Goal: Task Accomplishment & Management: Complete application form

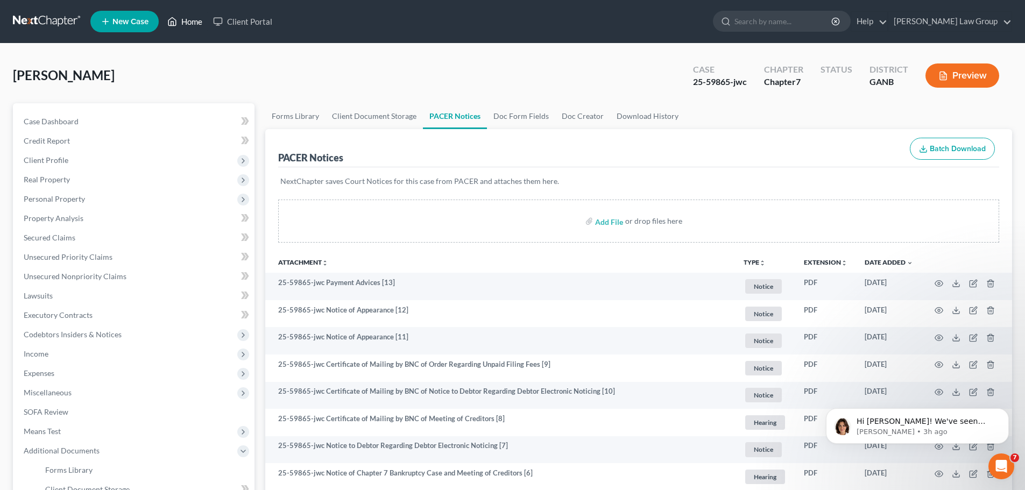
click at [182, 21] on link "Home" at bounding box center [185, 21] width 46 height 19
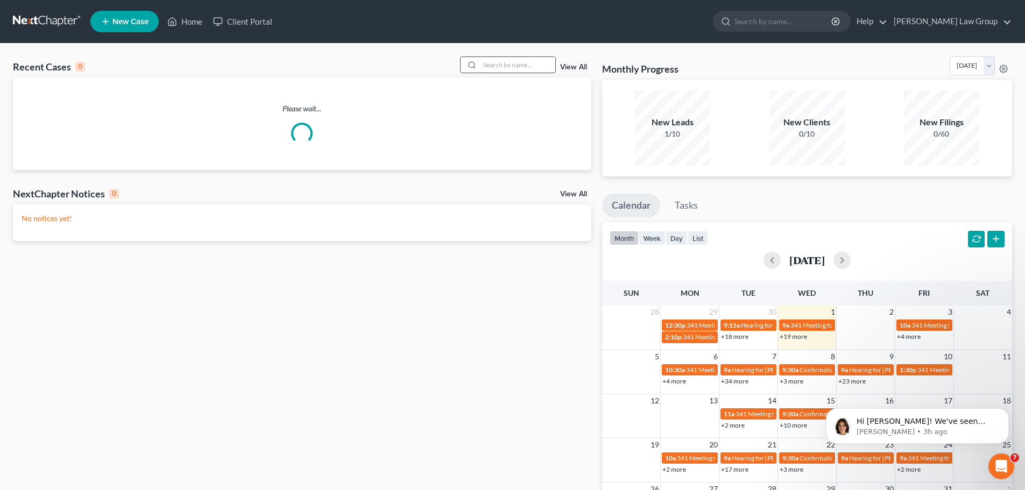
click at [522, 70] on input "search" at bounding box center [517, 65] width 75 height 16
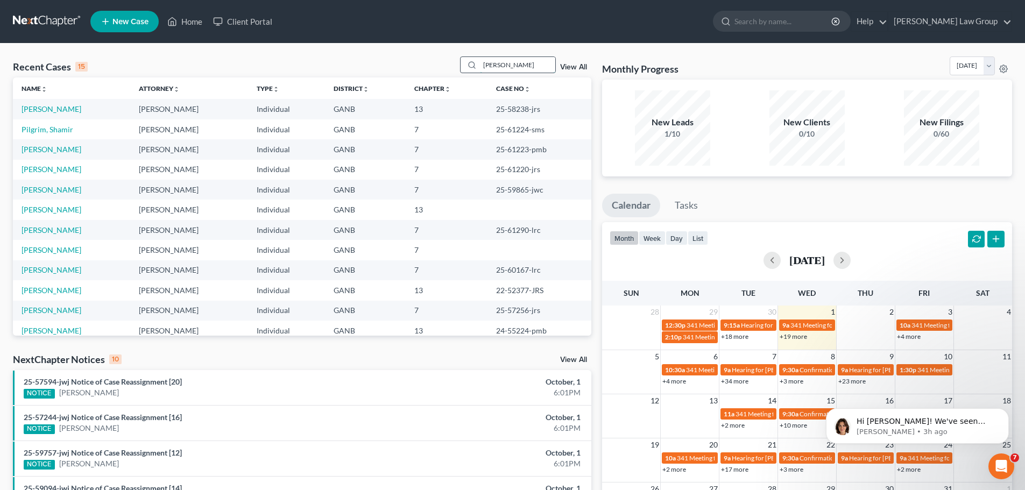
type input "[PERSON_NAME]"
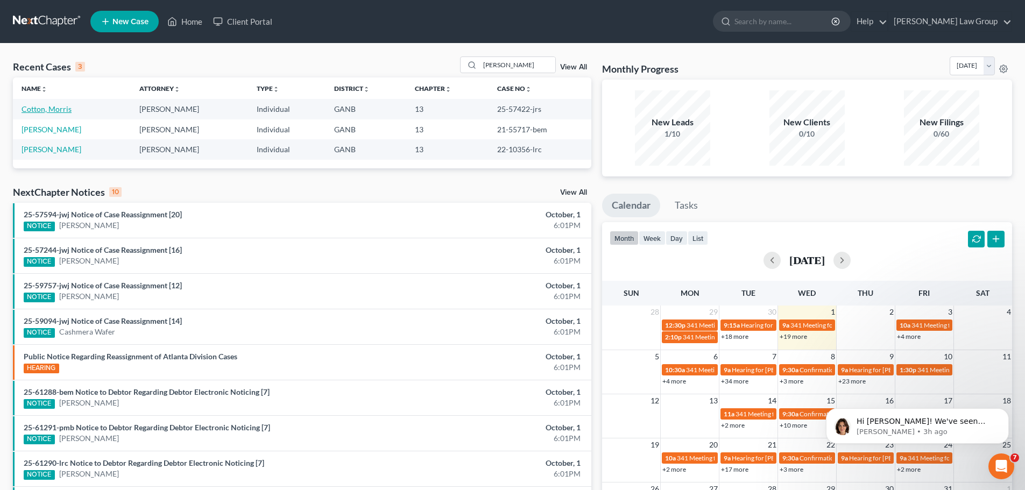
click at [57, 110] on link "Cotton, Morris" at bounding box center [47, 108] width 50 height 9
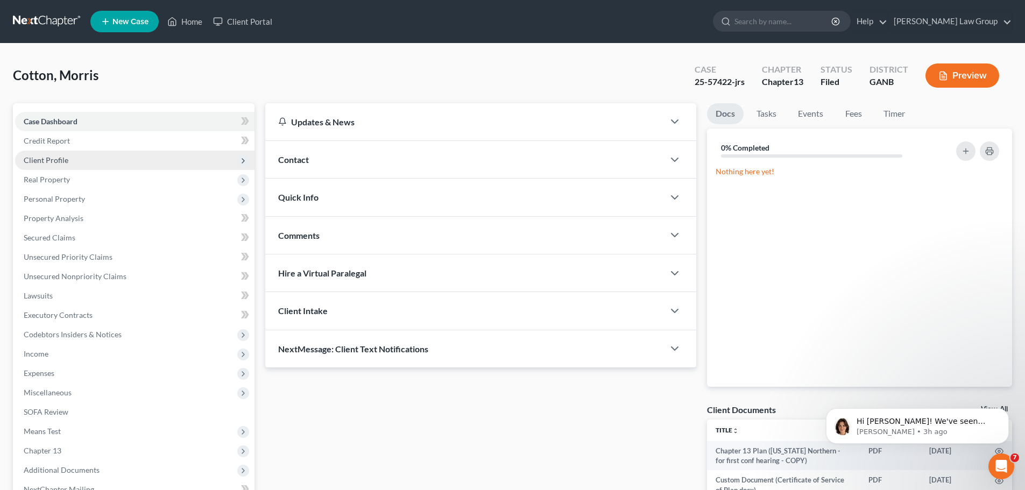
click at [72, 169] on span "Client Profile" at bounding box center [134, 160] width 239 height 19
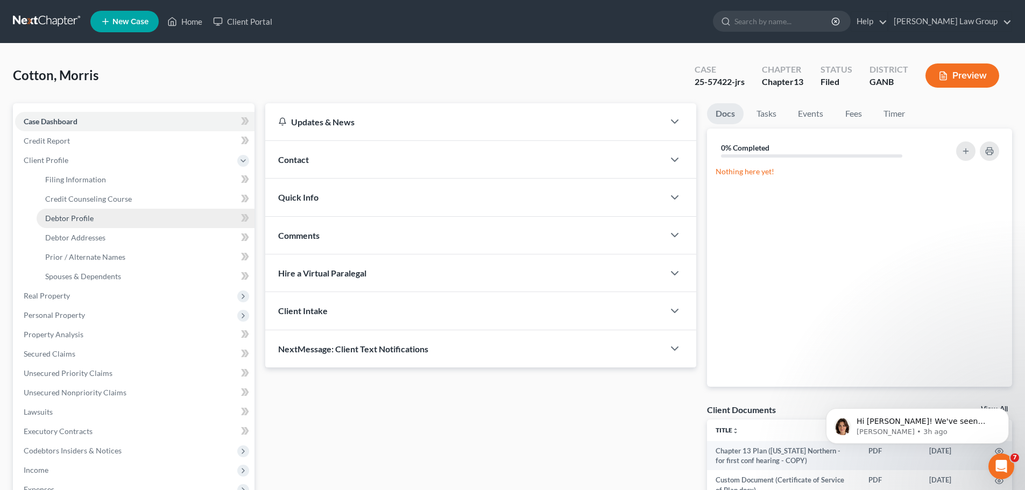
click at [84, 218] on span "Debtor Profile" at bounding box center [69, 218] width 48 height 9
select select "1"
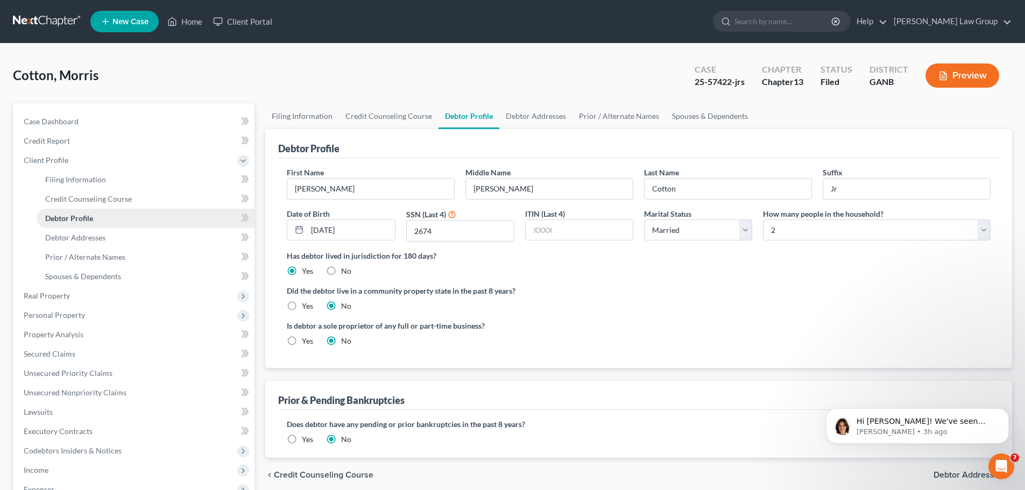
radio input "true"
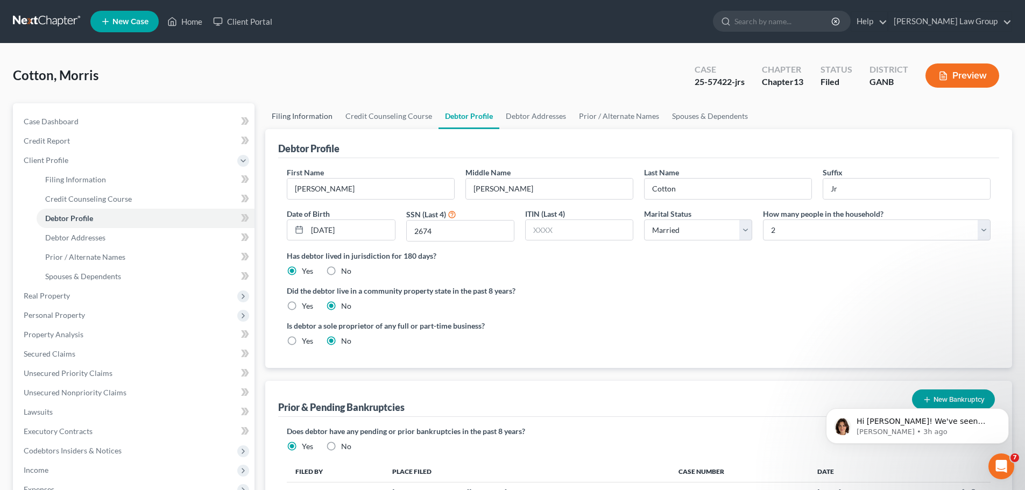
click at [293, 118] on link "Filing Information" at bounding box center [302, 116] width 74 height 26
select select "1"
select select "0"
select select "3"
select select "19"
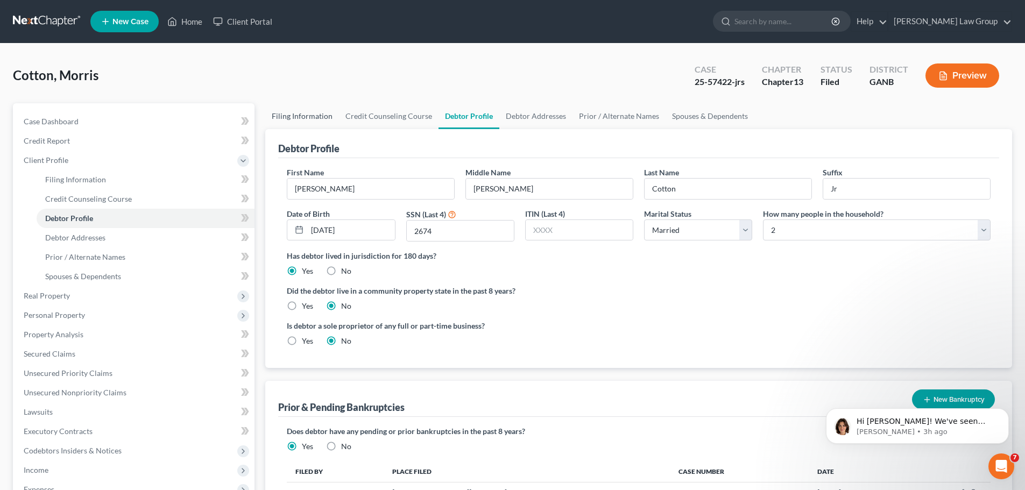
select select "0"
select select "10"
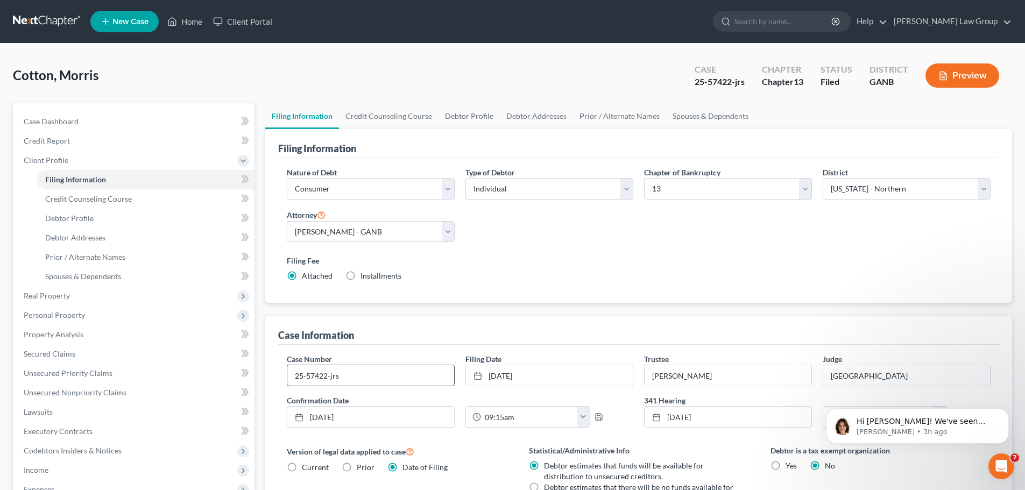
click at [361, 374] on input "25-57422-jrs" at bounding box center [370, 375] width 167 height 20
type input "25-57422-jwj"
click at [182, 23] on link "Home" at bounding box center [185, 21] width 46 height 19
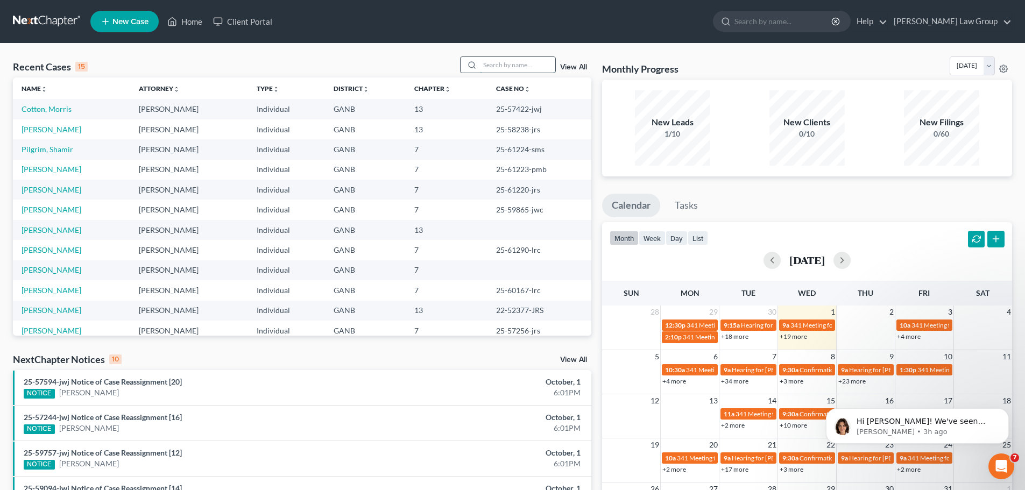
click at [537, 58] on input "search" at bounding box center [517, 65] width 75 height 16
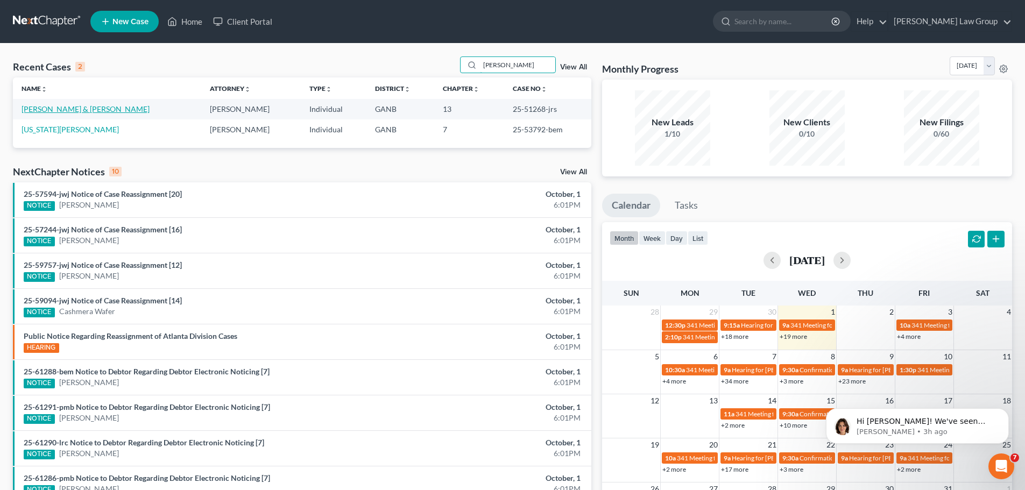
type input "[PERSON_NAME]"
click at [56, 107] on link "[PERSON_NAME] & [PERSON_NAME]" at bounding box center [86, 108] width 128 height 9
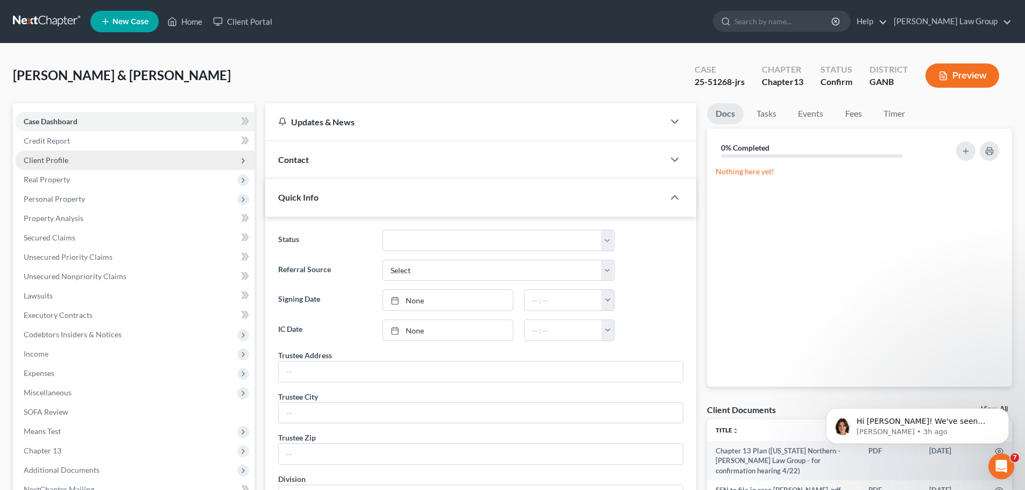
click at [51, 164] on span "Client Profile" at bounding box center [46, 159] width 45 height 9
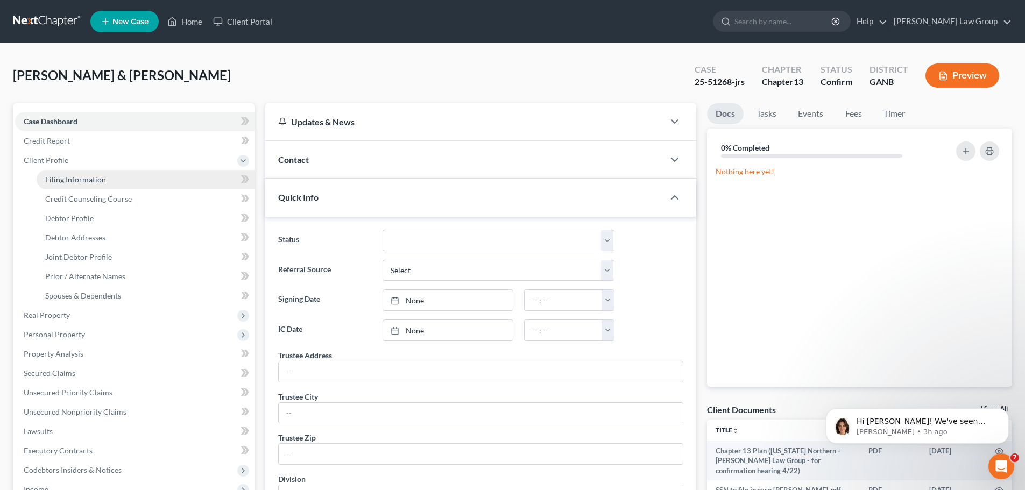
click at [97, 180] on span "Filing Information" at bounding box center [75, 179] width 61 height 9
select select "1"
select select "3"
select select "19"
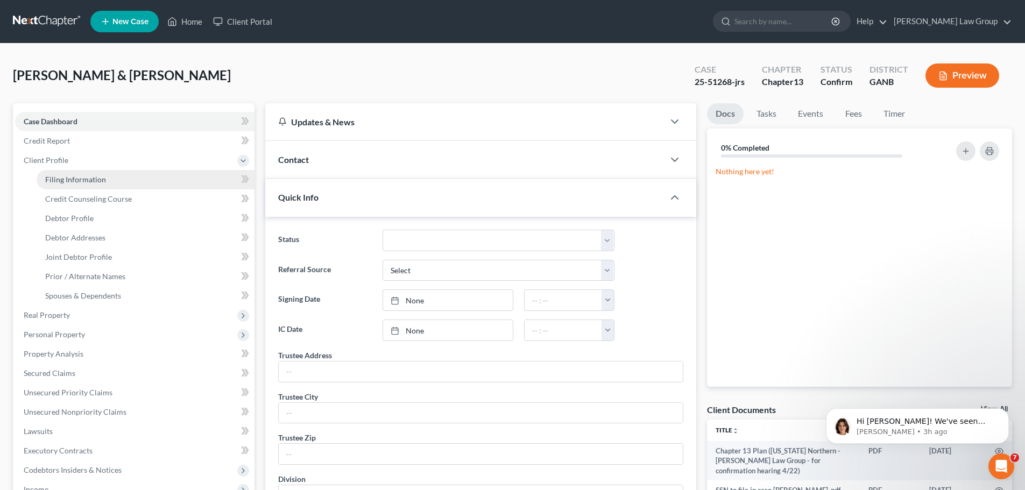
select select "0"
select select "10"
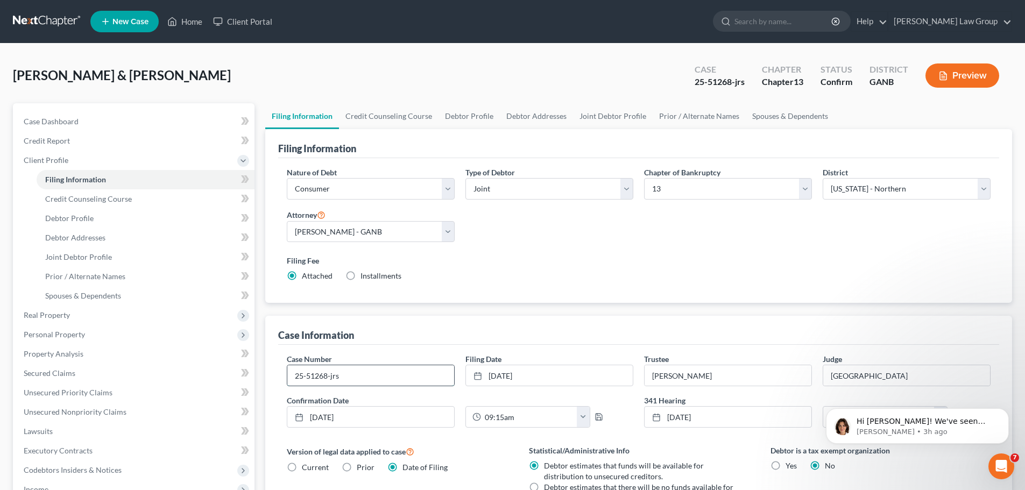
click at [343, 371] on input "25-51268-jrs" at bounding box center [370, 375] width 167 height 20
type input "25-51268-jwj"
click at [650, 243] on div "Nature of Debt Select Business Consumer Other Nature of Business Select Clearin…" at bounding box center [638, 229] width 714 height 124
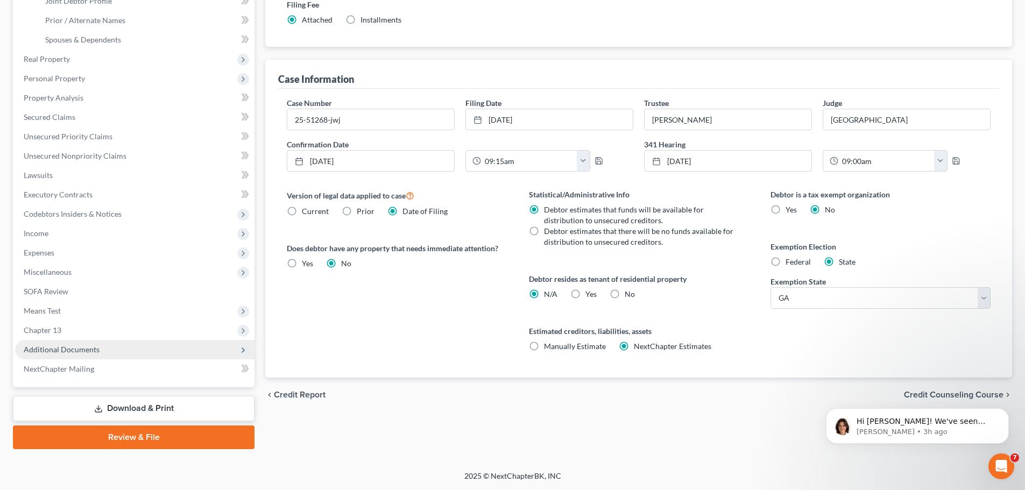
click at [103, 340] on span "Additional Documents" at bounding box center [134, 349] width 239 height 19
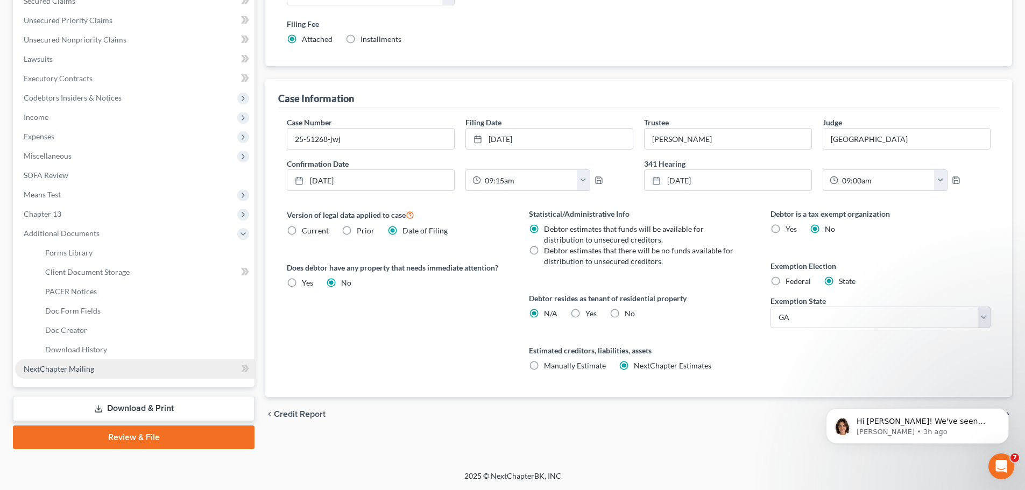
scroll to position [237, 0]
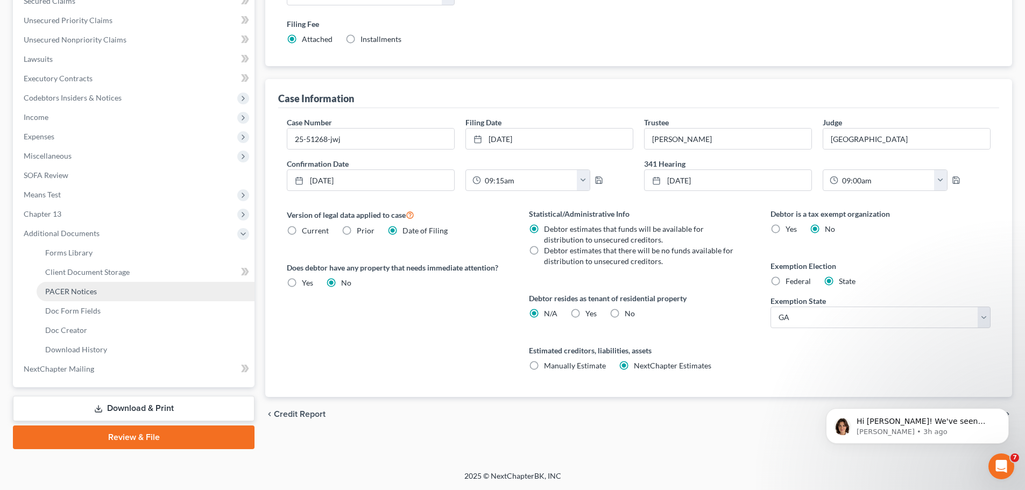
click at [102, 287] on link "PACER Notices" at bounding box center [146, 291] width 218 height 19
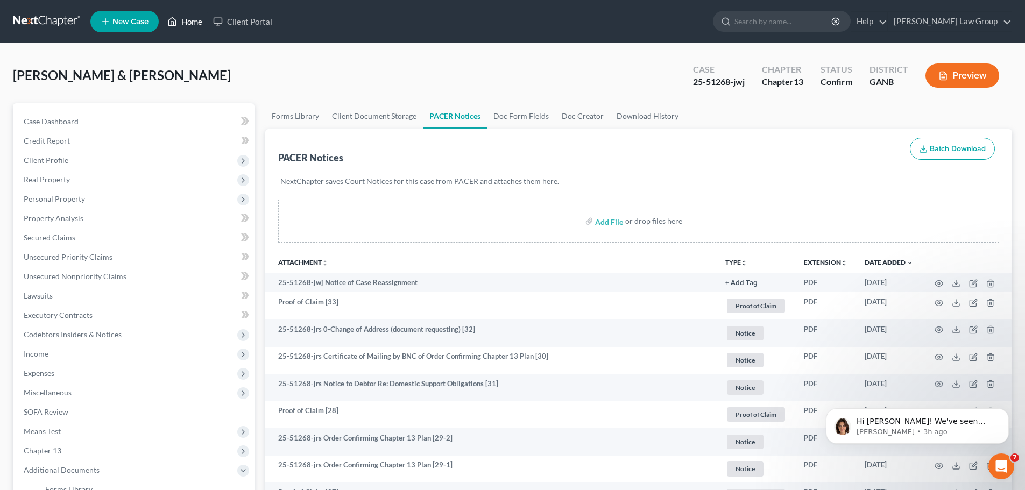
click at [175, 25] on icon at bounding box center [172, 21] width 10 height 13
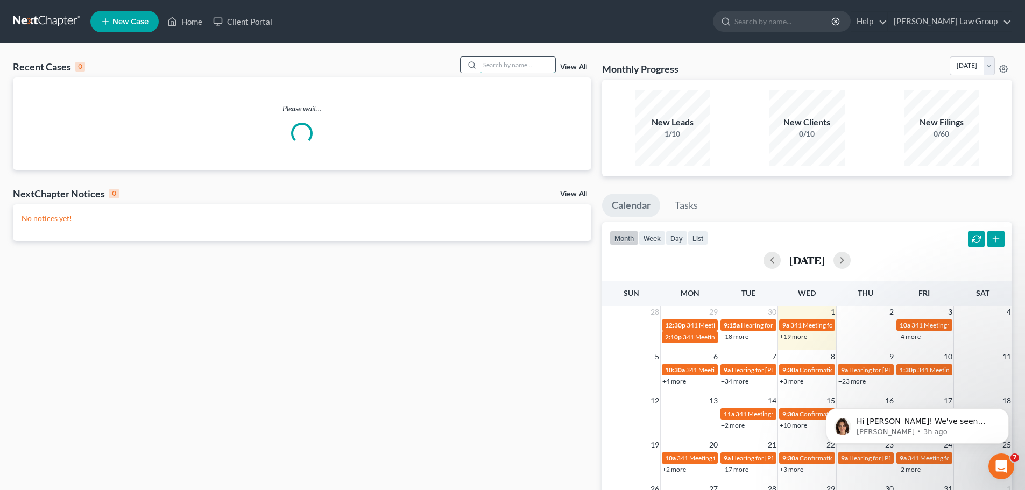
click at [524, 67] on input "search" at bounding box center [517, 65] width 75 height 16
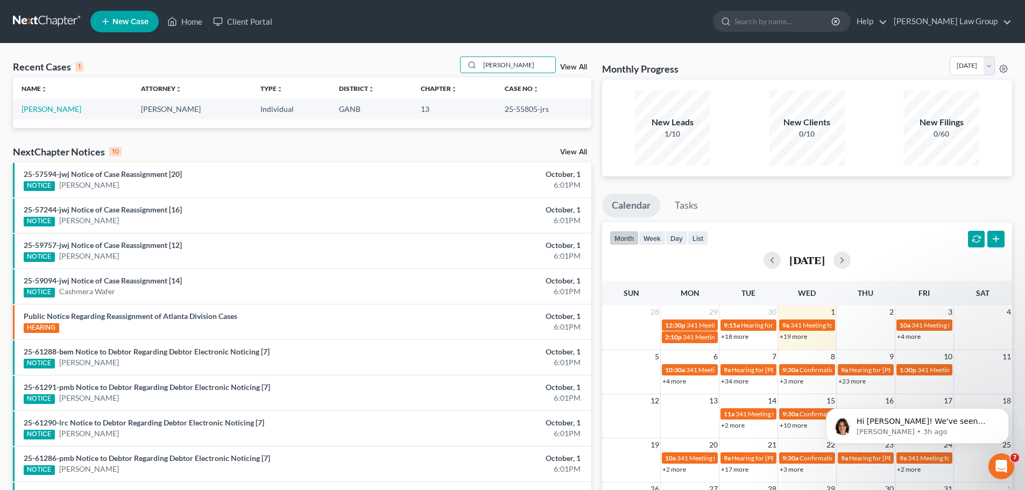
type input "[PERSON_NAME]"
click at [61, 115] on td "[PERSON_NAME]" at bounding box center [72, 109] width 119 height 20
click at [63, 109] on link "[PERSON_NAME]" at bounding box center [52, 108] width 60 height 9
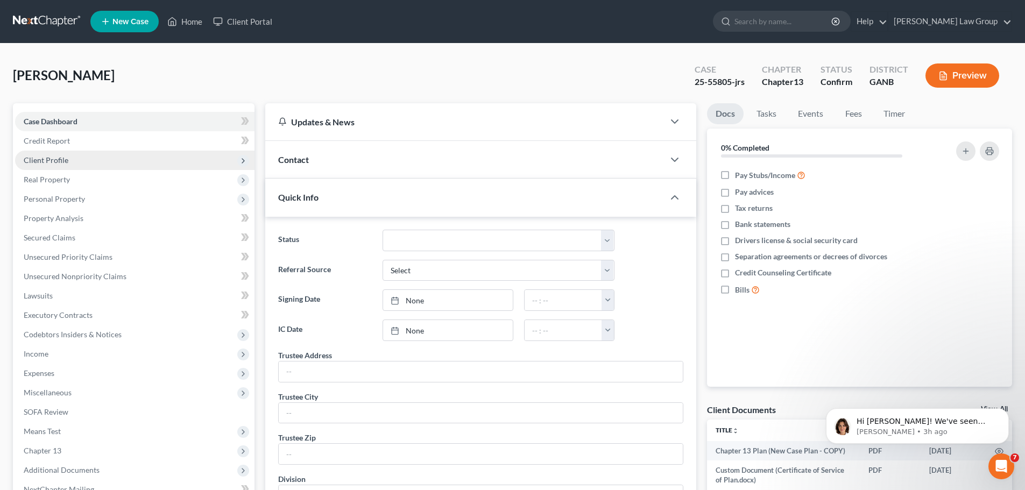
click at [70, 159] on span "Client Profile" at bounding box center [134, 160] width 239 height 19
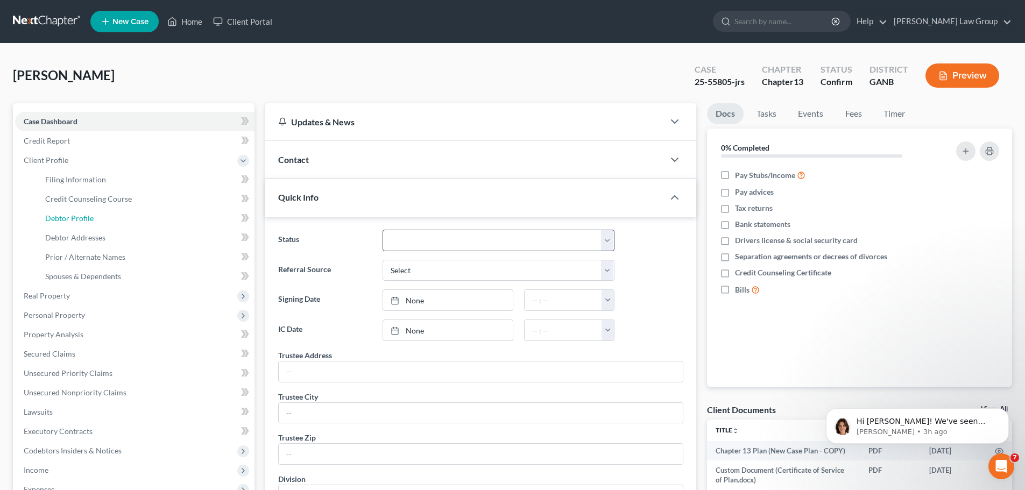
click at [106, 217] on link "Debtor Profile" at bounding box center [146, 218] width 218 height 19
select select "4"
select select "2"
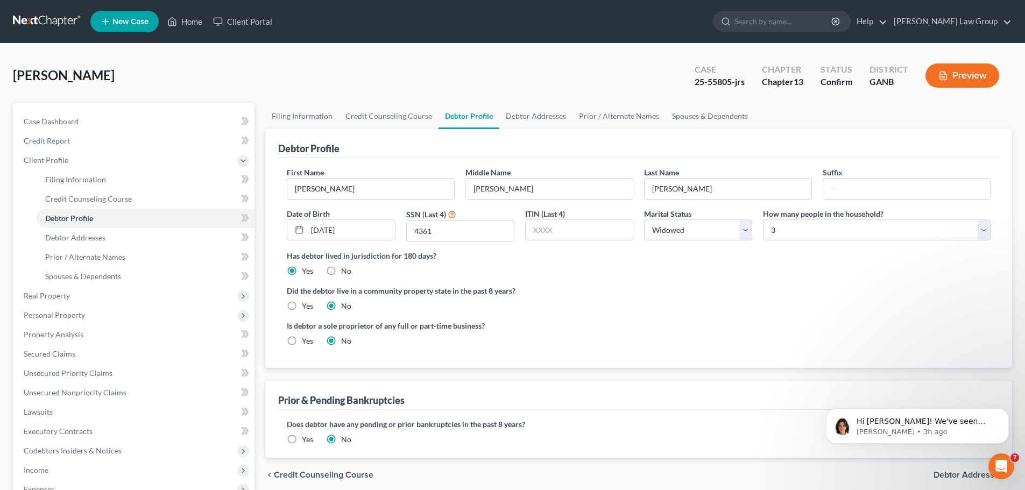
radio input "true"
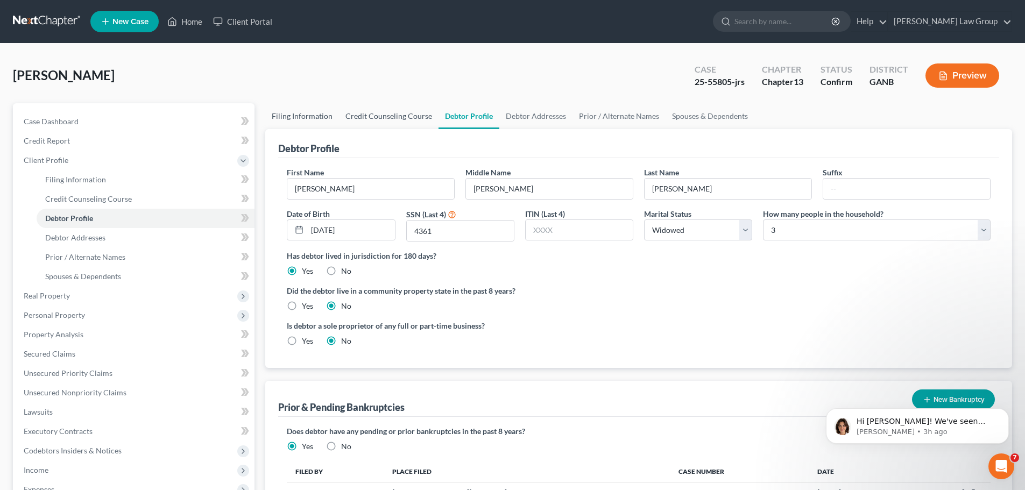
click at [320, 109] on link "Filing Information" at bounding box center [302, 116] width 74 height 26
select select "1"
select select "0"
select select "3"
select select "19"
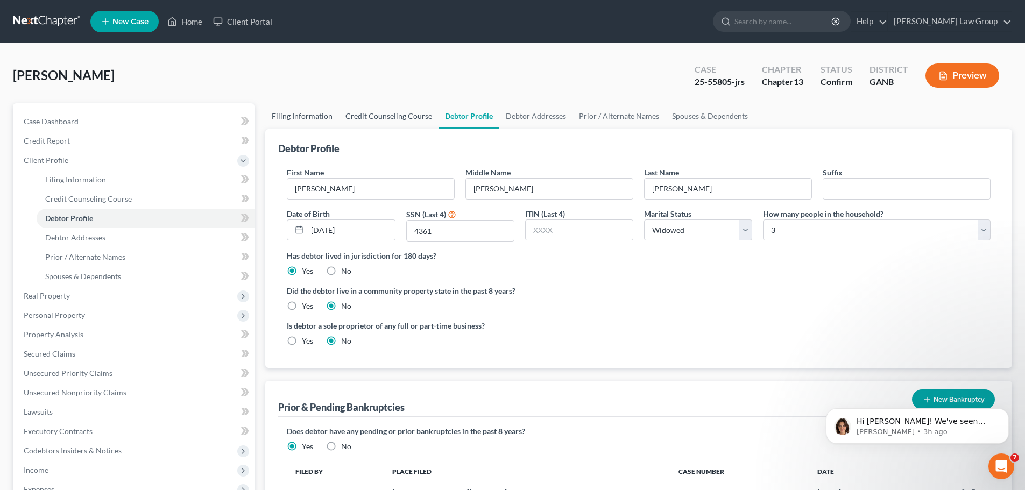
select select "0"
select select "10"
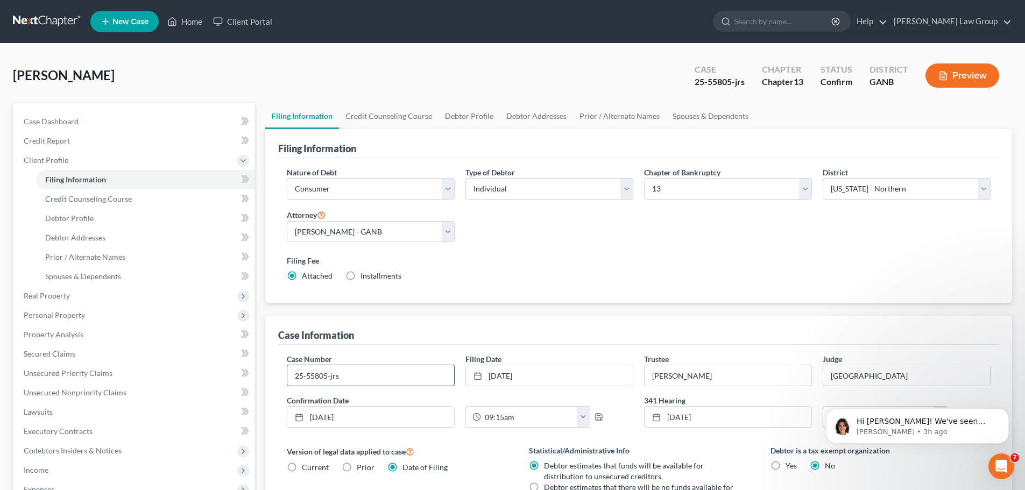
click at [358, 373] on input "25-55805-jrs" at bounding box center [370, 375] width 167 height 20
type input "25-55805-jwj"
click at [616, 260] on label "Filing Fee" at bounding box center [639, 260] width 704 height 11
click at [201, 24] on link "Home" at bounding box center [185, 21] width 46 height 19
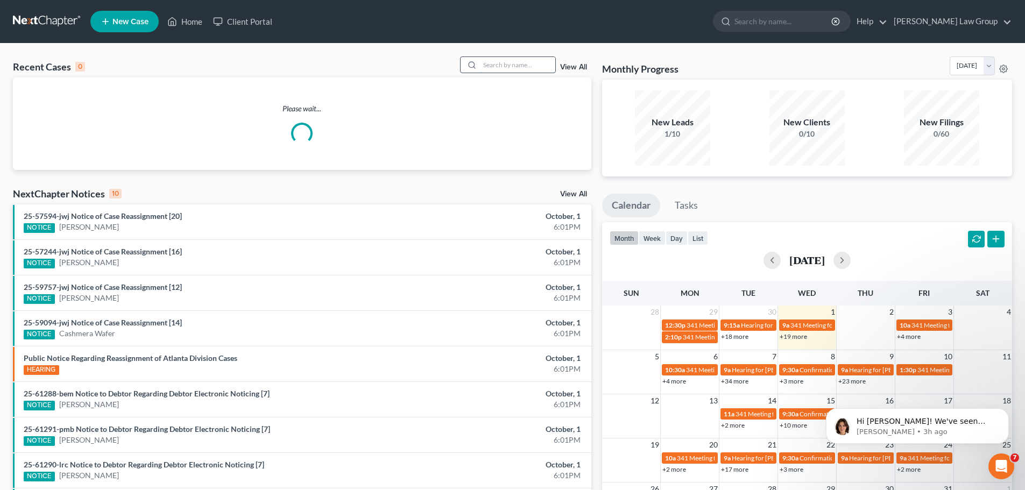
click at [522, 72] on input "search" at bounding box center [517, 65] width 75 height 16
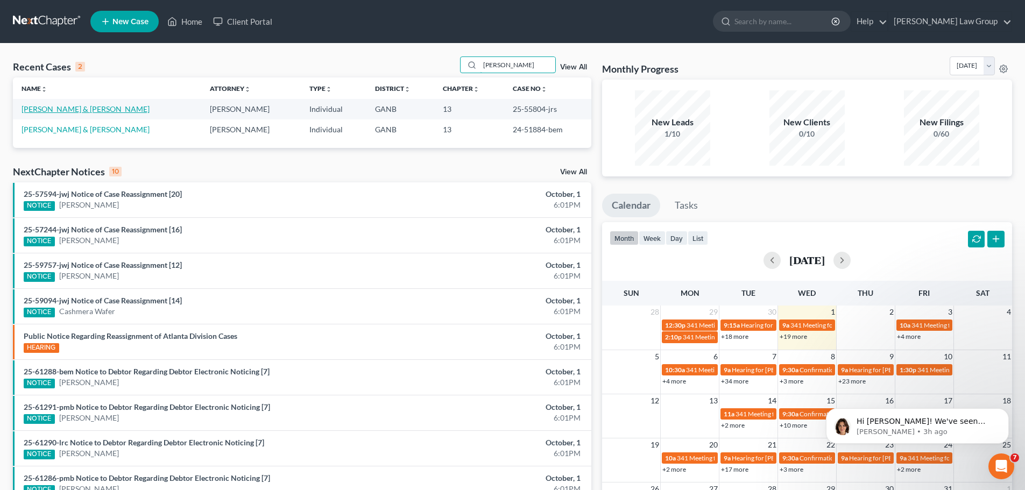
type input "[PERSON_NAME]"
click at [74, 105] on link "[PERSON_NAME] & [PERSON_NAME]" at bounding box center [86, 108] width 128 height 9
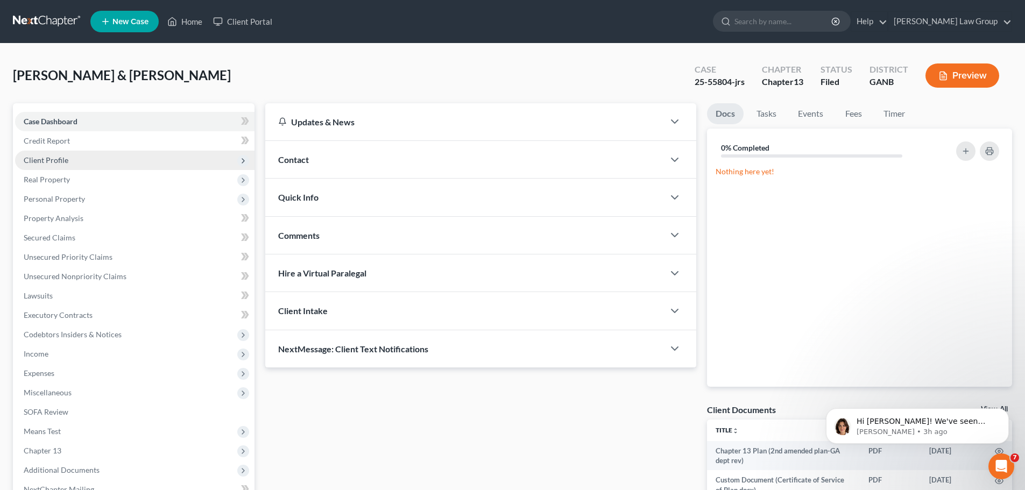
click at [103, 153] on span "Client Profile" at bounding box center [134, 160] width 239 height 19
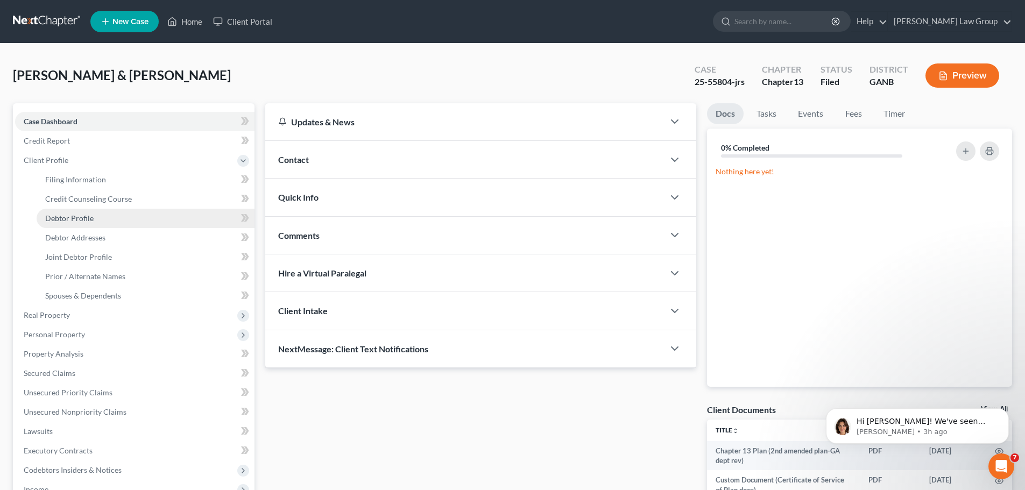
click at [87, 219] on span "Debtor Profile" at bounding box center [69, 218] width 48 height 9
select select "1"
select select "2"
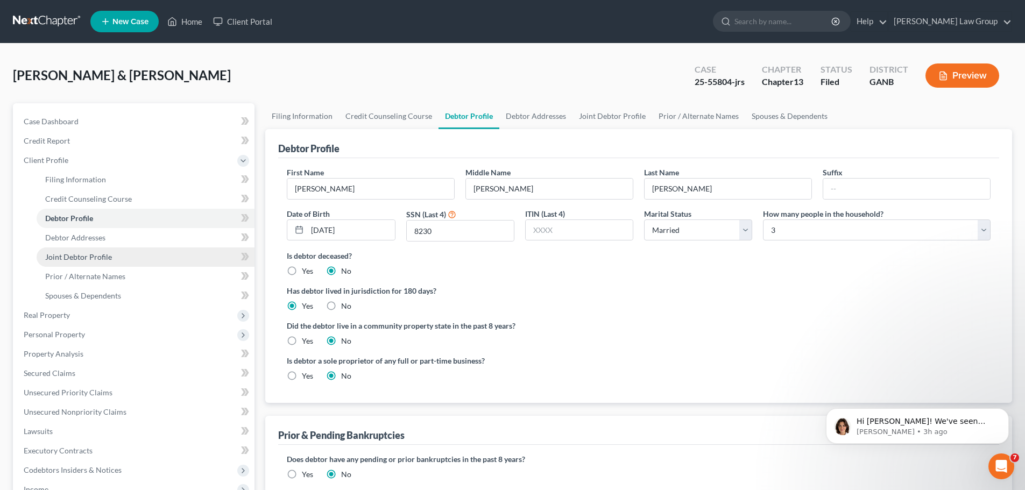
radio input "true"
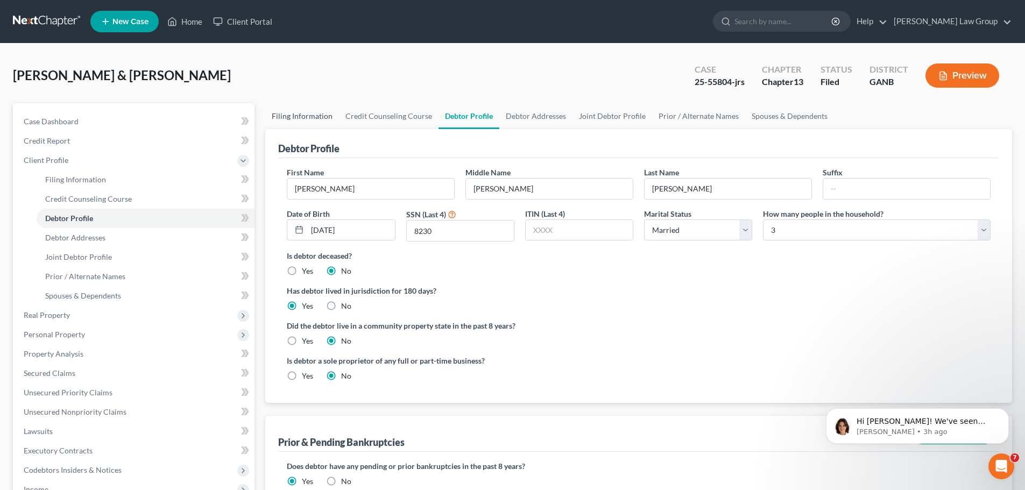
click at [300, 127] on link "Filing Information" at bounding box center [302, 116] width 74 height 26
select select "1"
select select "3"
select select "19"
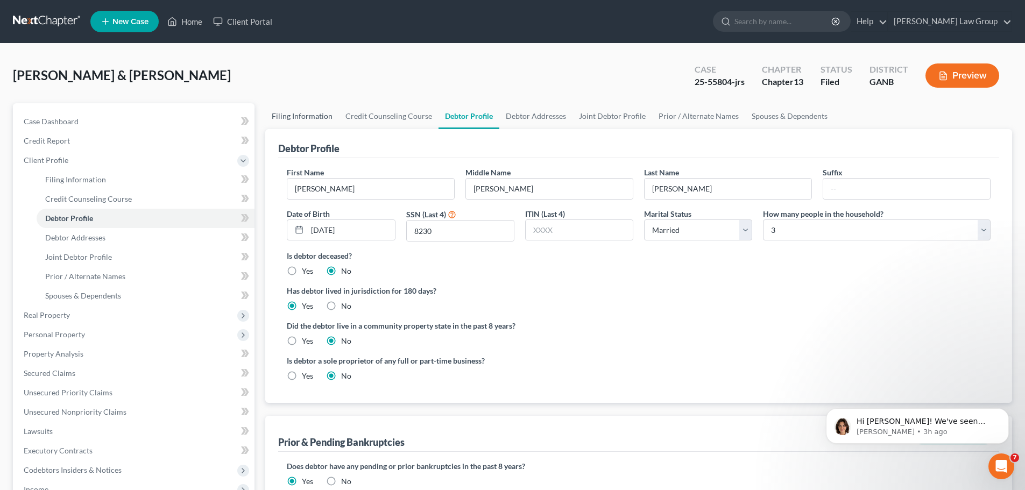
select select "0"
select select "10"
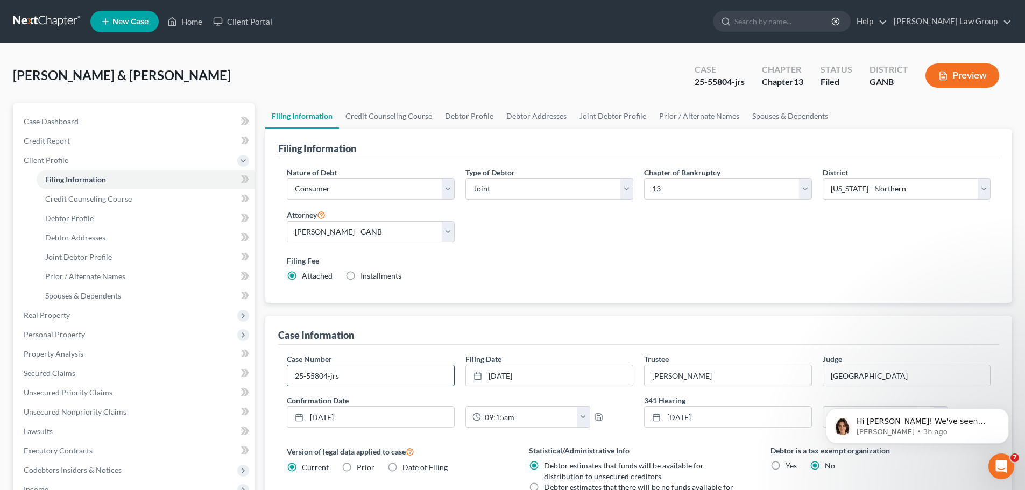
click at [359, 378] on input "25-55804-jrs" at bounding box center [370, 375] width 167 height 20
type input "25-55804-jwj"
click at [692, 267] on div "Filing Fee Attached Installments Installments" at bounding box center [639, 268] width 704 height 26
drag, startPoint x: 183, startPoint y: 24, endPoint x: 374, endPoint y: 59, distance: 194.8
click at [183, 24] on link "Home" at bounding box center [185, 21] width 46 height 19
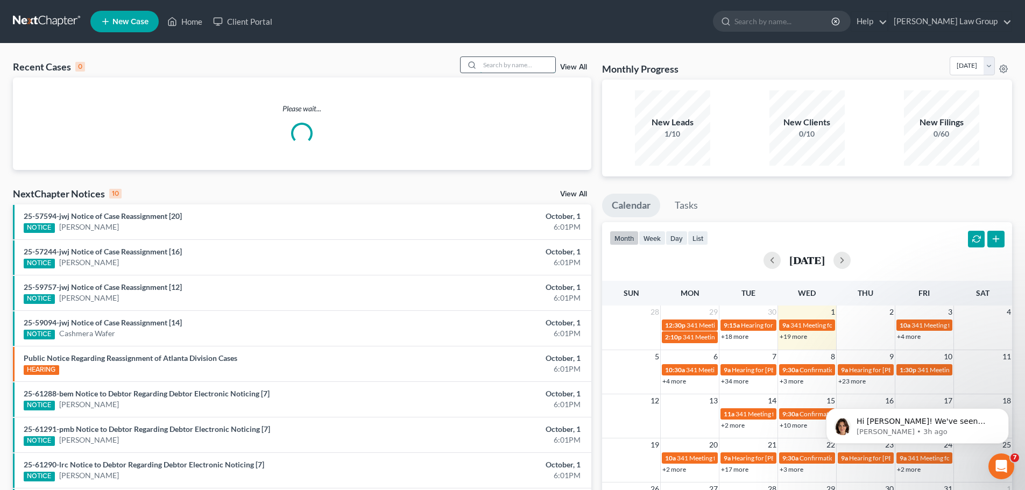
click at [493, 69] on input "search" at bounding box center [517, 65] width 75 height 16
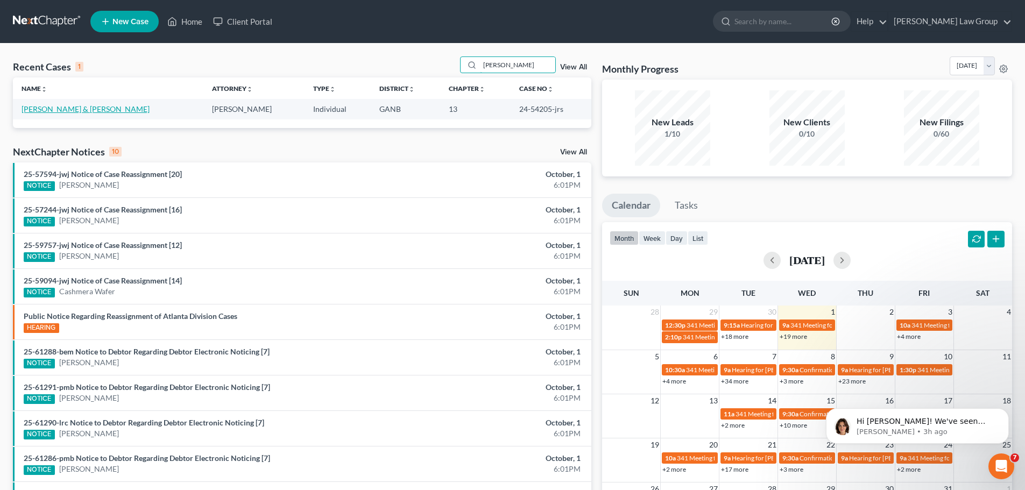
type input "[PERSON_NAME]"
click at [52, 112] on link "[PERSON_NAME] & [PERSON_NAME]" at bounding box center [86, 108] width 128 height 9
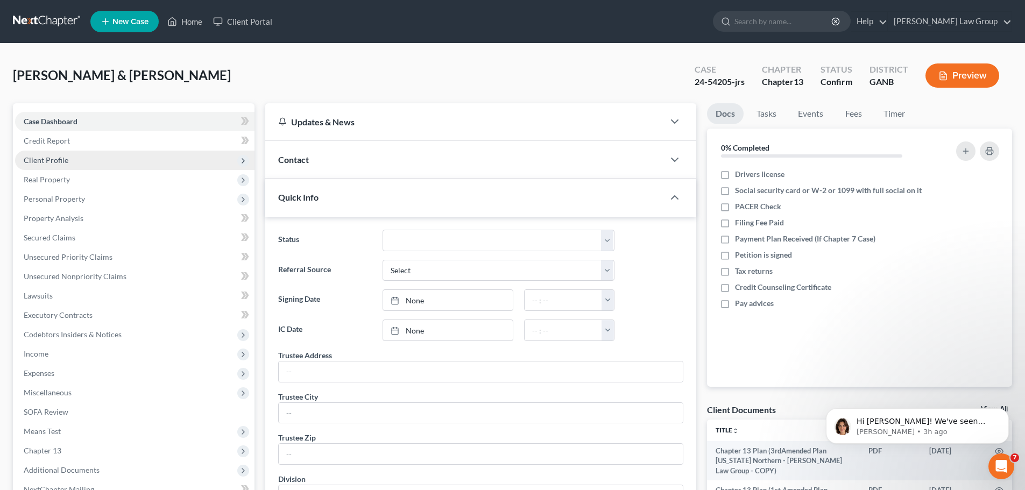
click at [88, 160] on span "Client Profile" at bounding box center [134, 160] width 239 height 19
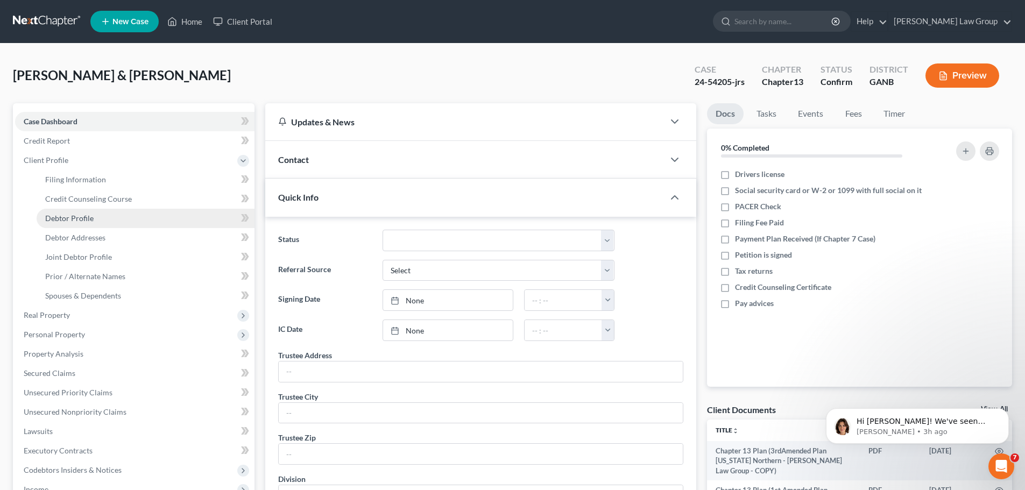
click at [120, 215] on link "Debtor Profile" at bounding box center [146, 218] width 218 height 19
select select "1"
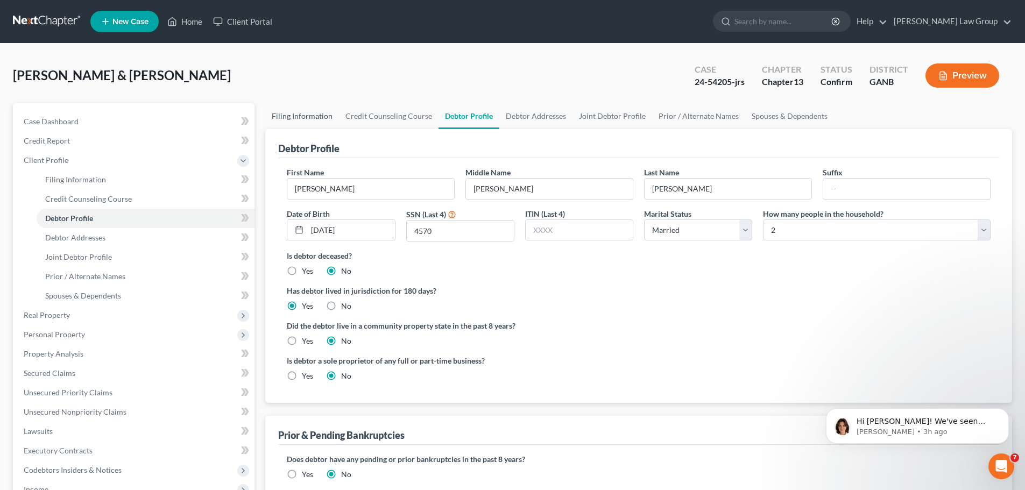
click at [299, 124] on link "Filing Information" at bounding box center [302, 116] width 74 height 26
select select "1"
select select "3"
select select "19"
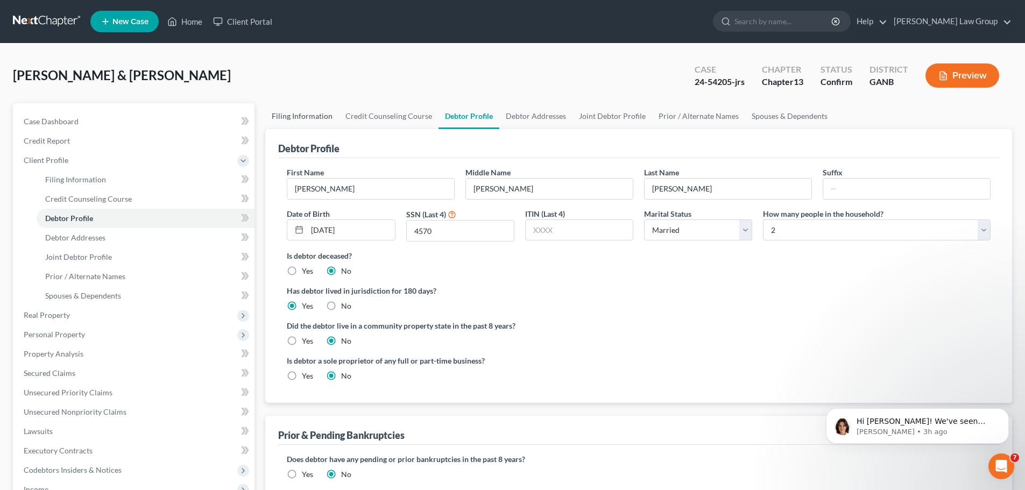
select select "0"
select select "10"
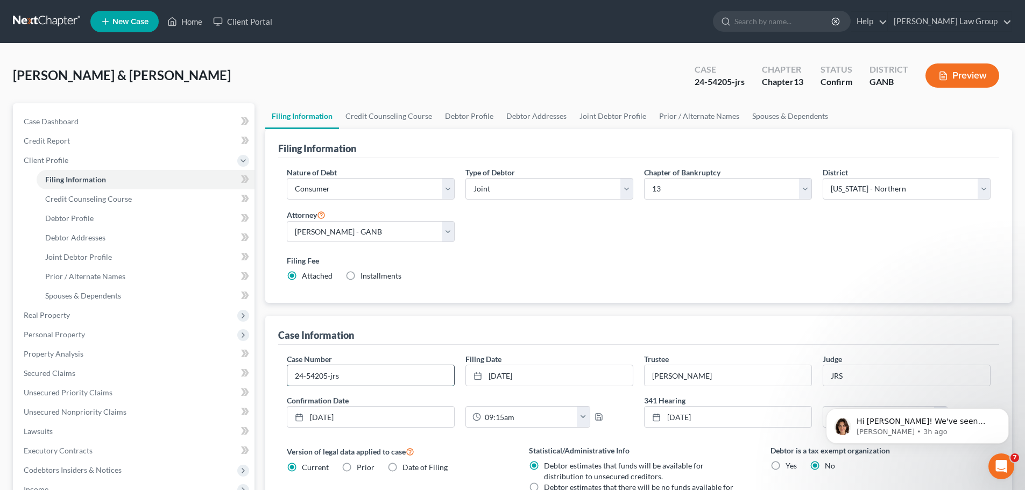
click at [346, 372] on input "24-54205-jrs" at bounding box center [370, 375] width 167 height 20
type input "24-54205-jwj"
click at [181, 19] on link "Home" at bounding box center [185, 21] width 46 height 19
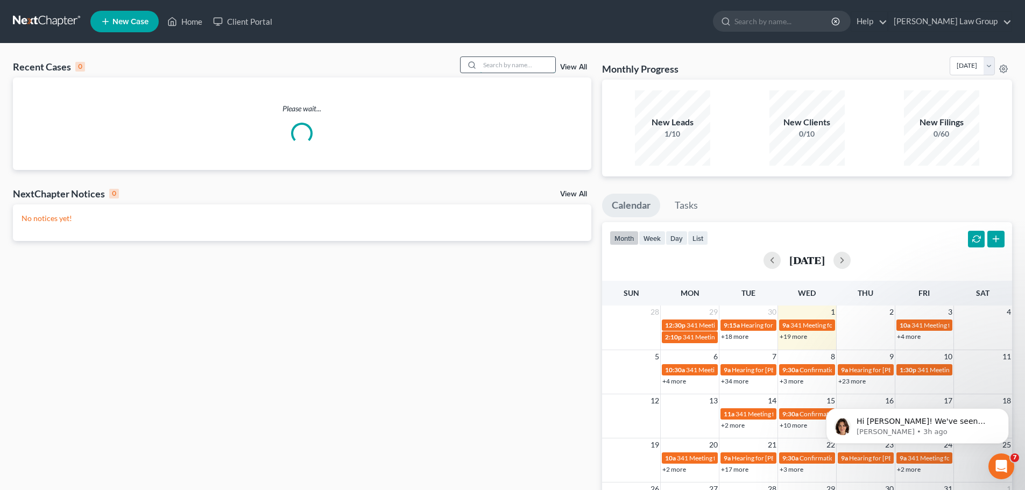
click at [502, 68] on input "search" at bounding box center [517, 65] width 75 height 16
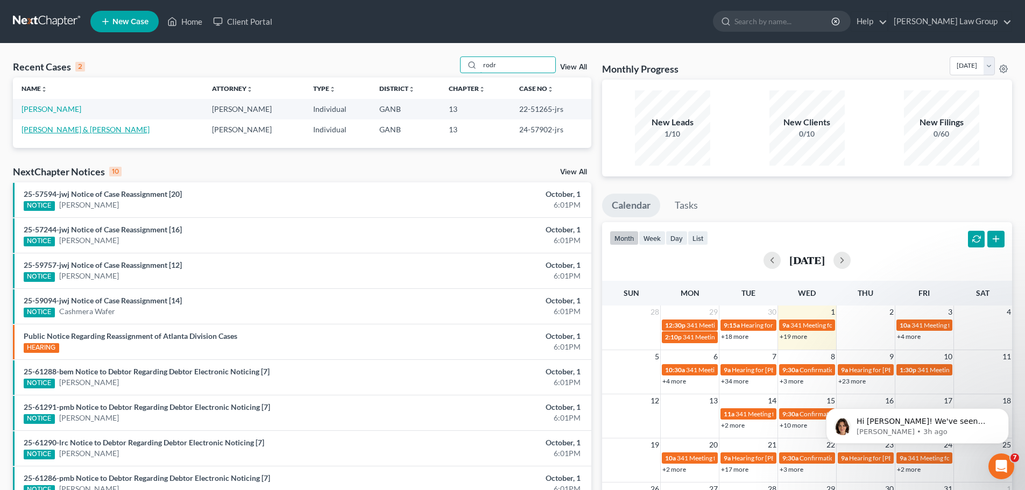
type input "rodr"
click at [81, 132] on link "[PERSON_NAME] & [PERSON_NAME]" at bounding box center [86, 129] width 128 height 9
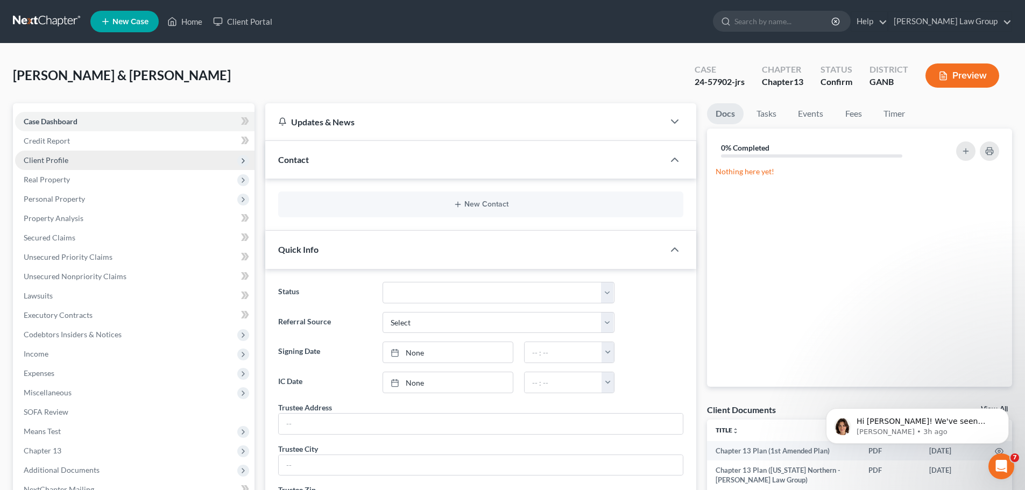
click at [75, 164] on span "Client Profile" at bounding box center [134, 160] width 239 height 19
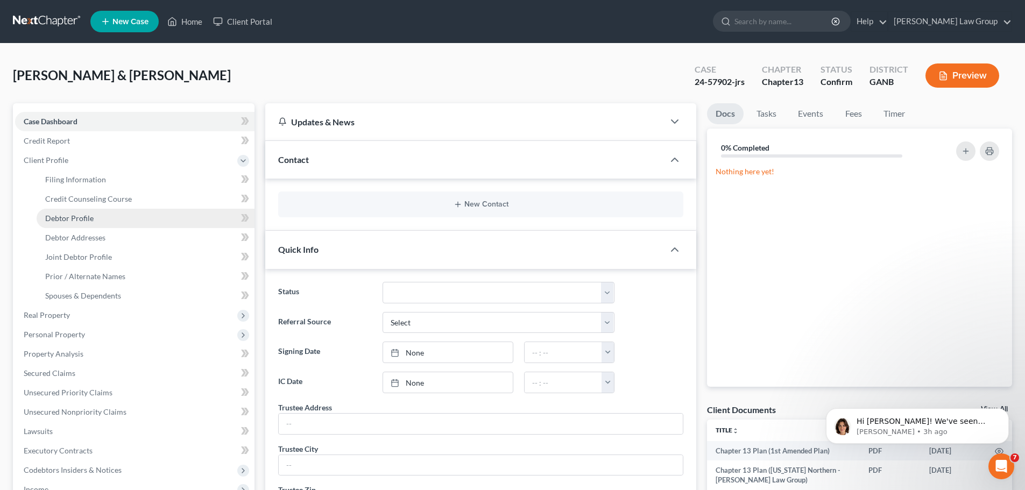
click at [87, 215] on span "Debtor Profile" at bounding box center [69, 218] width 48 height 9
select select "1"
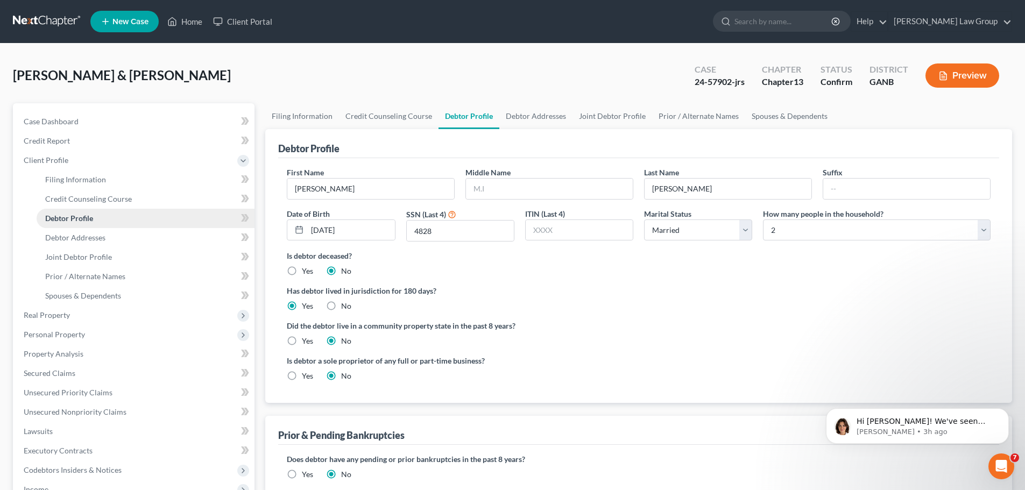
radio input "true"
click at [312, 119] on link "Filing Information" at bounding box center [302, 116] width 74 height 26
select select "1"
select select "3"
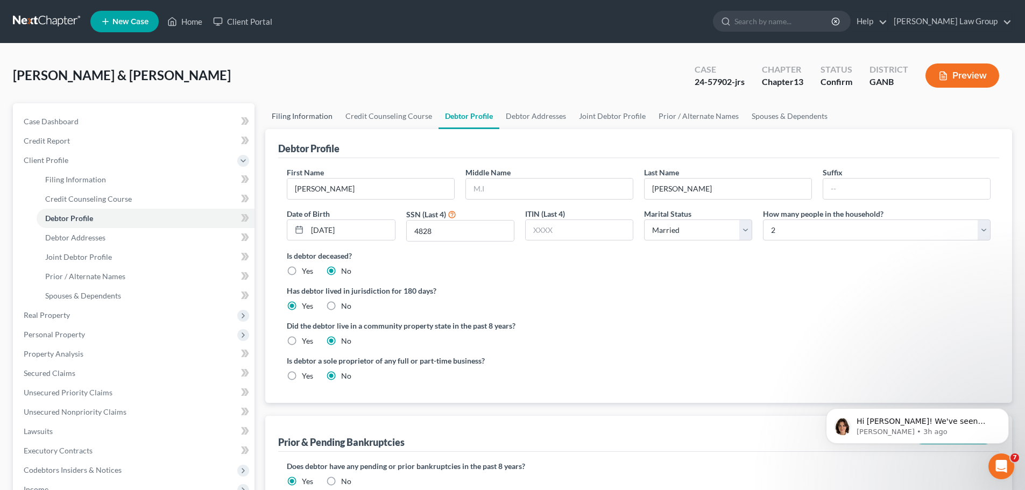
select select "19"
select select "0"
select select "10"
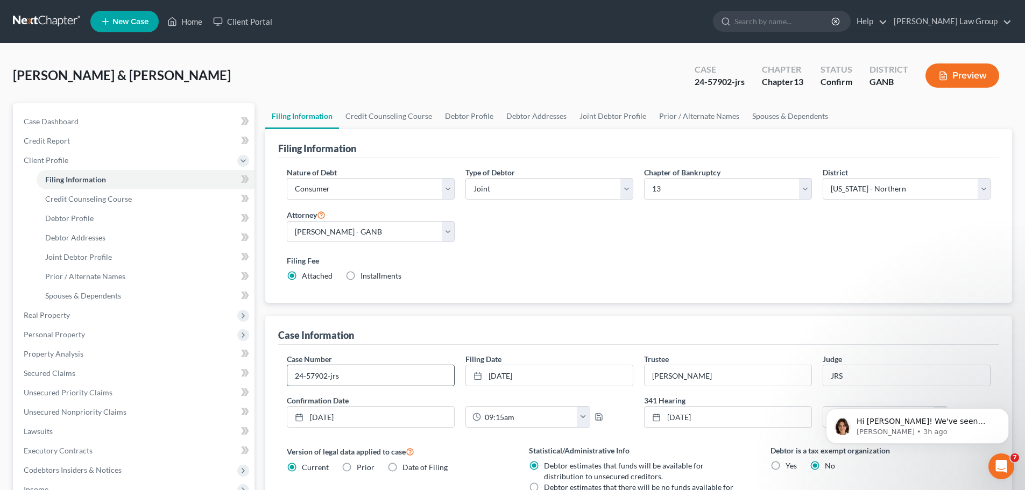
click at [350, 372] on input "24-57902-jrs" at bounding box center [370, 375] width 167 height 20
type input "24-57902-jwj"
click at [195, 22] on link "Home" at bounding box center [185, 21] width 46 height 19
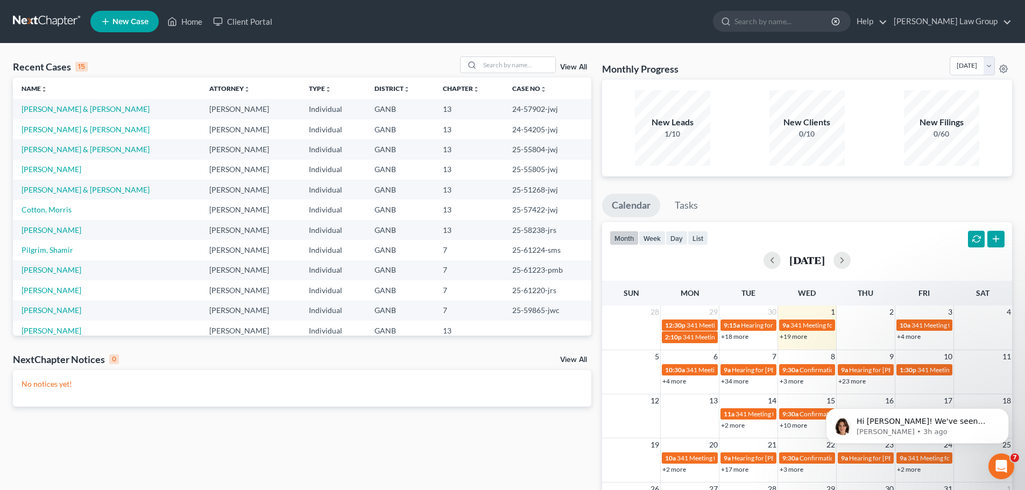
click at [519, 74] on div "Recent Cases 15 View All" at bounding box center [302, 66] width 578 height 21
click at [522, 62] on input "search" at bounding box center [517, 65] width 75 height 16
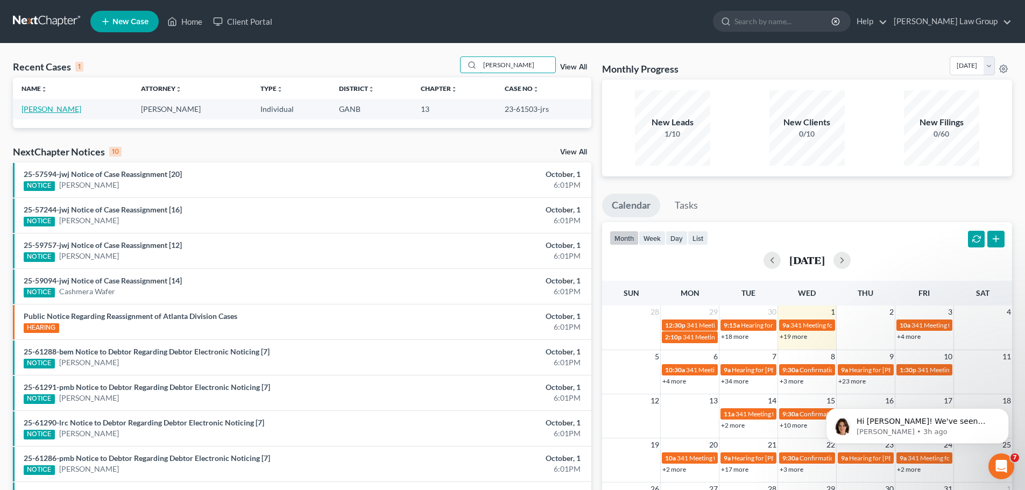
type input "[PERSON_NAME]"
click at [41, 107] on link "[PERSON_NAME]" at bounding box center [52, 108] width 60 height 9
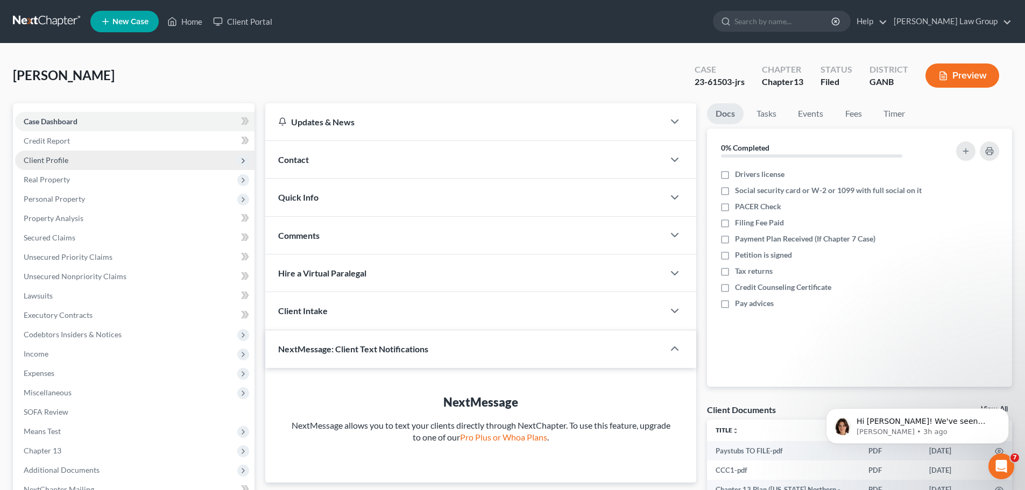
click at [88, 159] on span "Client Profile" at bounding box center [134, 160] width 239 height 19
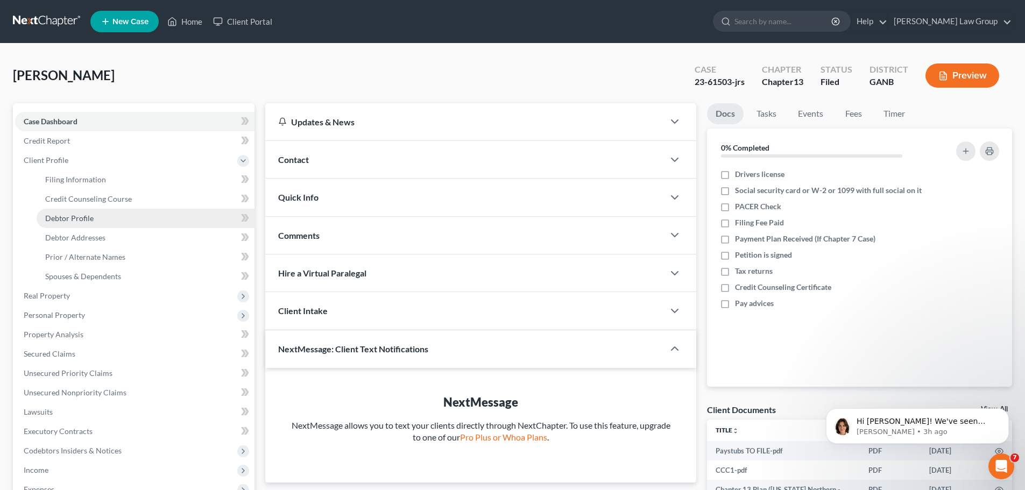
click at [94, 222] on link "Debtor Profile" at bounding box center [146, 218] width 218 height 19
select select "0"
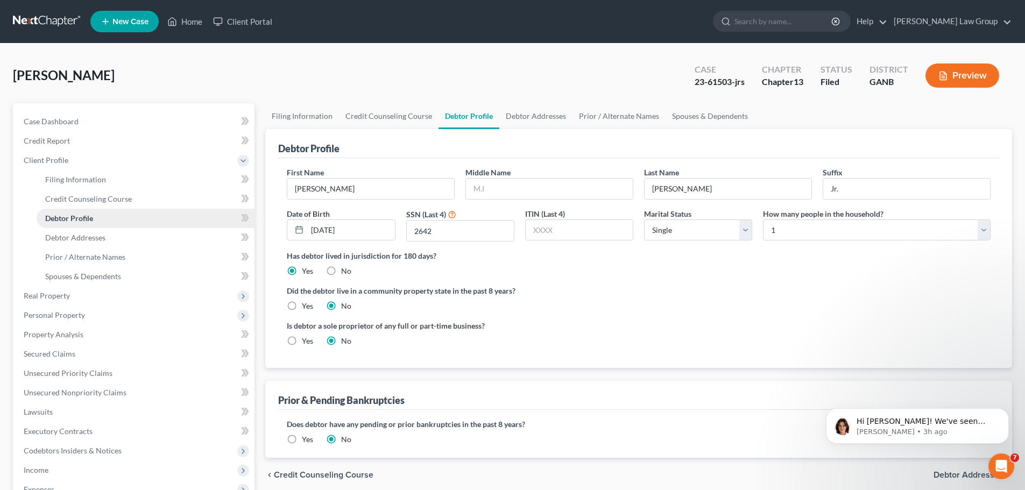
radio input "true"
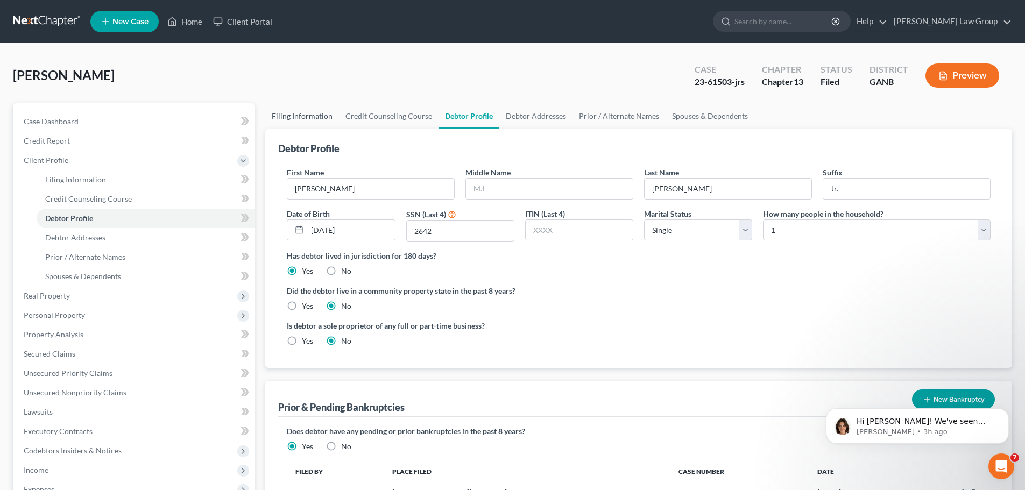
click at [307, 116] on link "Filing Information" at bounding box center [302, 116] width 74 height 26
select select "1"
select select "0"
select select "3"
select select "19"
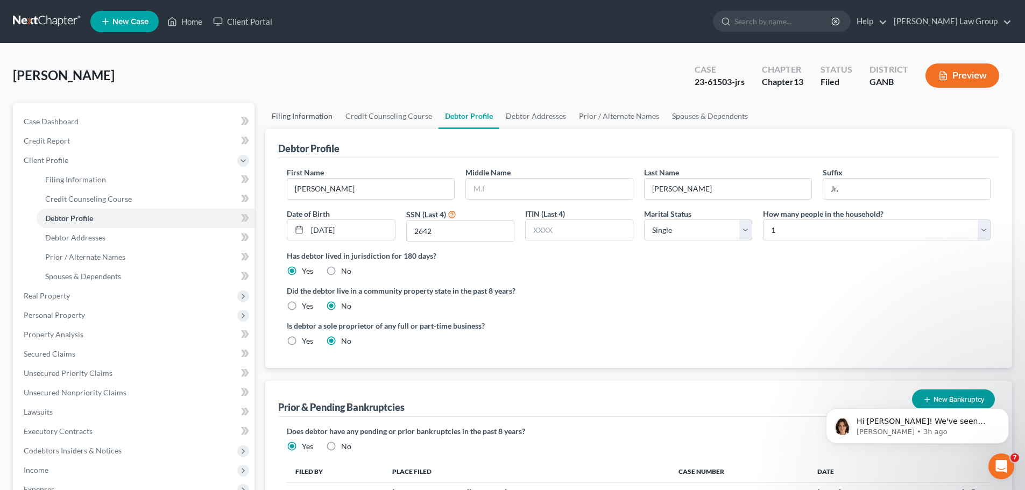
select select "0"
select select "10"
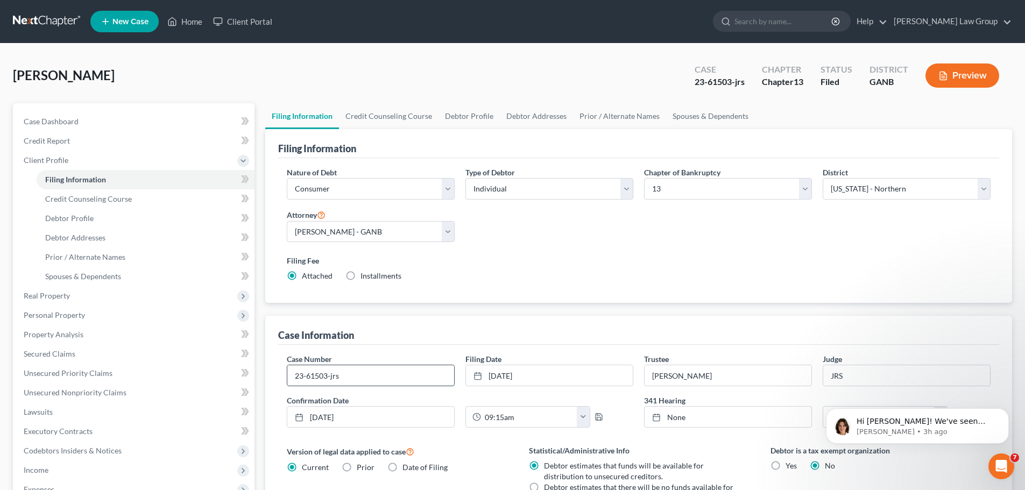
click at [355, 378] on input "23-61503-jrs" at bounding box center [370, 375] width 167 height 20
type input "23-61503-jwj"
click at [683, 242] on div "Nature of Debt Select Business Consumer Other Nature of Business Select Clearin…" at bounding box center [638, 229] width 714 height 124
click at [202, 20] on link "Home" at bounding box center [185, 21] width 46 height 19
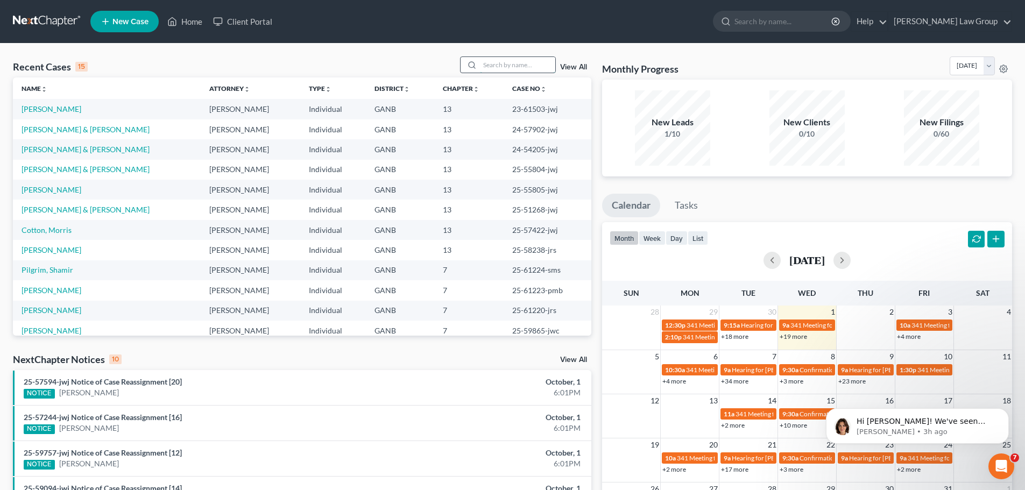
click at [511, 68] on input "search" at bounding box center [517, 65] width 75 height 16
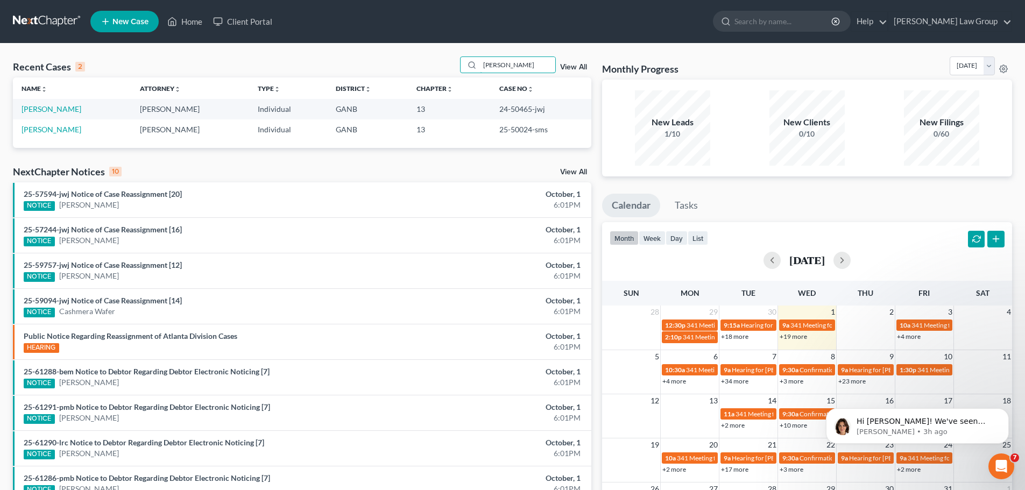
drag, startPoint x: 511, startPoint y: 66, endPoint x: 429, endPoint y: 56, distance: 82.9
click at [429, 56] on div "Recent Cases 2 [PERSON_NAME] View All Name unfold_more expand_more expand_less …" at bounding box center [512, 323] width 1025 height 558
type input "[PERSON_NAME]"
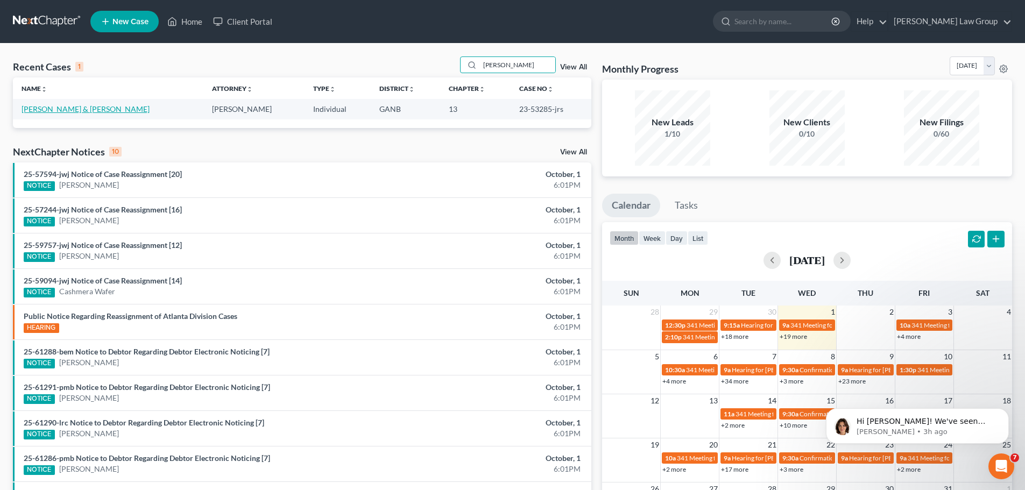
click at [73, 113] on link "[PERSON_NAME] & [PERSON_NAME]" at bounding box center [86, 108] width 128 height 9
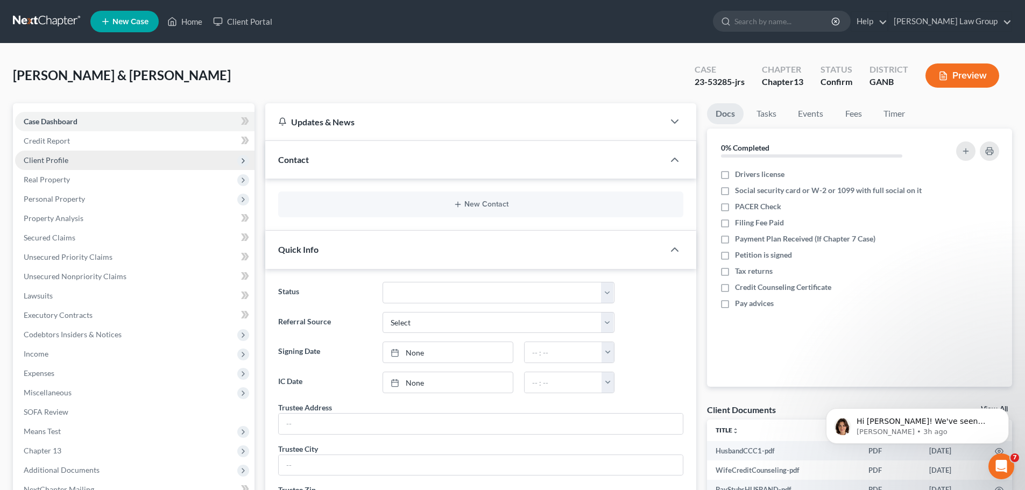
click at [80, 166] on span "Client Profile" at bounding box center [134, 160] width 239 height 19
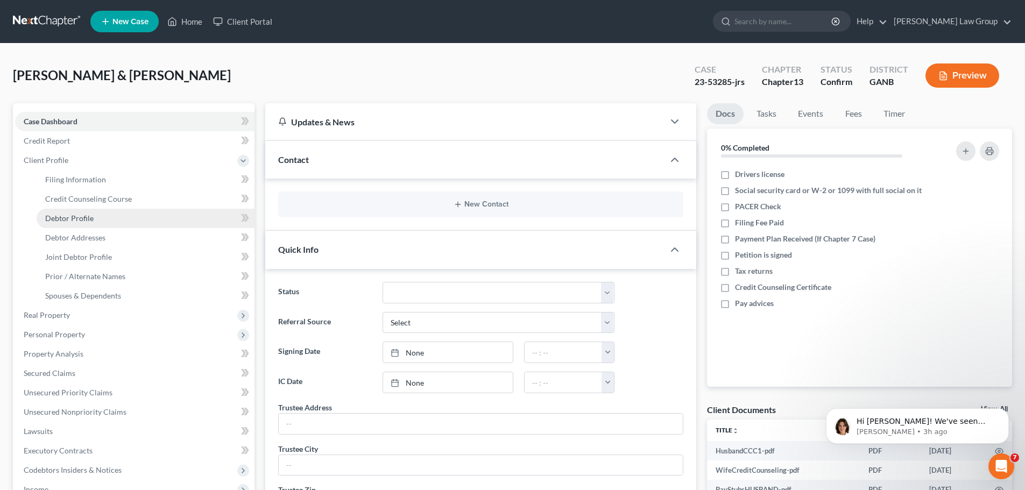
click at [85, 215] on span "Debtor Profile" at bounding box center [69, 218] width 48 height 9
select select "1"
select select "2"
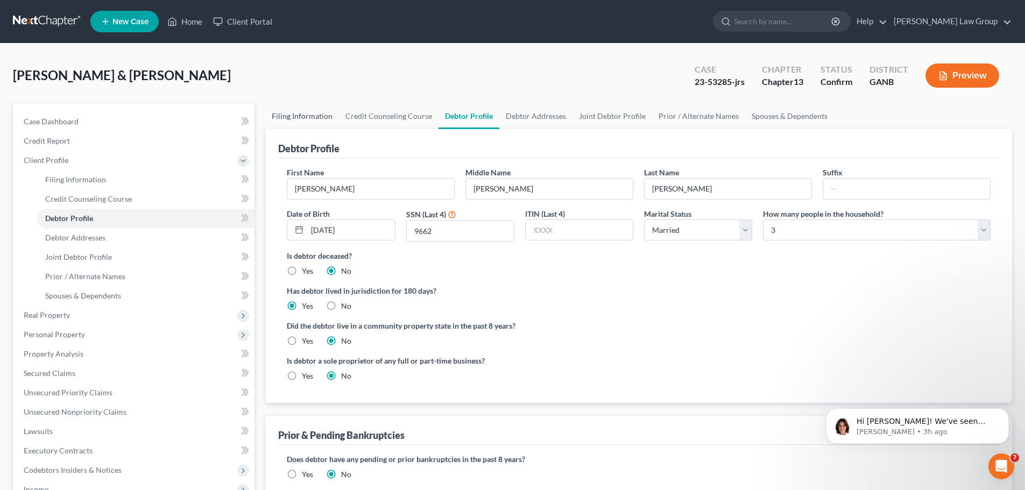
click at [310, 114] on link "Filing Information" at bounding box center [302, 116] width 74 height 26
select select "1"
select select "3"
select select "19"
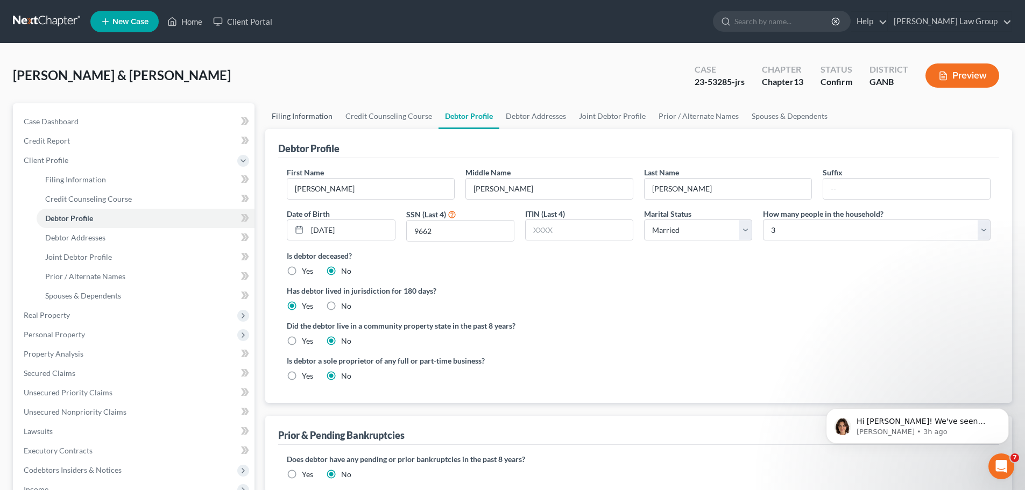
select select "0"
select select "10"
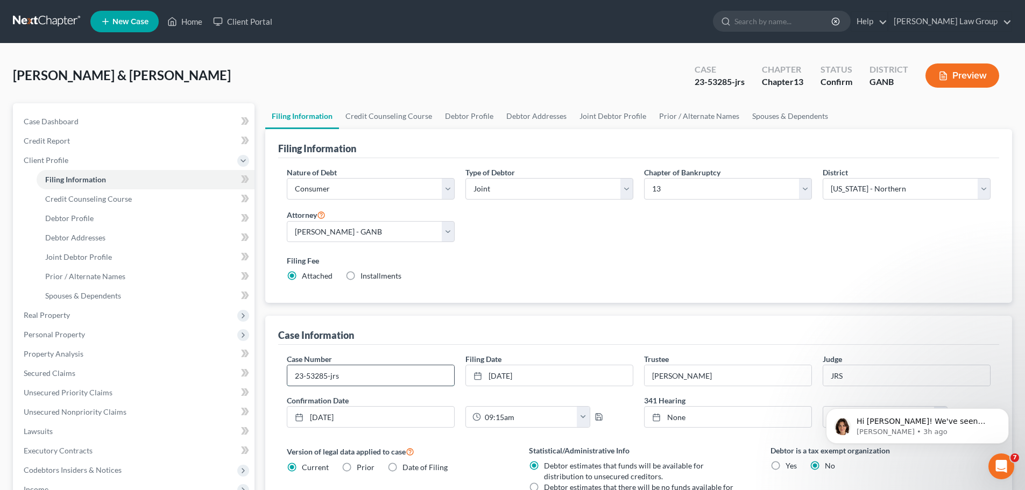
click at [355, 382] on input "23-53285-jrs" at bounding box center [370, 375] width 167 height 20
type input "23-53285-jwj"
click at [526, 122] on link "Debtor Addresses" at bounding box center [536, 116] width 73 height 26
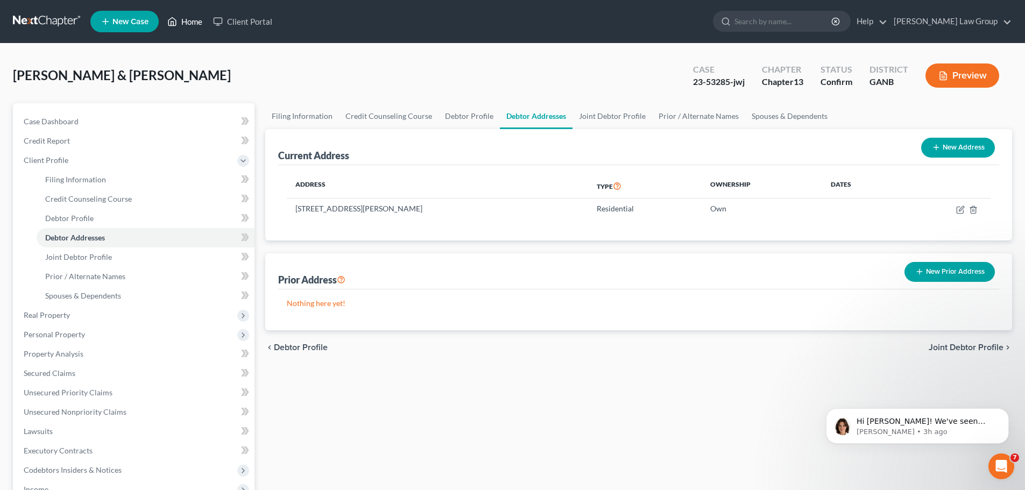
click at [188, 22] on link "Home" at bounding box center [185, 21] width 46 height 19
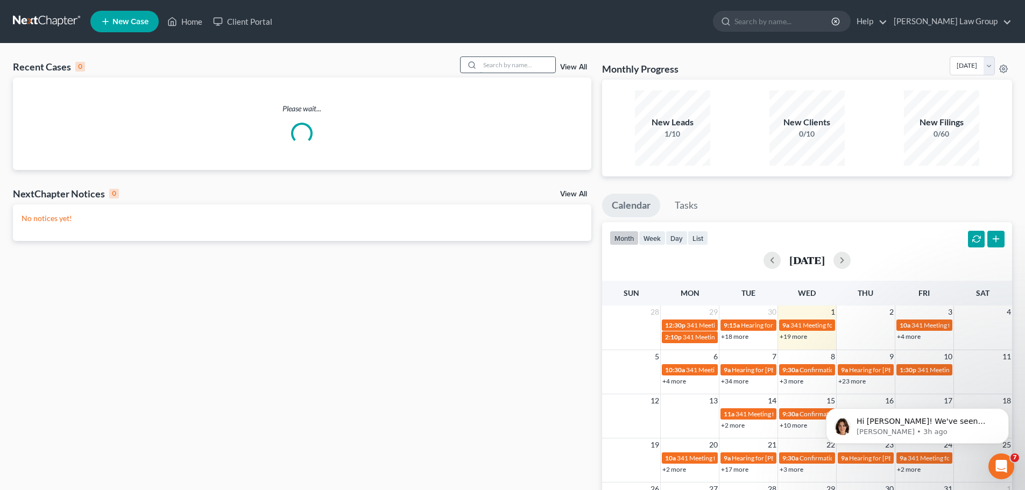
click at [529, 67] on input "search" at bounding box center [517, 65] width 75 height 16
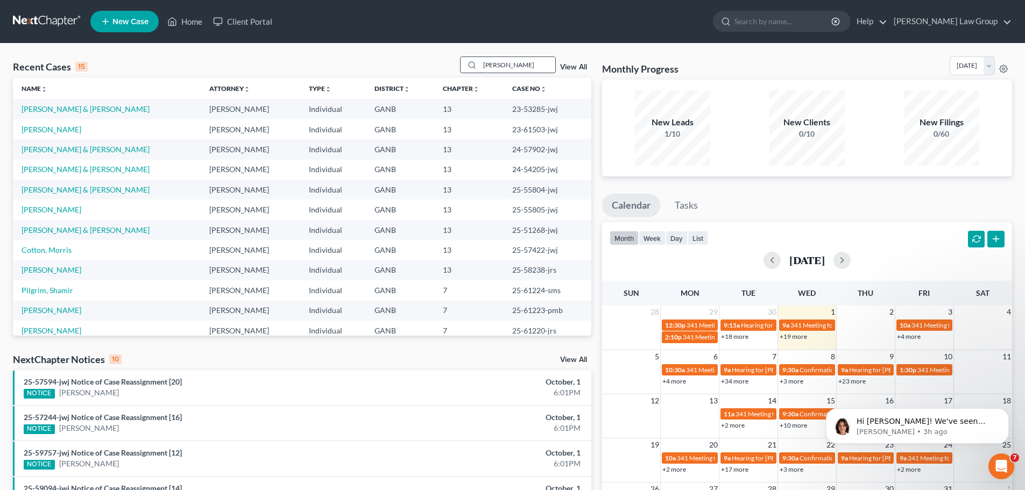
type input "[PERSON_NAME]"
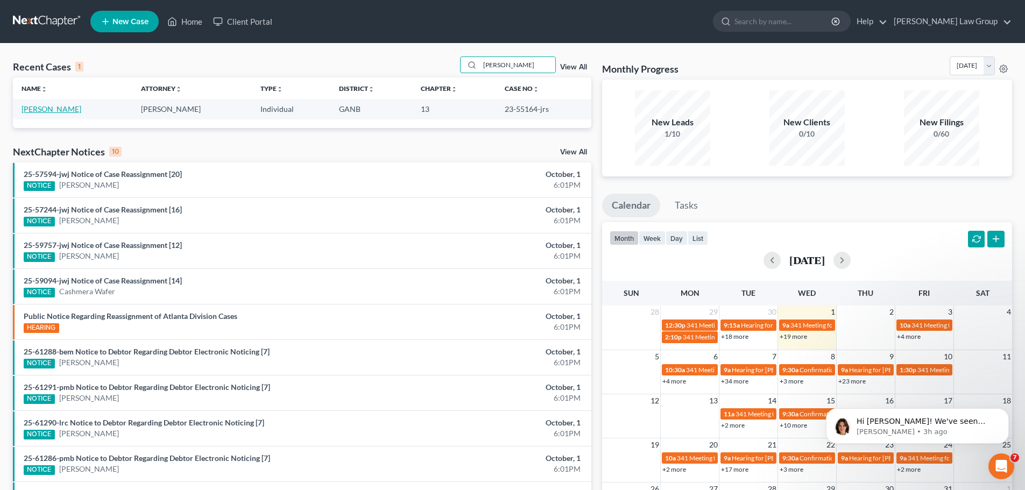
click at [54, 108] on link "[PERSON_NAME]" at bounding box center [52, 108] width 60 height 9
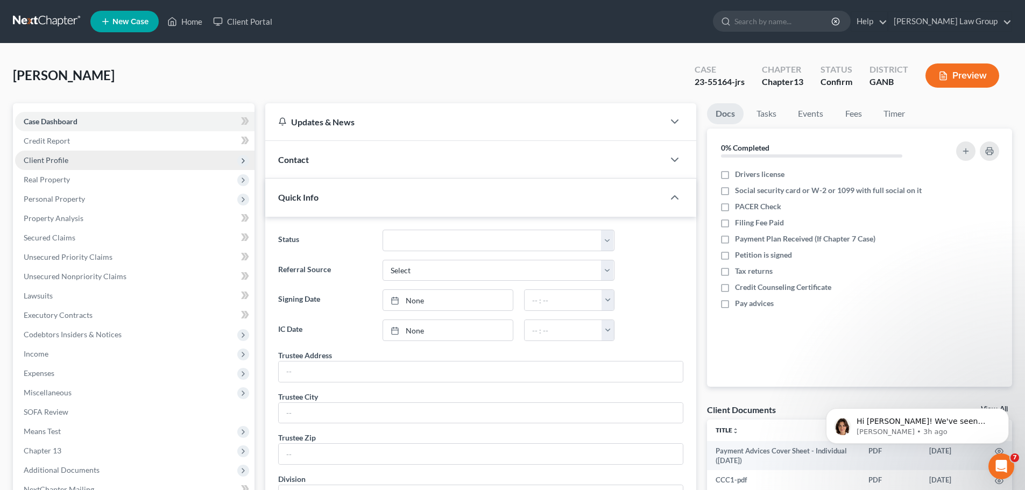
click at [62, 165] on span "Client Profile" at bounding box center [134, 160] width 239 height 19
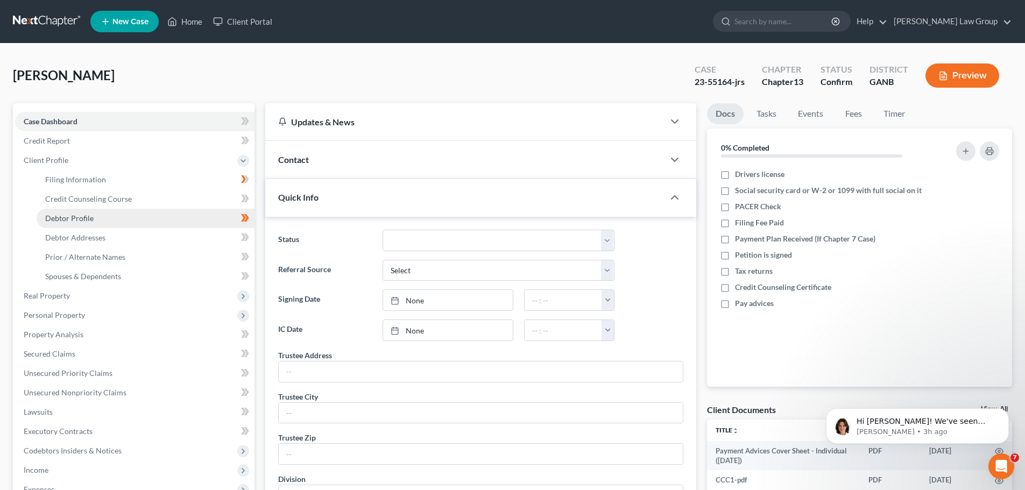
click at [83, 218] on span "Debtor Profile" at bounding box center [69, 218] width 48 height 9
select select "1"
select select "0"
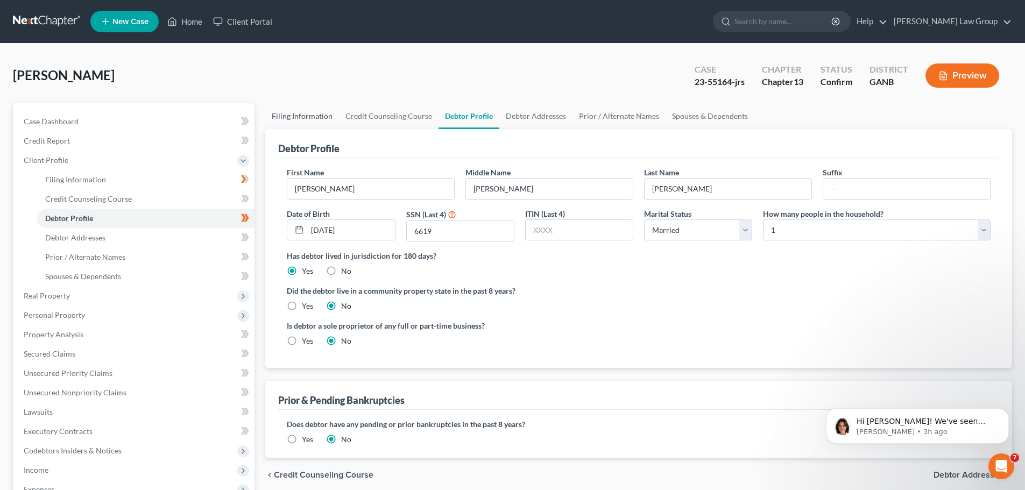
click at [297, 119] on link "Filing Information" at bounding box center [302, 116] width 74 height 26
select select "1"
select select "0"
select select "3"
select select "19"
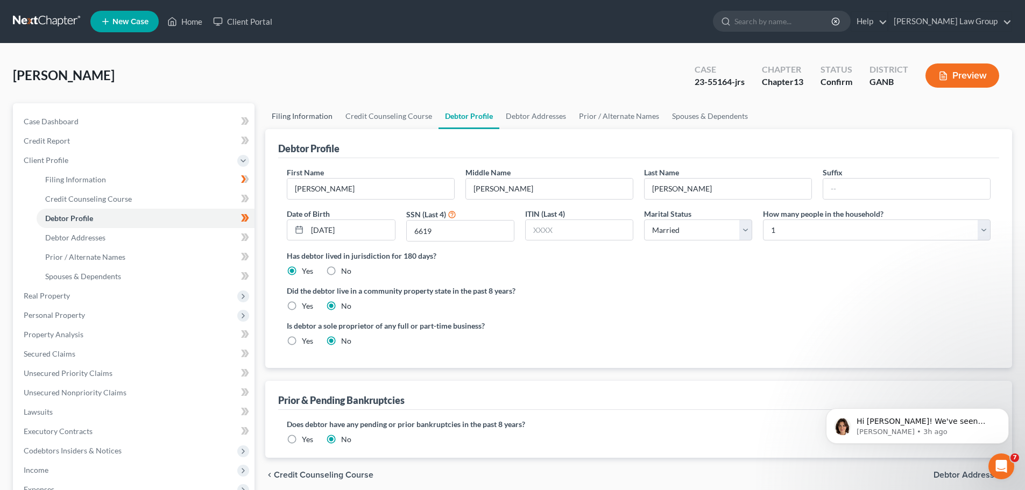
select select "0"
select select "10"
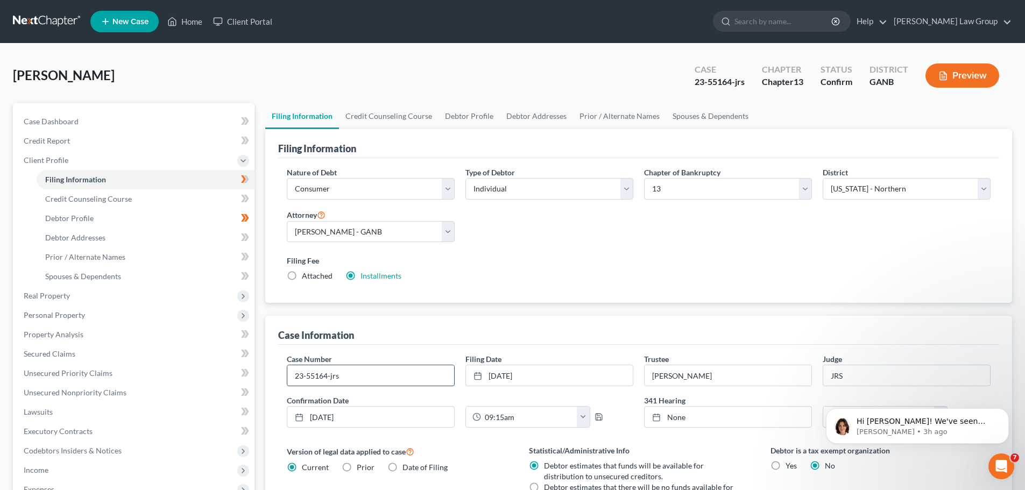
click at [351, 373] on input "23-55164-jrs" at bounding box center [370, 375] width 167 height 20
type input "23-55164-jwj"
drag, startPoint x: 204, startPoint y: 18, endPoint x: 442, endPoint y: 61, distance: 241.1
click at [204, 18] on link "Home" at bounding box center [185, 21] width 46 height 19
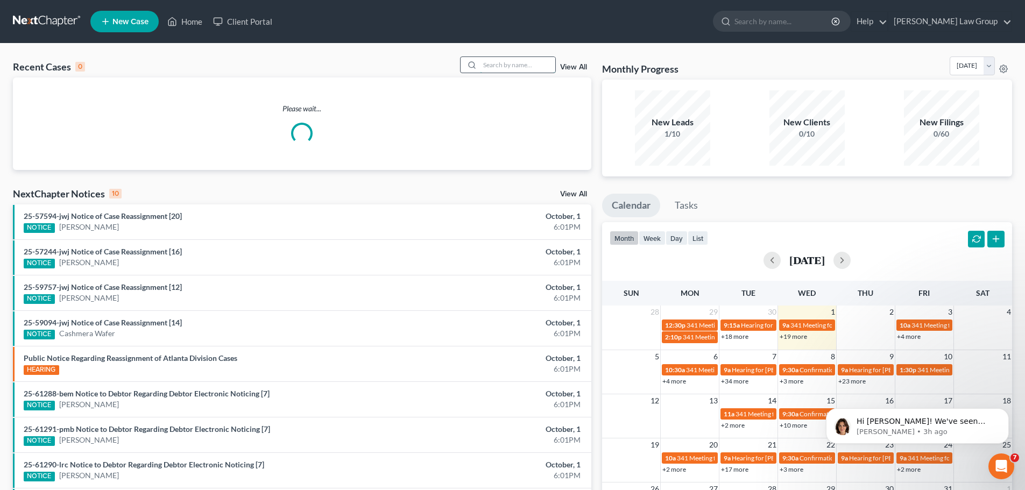
click at [501, 63] on input "search" at bounding box center [517, 65] width 75 height 16
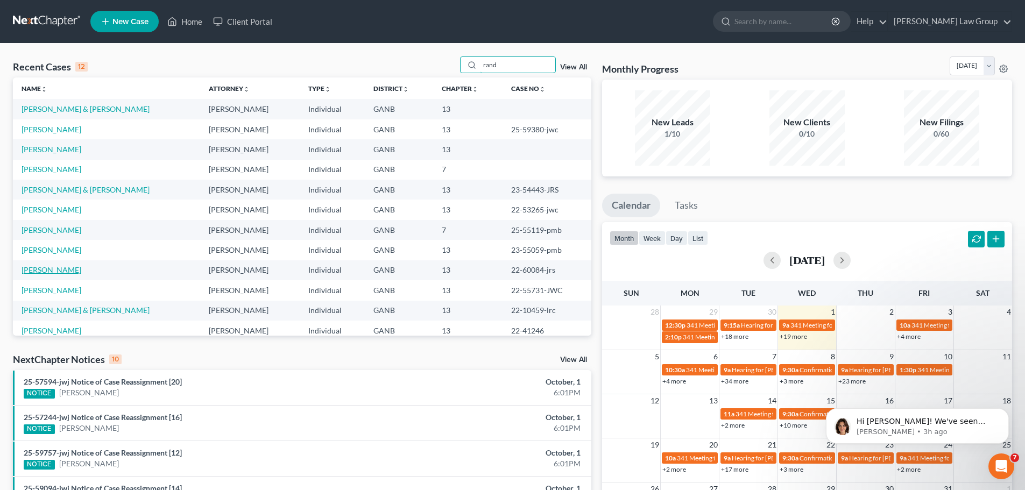
type input "rand"
click at [52, 267] on link "[PERSON_NAME]" at bounding box center [52, 269] width 60 height 9
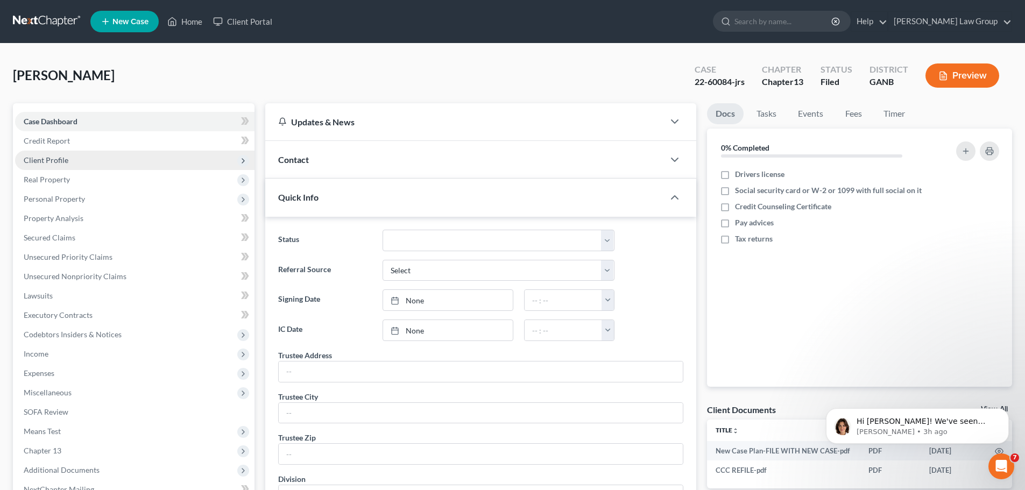
click at [61, 152] on span "Client Profile" at bounding box center [134, 160] width 239 height 19
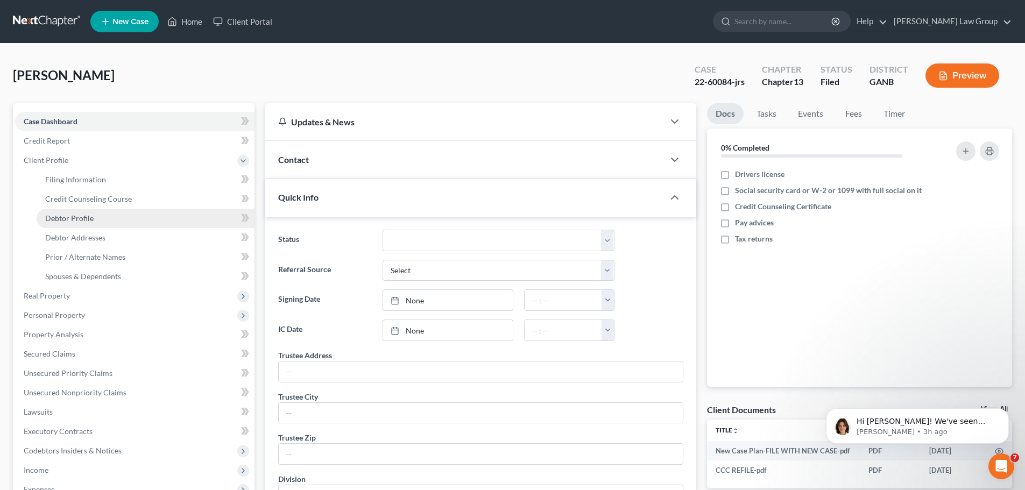
click at [103, 216] on link "Debtor Profile" at bounding box center [146, 218] width 218 height 19
select select "3"
select select "0"
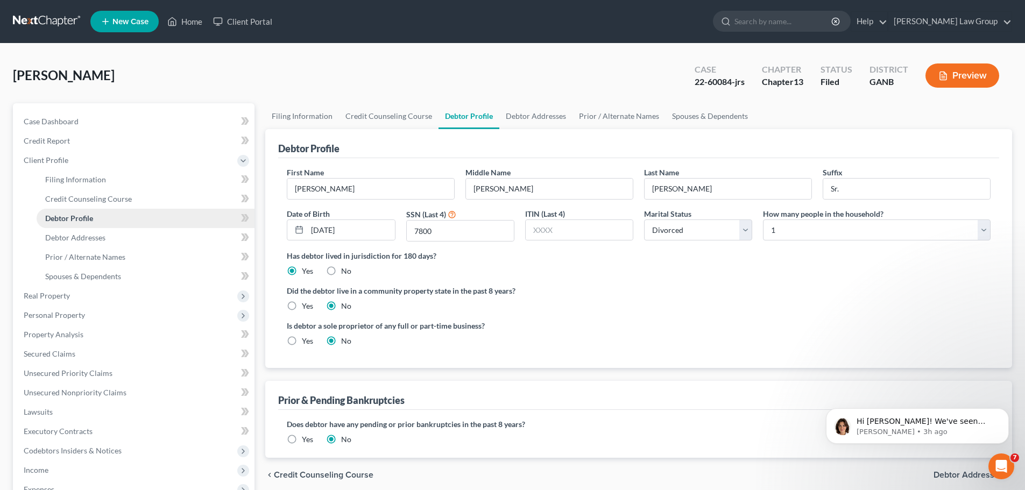
radio input "true"
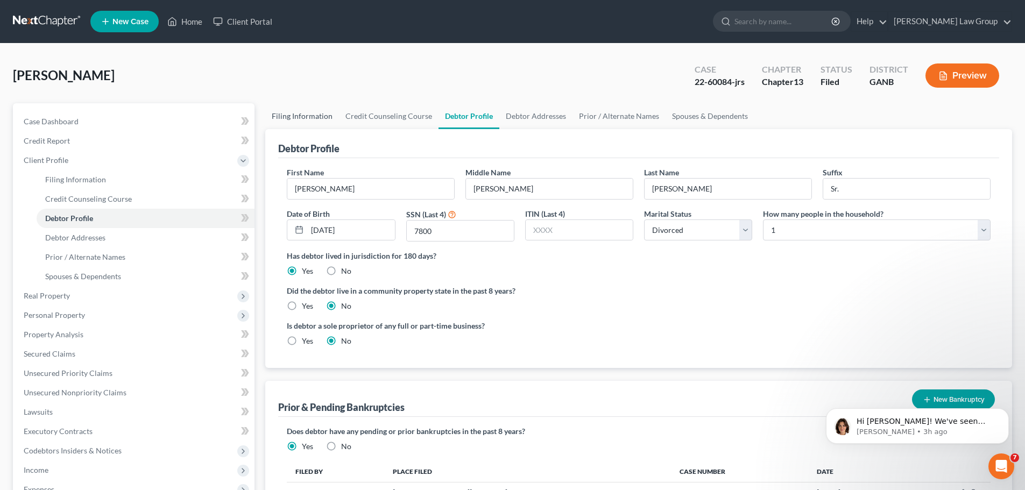
click at [303, 120] on link "Filing Information" at bounding box center [302, 116] width 74 height 26
select select "1"
select select "0"
select select "3"
select select "19"
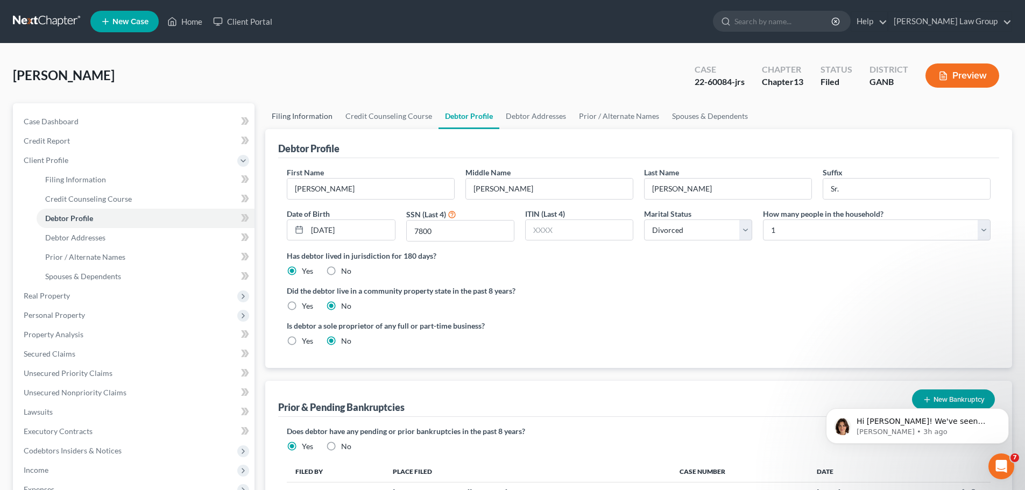
select select "0"
select select "10"
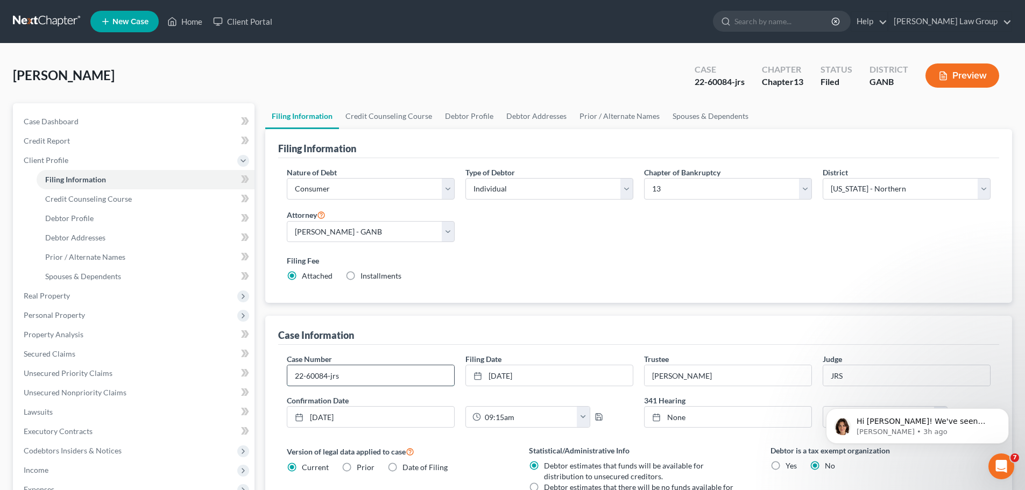
click at [366, 384] on input "22-60084-jrs" at bounding box center [370, 375] width 167 height 20
type input "22-60084-jwj"
click at [459, 115] on link "Debtor Profile" at bounding box center [468, 116] width 61 height 26
select select "3"
select select "0"
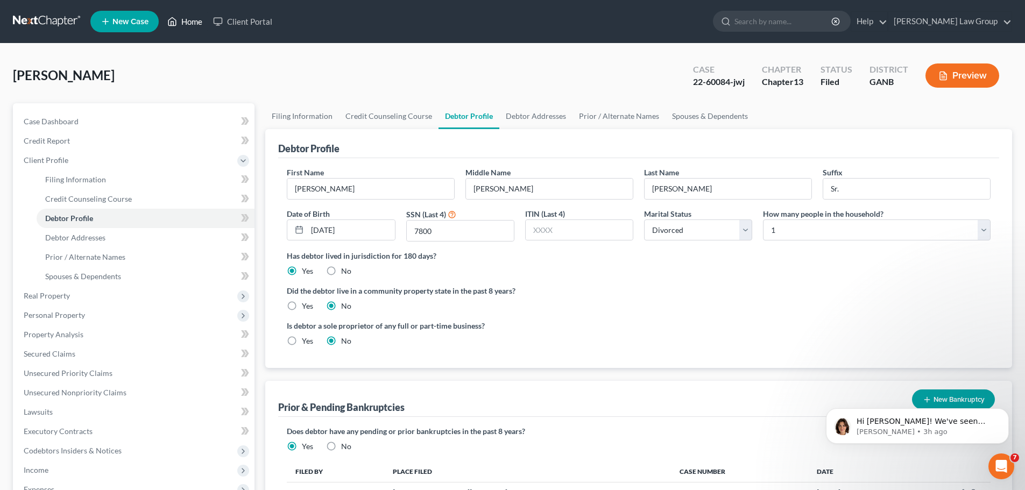
click at [183, 18] on link "Home" at bounding box center [185, 21] width 46 height 19
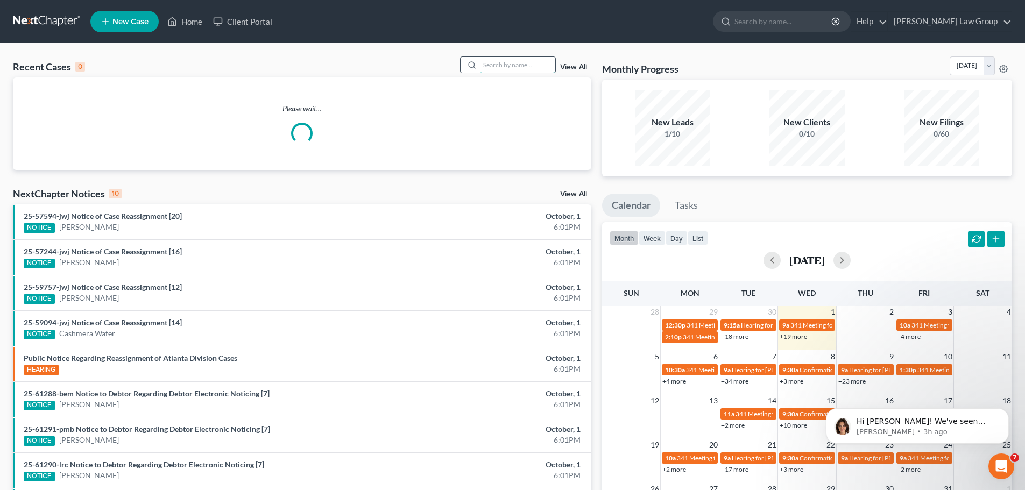
click at [548, 65] on input "search" at bounding box center [517, 65] width 75 height 16
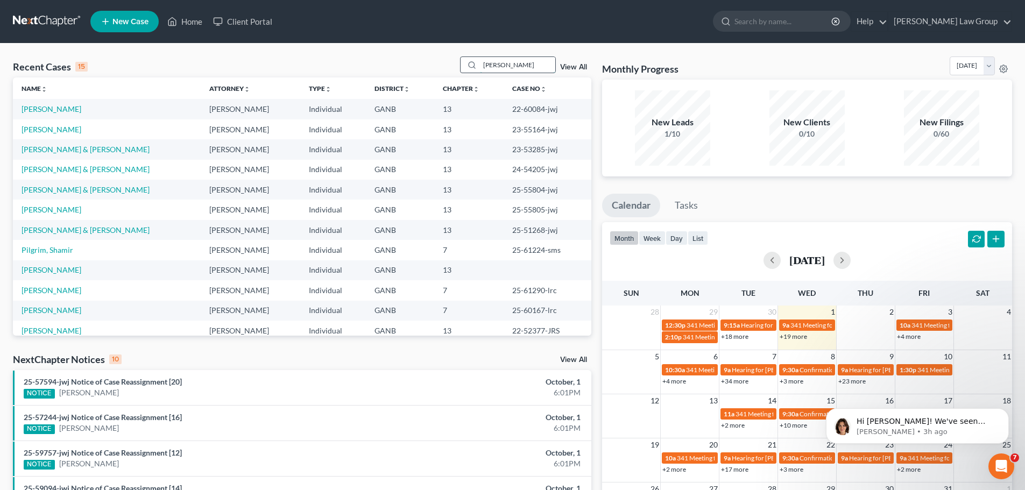
type input "[PERSON_NAME]"
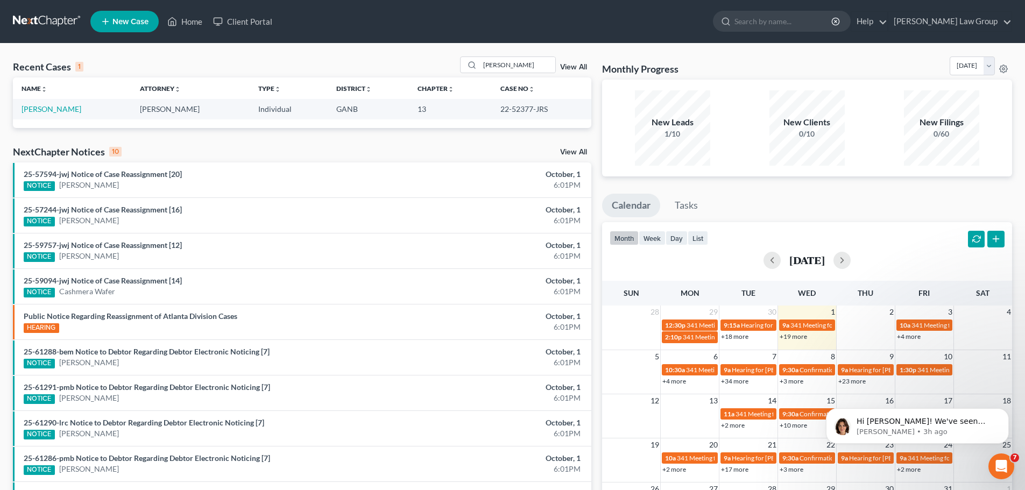
click at [58, 101] on td "[PERSON_NAME]" at bounding box center [72, 109] width 118 height 20
click at [58, 110] on link "[PERSON_NAME]" at bounding box center [52, 108] width 60 height 9
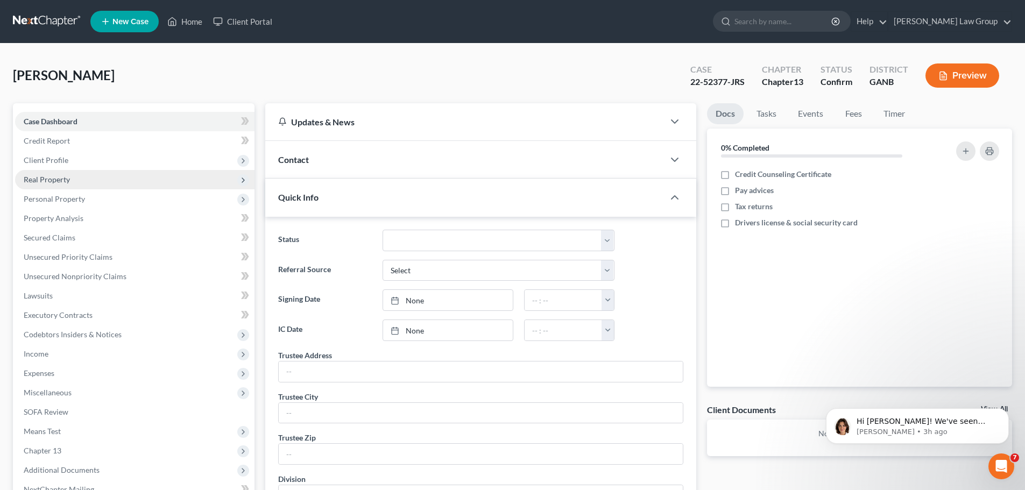
click at [84, 178] on span "Real Property" at bounding box center [134, 179] width 239 height 19
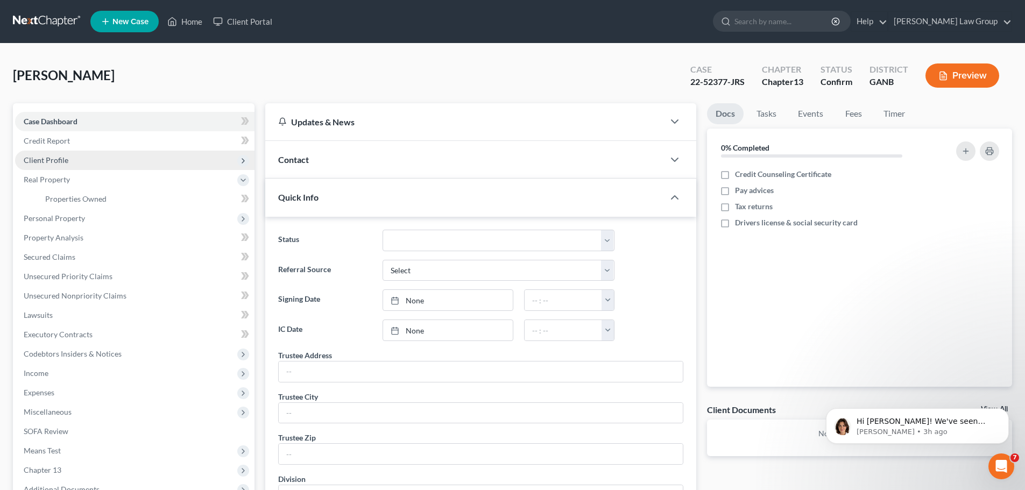
click at [68, 157] on span "Client Profile" at bounding box center [134, 160] width 239 height 19
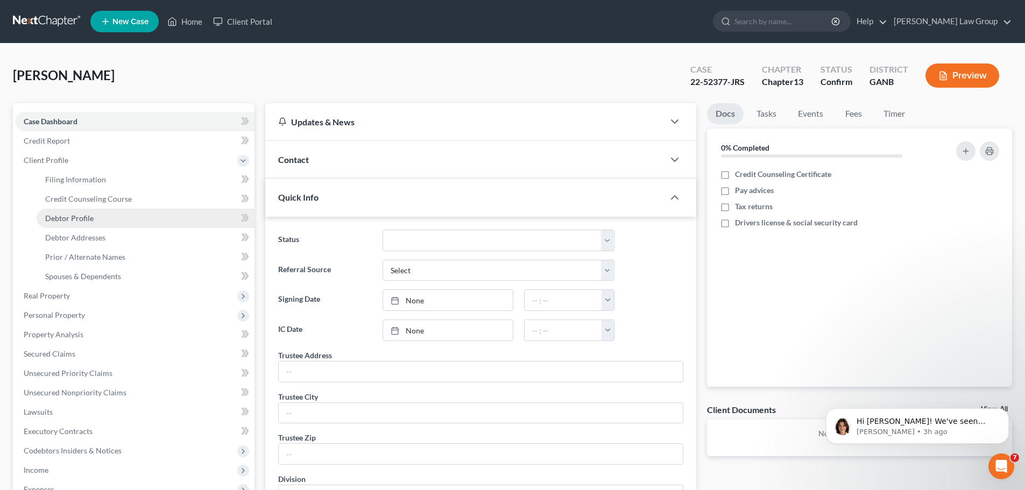
click at [67, 217] on span "Debtor Profile" at bounding box center [69, 218] width 48 height 9
select select "0"
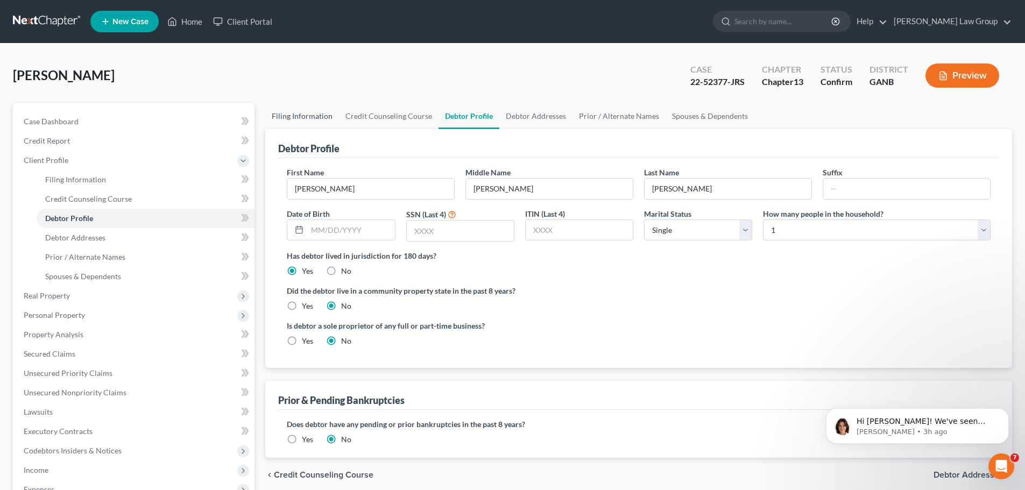
click at [301, 115] on link "Filing Information" at bounding box center [302, 116] width 74 height 26
select select "1"
select select "0"
select select "3"
select select "19"
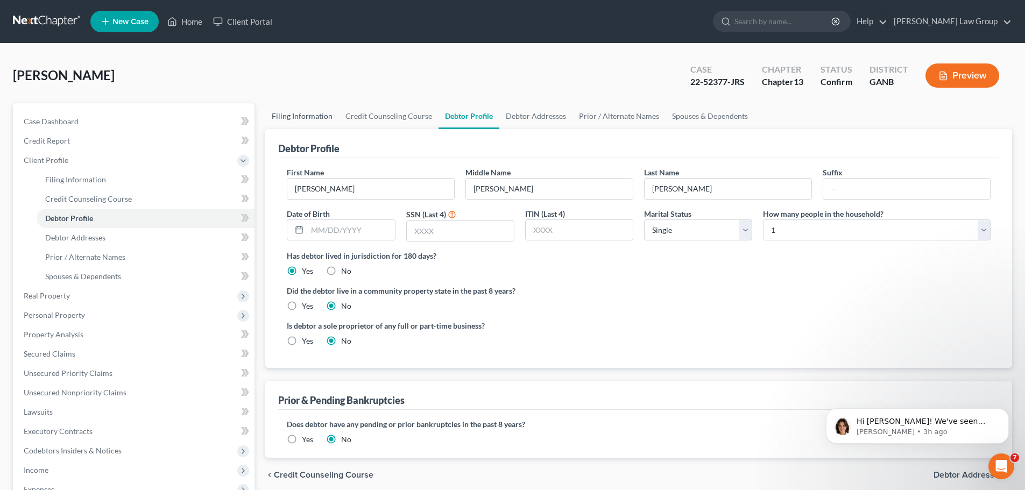
select select "0"
select select "10"
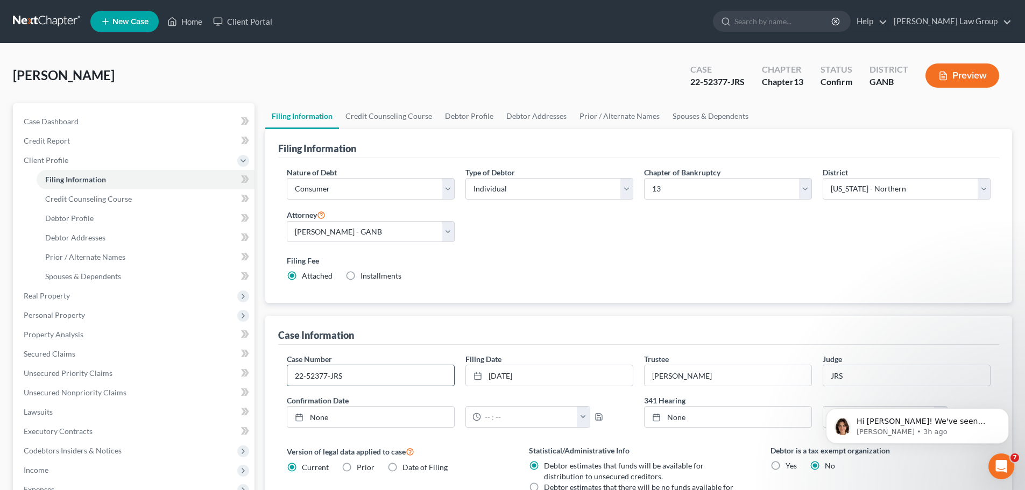
click at [357, 381] on input "22-52377-JRS" at bounding box center [370, 375] width 167 height 20
type input "22-52377-jwj"
click at [197, 22] on link "Home" at bounding box center [185, 21] width 46 height 19
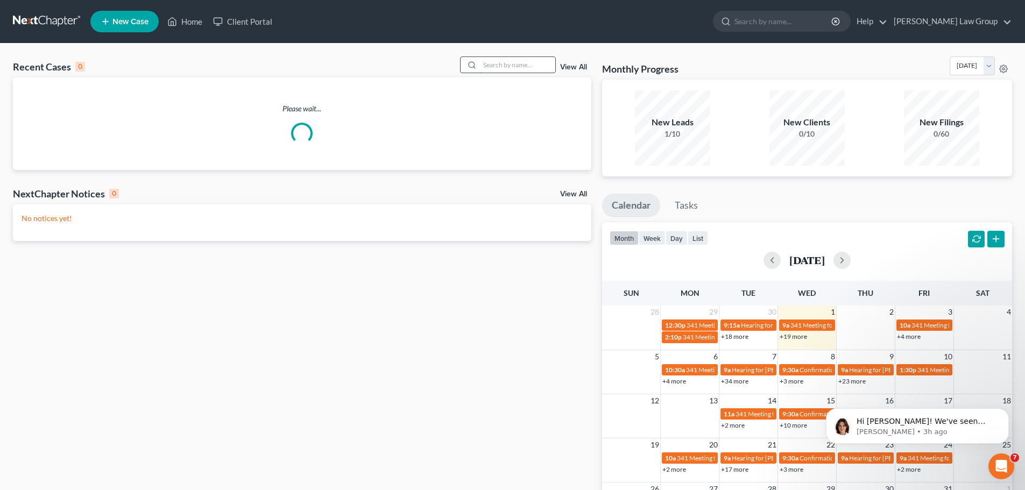
click at [498, 66] on input "search" at bounding box center [517, 65] width 75 height 16
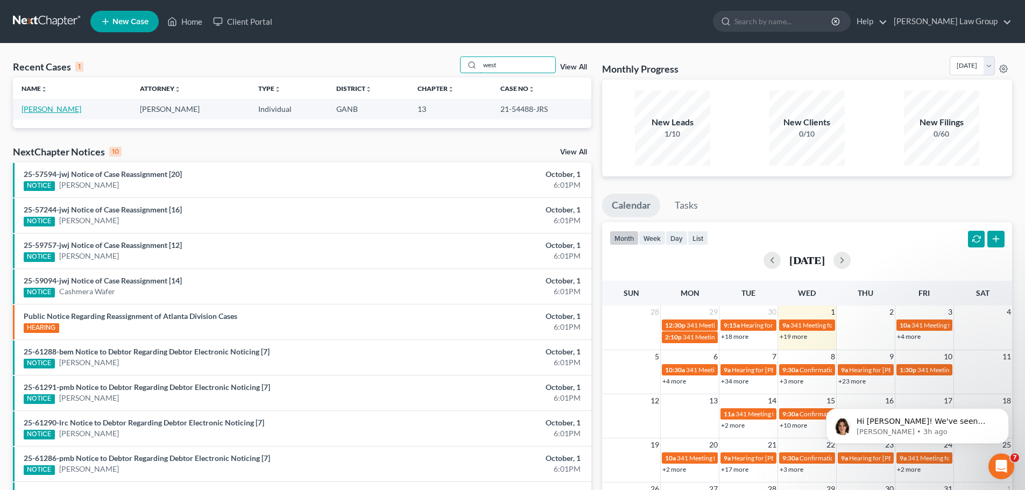
type input "west"
click at [65, 109] on link "[PERSON_NAME]" at bounding box center [52, 108] width 60 height 9
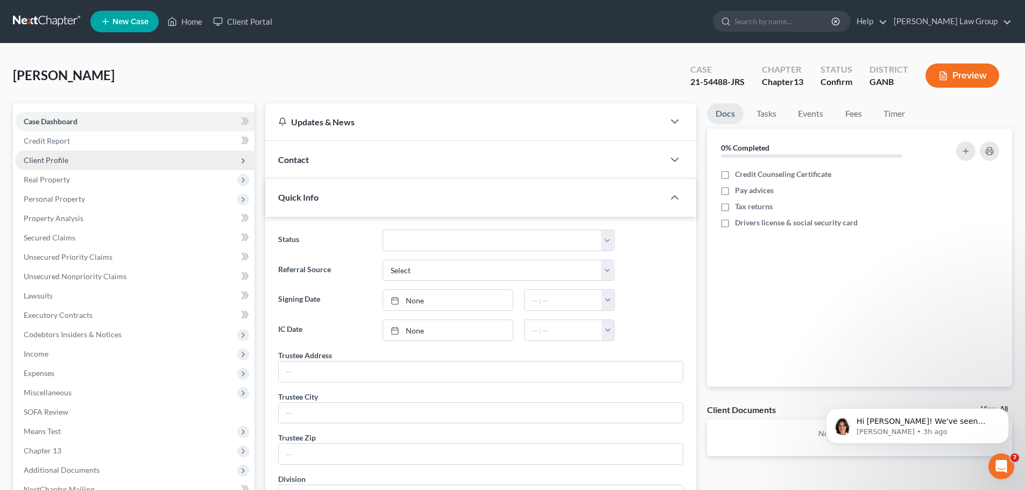
click at [80, 163] on span "Client Profile" at bounding box center [134, 160] width 239 height 19
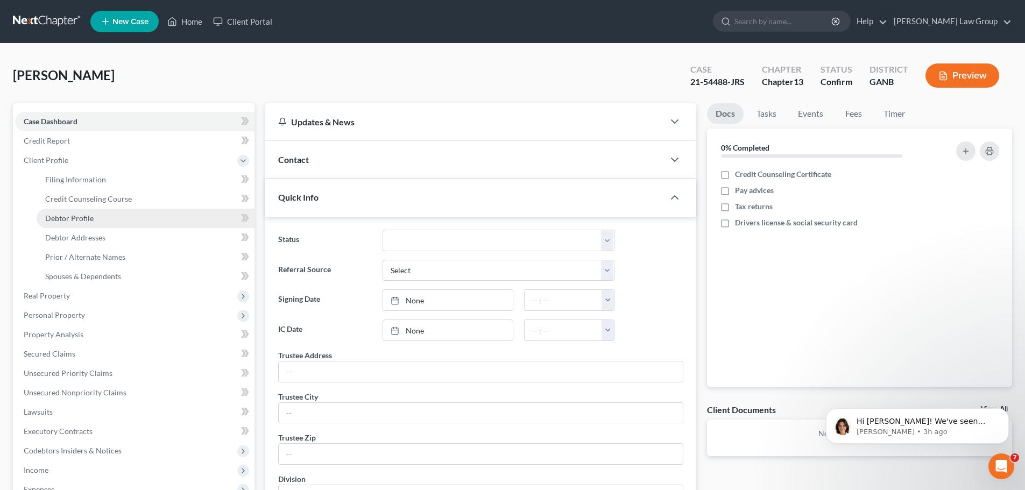
click at [91, 222] on span "Debtor Profile" at bounding box center [69, 218] width 48 height 9
select select "0"
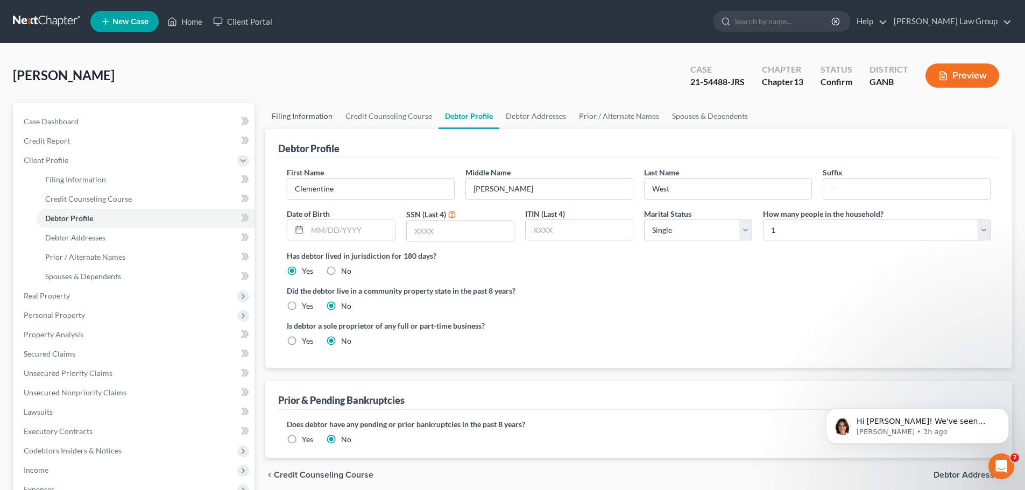
click at [311, 112] on link "Filing Information" at bounding box center [302, 116] width 74 height 26
select select "1"
select select "0"
select select "3"
select select "19"
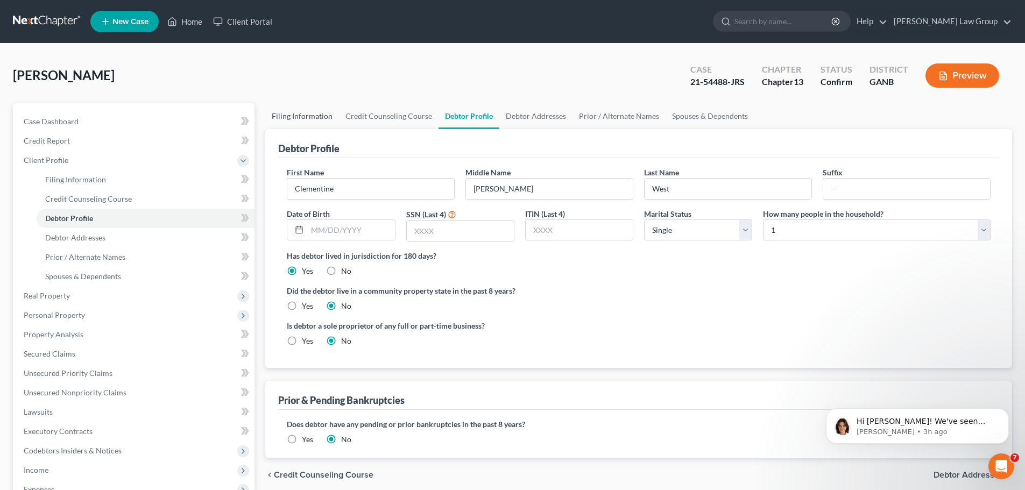
select select "0"
select select "10"
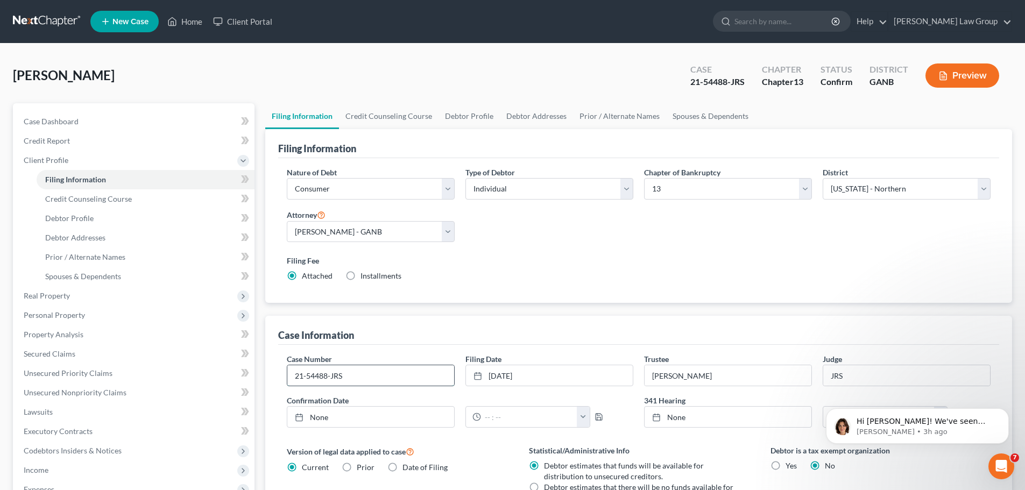
click at [360, 376] on input "21-54488-JRS" at bounding box center [370, 375] width 167 height 20
type input "21-54488-jwj"
click at [187, 14] on link "Home" at bounding box center [185, 21] width 46 height 19
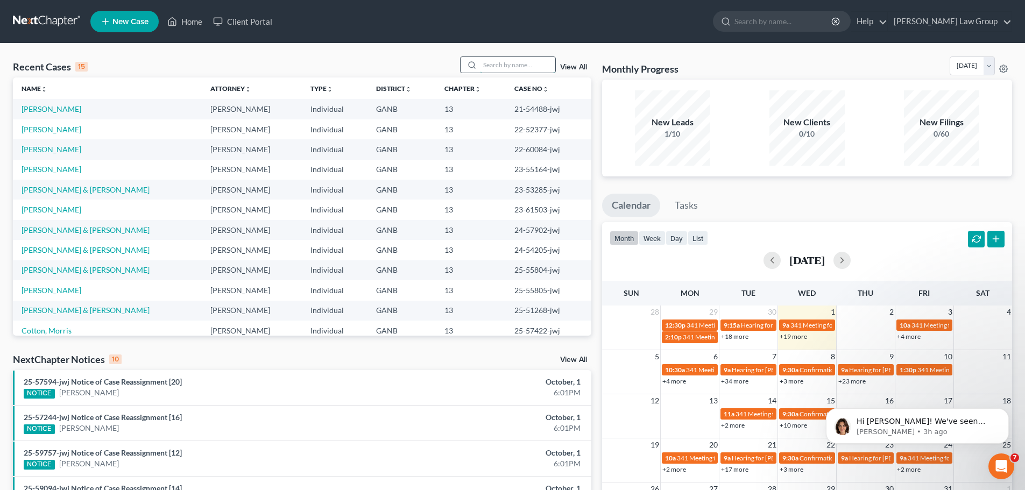
click at [527, 62] on input "search" at bounding box center [517, 65] width 75 height 16
type input "d"
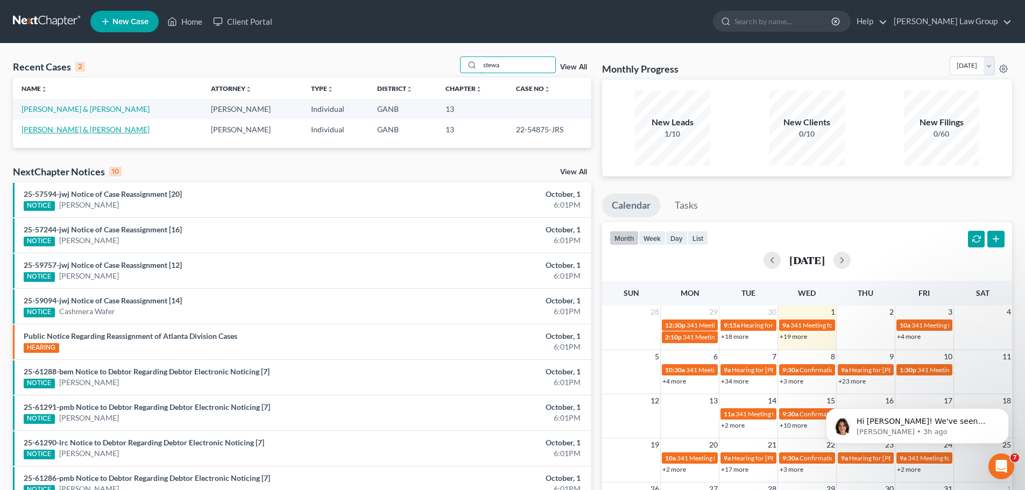
type input "stewa"
click at [67, 132] on link "[PERSON_NAME] & [PERSON_NAME]" at bounding box center [86, 129] width 128 height 9
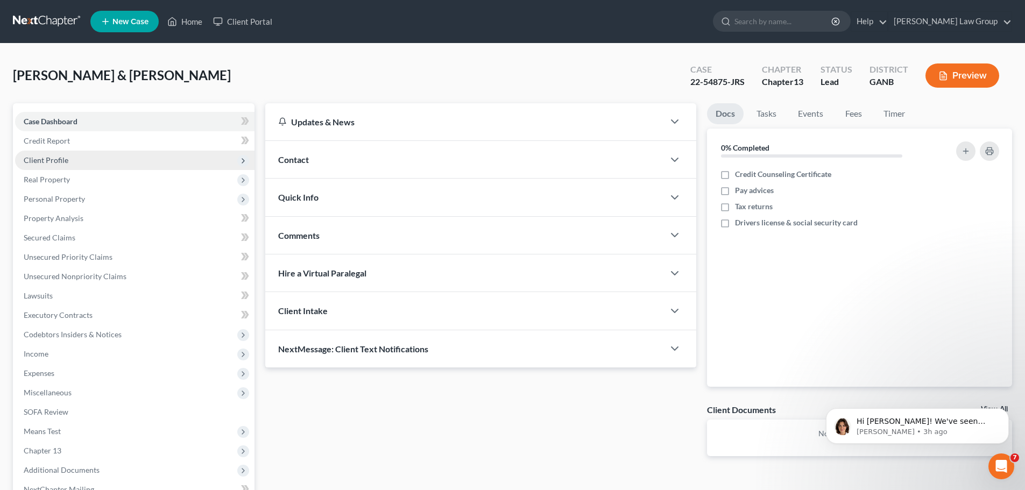
click at [69, 165] on span "Client Profile" at bounding box center [134, 160] width 239 height 19
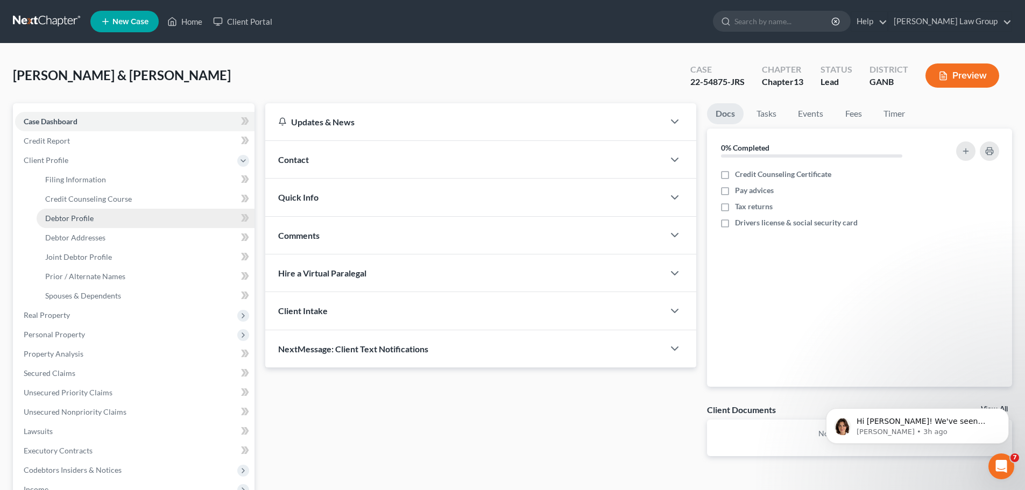
click at [68, 218] on span "Debtor Profile" at bounding box center [69, 218] width 48 height 9
select select "1"
select select "0"
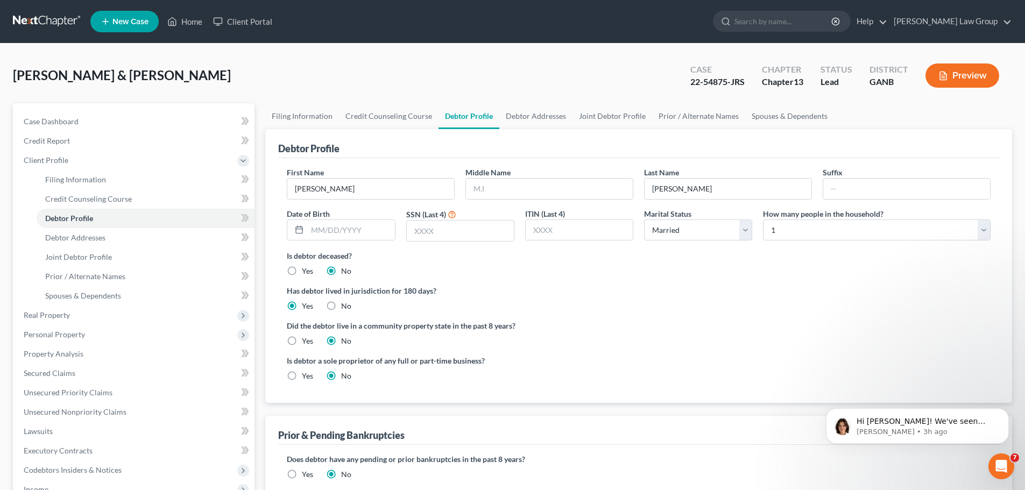
click at [298, 102] on div "[PERSON_NAME] & [PERSON_NAME] Upgraded Case 22-54875-JRS Chapter Chapter 13 Sta…" at bounding box center [512, 79] width 999 height 47
click at [300, 123] on link "Filing Information" at bounding box center [302, 116] width 74 height 26
select select "1"
select select "3"
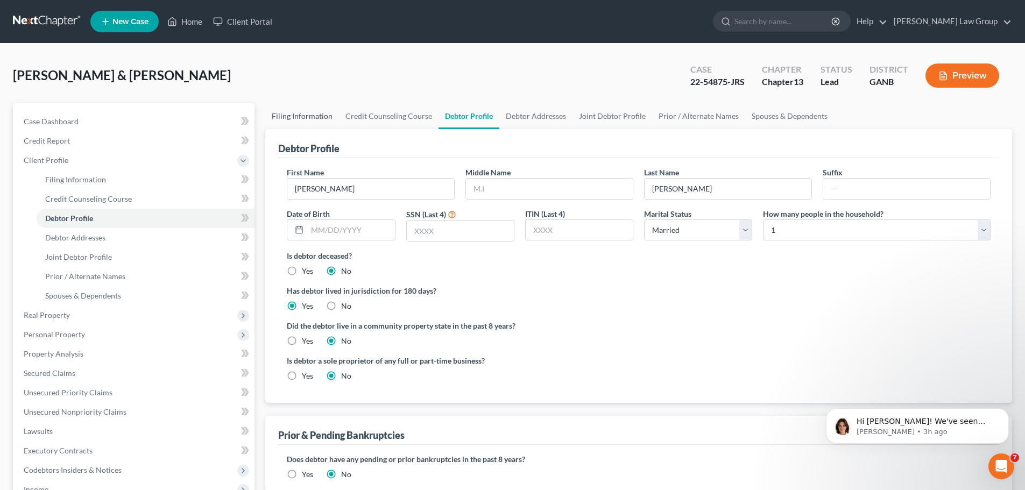
select select "19"
select select "1"
select select "10"
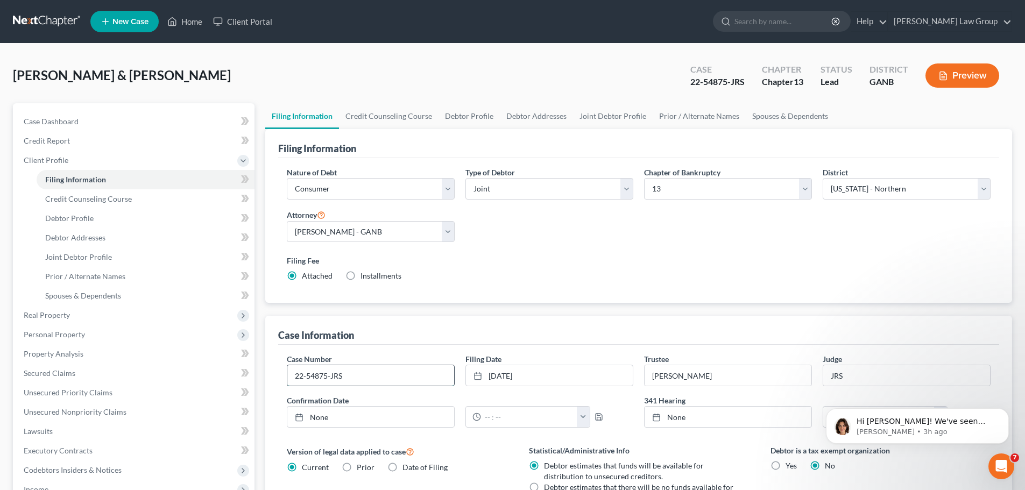
click at [371, 380] on input "22-54875-JRS" at bounding box center [370, 375] width 167 height 20
type input "22-54875-jwj"
click at [187, 20] on link "Home" at bounding box center [185, 21] width 46 height 19
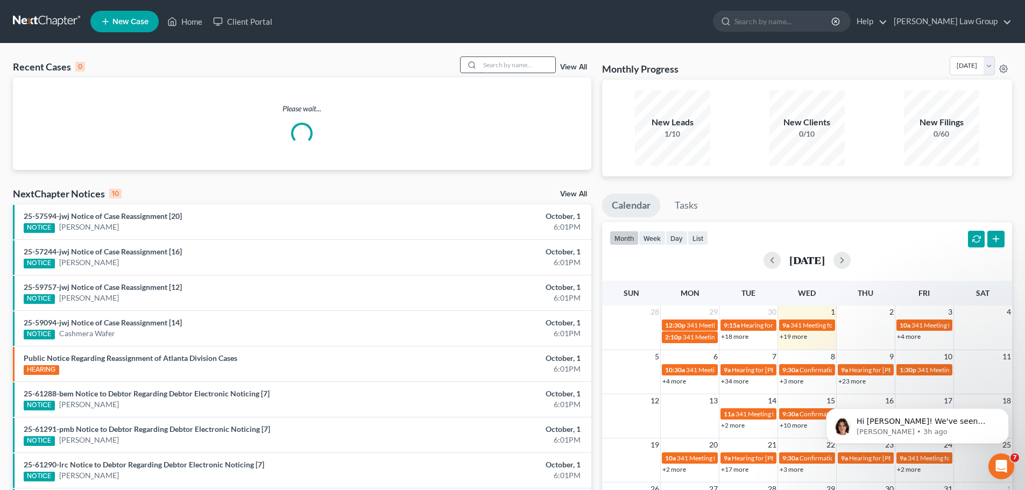
click at [488, 68] on input "search" at bounding box center [517, 65] width 75 height 16
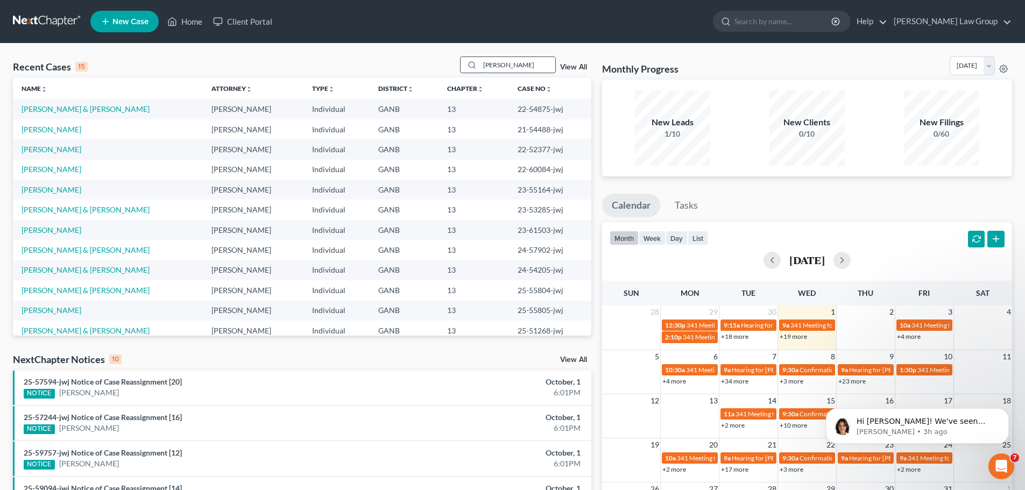
type input "[PERSON_NAME]"
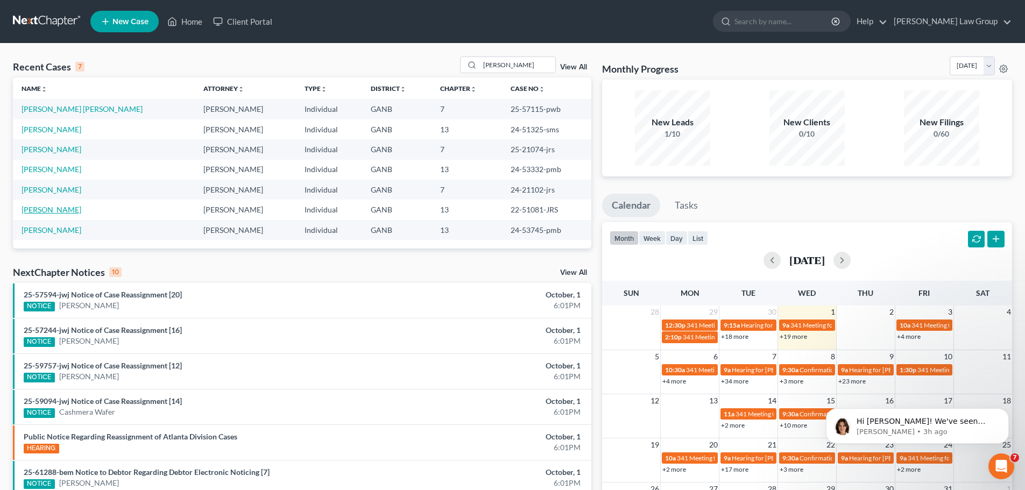
click at [49, 209] on link "[PERSON_NAME]" at bounding box center [52, 209] width 60 height 9
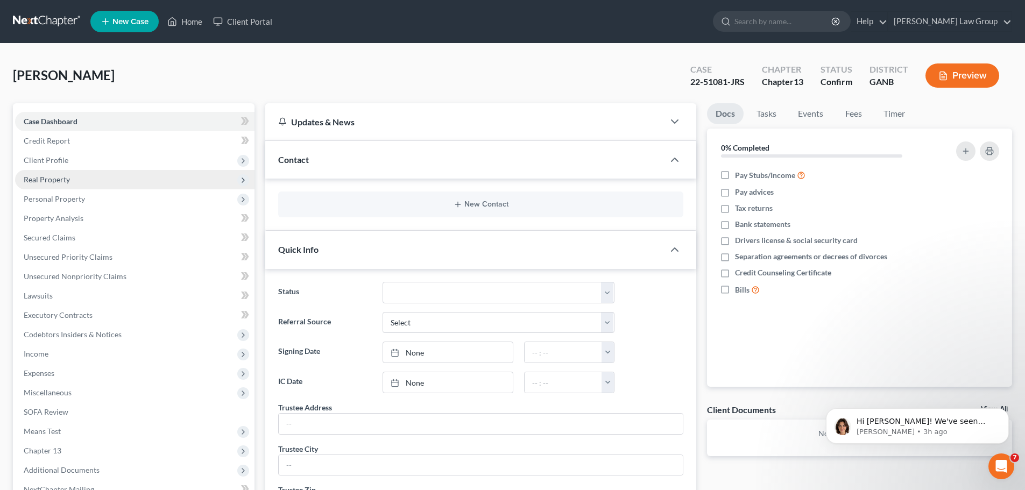
click at [60, 176] on span "Real Property" at bounding box center [47, 179] width 46 height 9
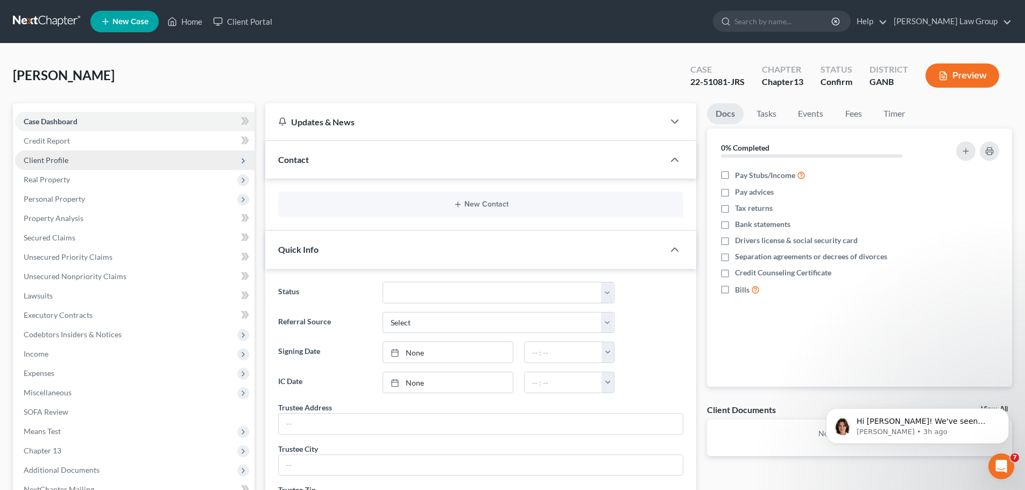
click at [65, 161] on span "Client Profile" at bounding box center [46, 159] width 45 height 9
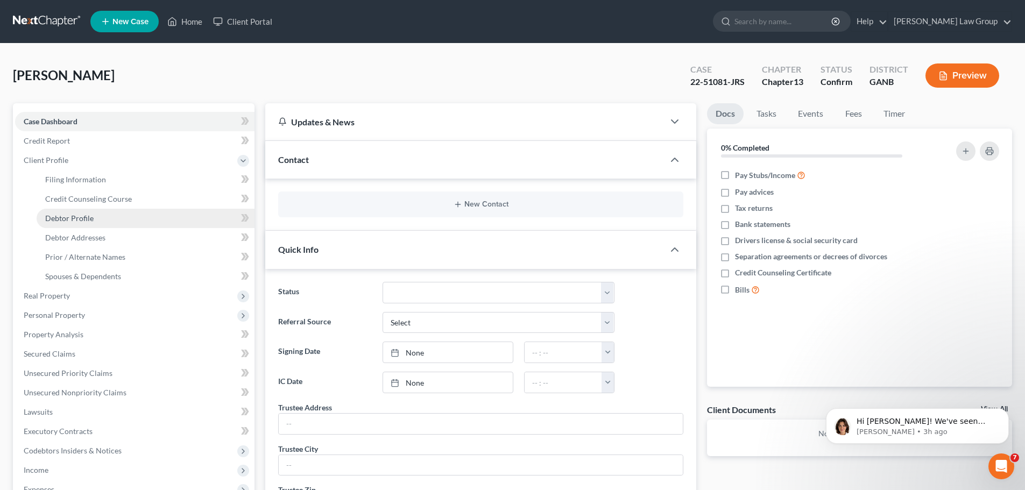
click at [70, 218] on span "Debtor Profile" at bounding box center [69, 218] width 48 height 9
select select "0"
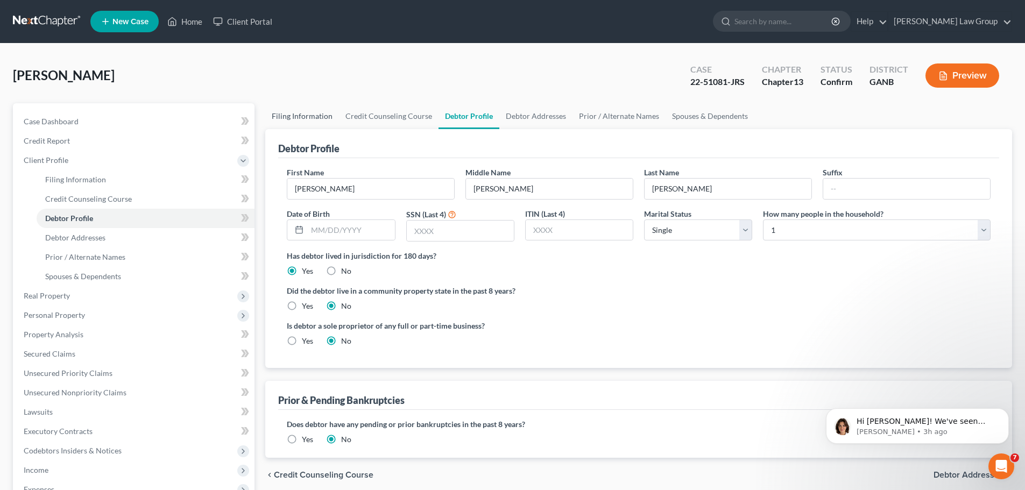
click at [307, 119] on link "Filing Information" at bounding box center [302, 116] width 74 height 26
select select "1"
select select "0"
select select "3"
select select "19"
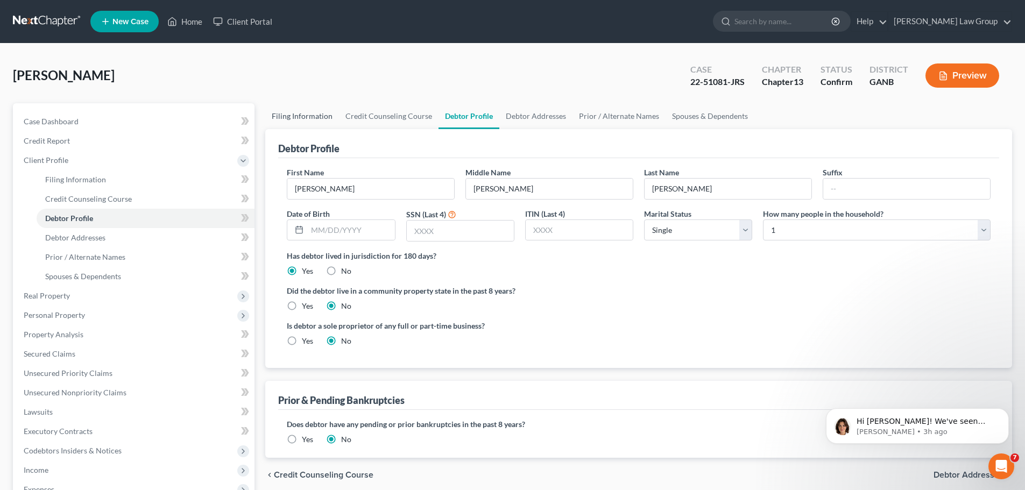
select select "0"
select select "10"
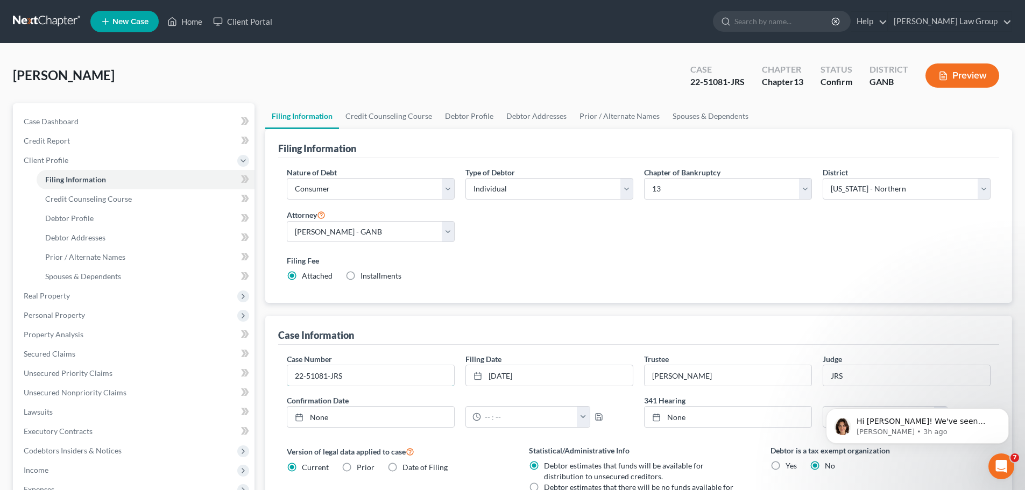
drag, startPoint x: 361, startPoint y: 386, endPoint x: 365, endPoint y: 360, distance: 26.1
click at [361, 386] on input "22-51081-JRS" at bounding box center [370, 375] width 167 height 20
type input "22-51081-jwj"
click at [177, 18] on icon at bounding box center [172, 21] width 10 height 13
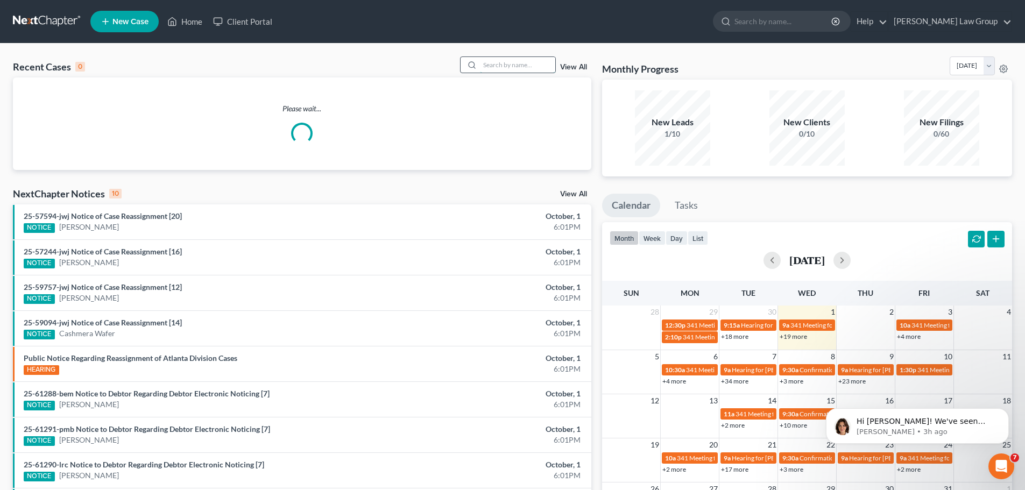
click at [514, 64] on input "search" at bounding box center [517, 65] width 75 height 16
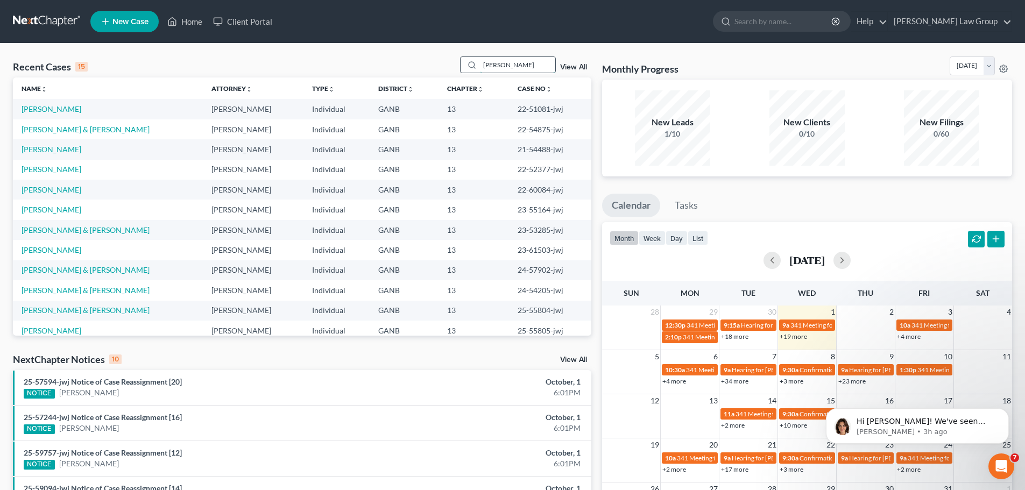
type input "[PERSON_NAME]"
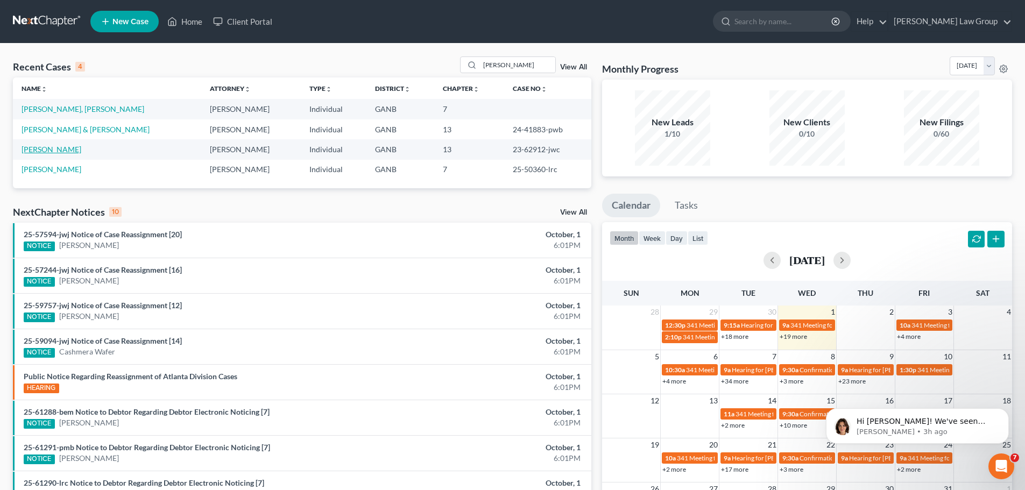
click at [57, 150] on link "[PERSON_NAME]" at bounding box center [52, 149] width 60 height 9
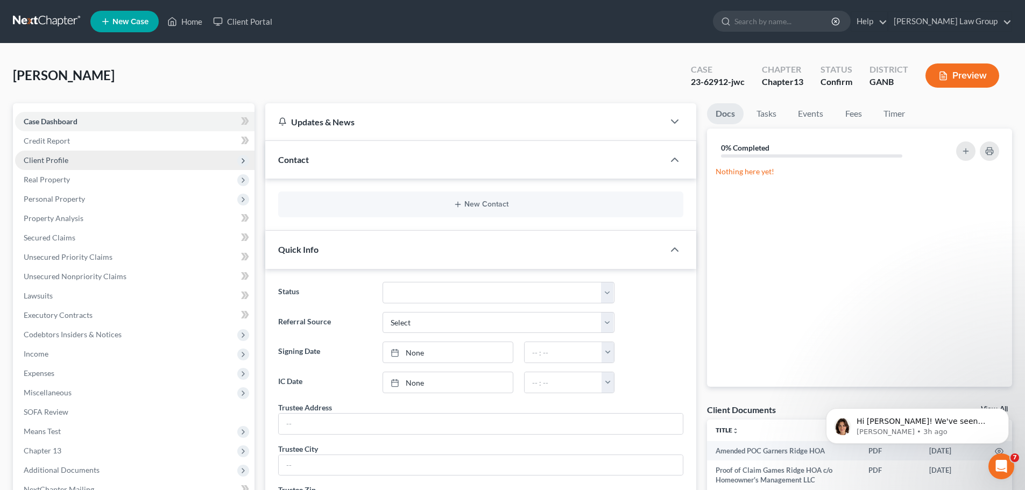
click at [92, 161] on span "Client Profile" at bounding box center [134, 160] width 239 height 19
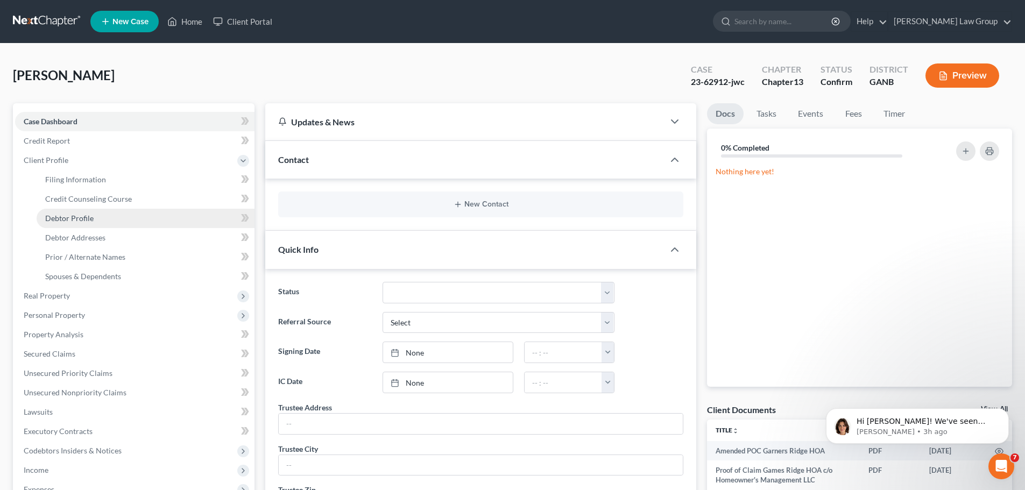
click at [82, 214] on span "Debtor Profile" at bounding box center [69, 218] width 48 height 9
select select "1"
select select "2"
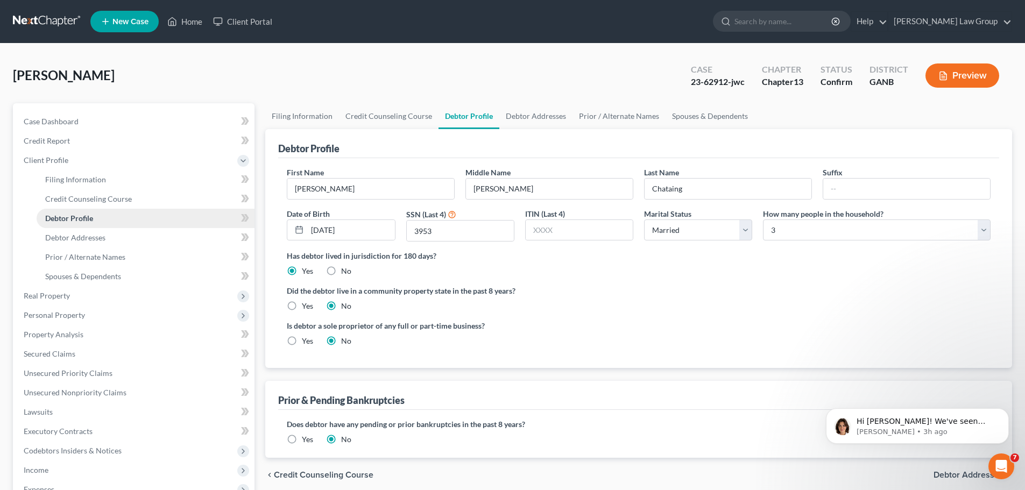
radio input "true"
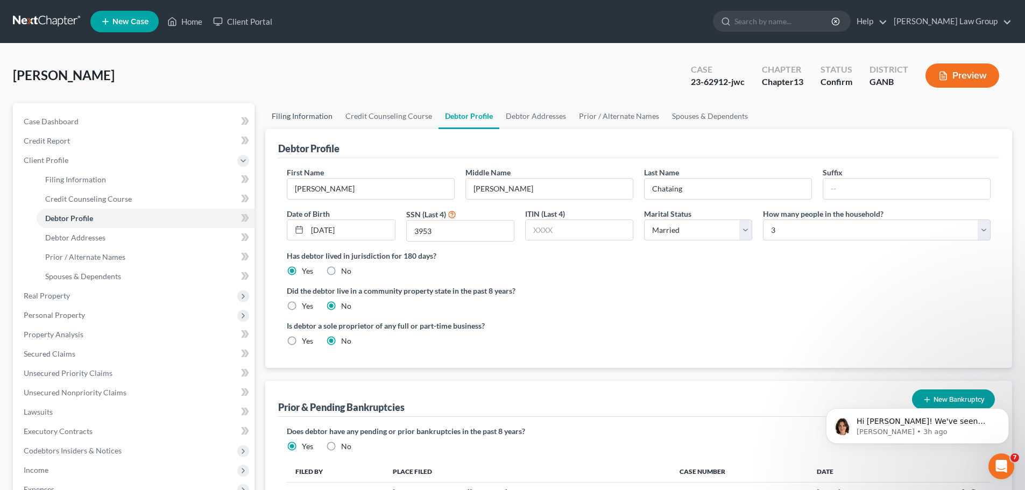
click at [312, 124] on link "Filing Information" at bounding box center [302, 116] width 74 height 26
select select "1"
select select "0"
select select "3"
select select "19"
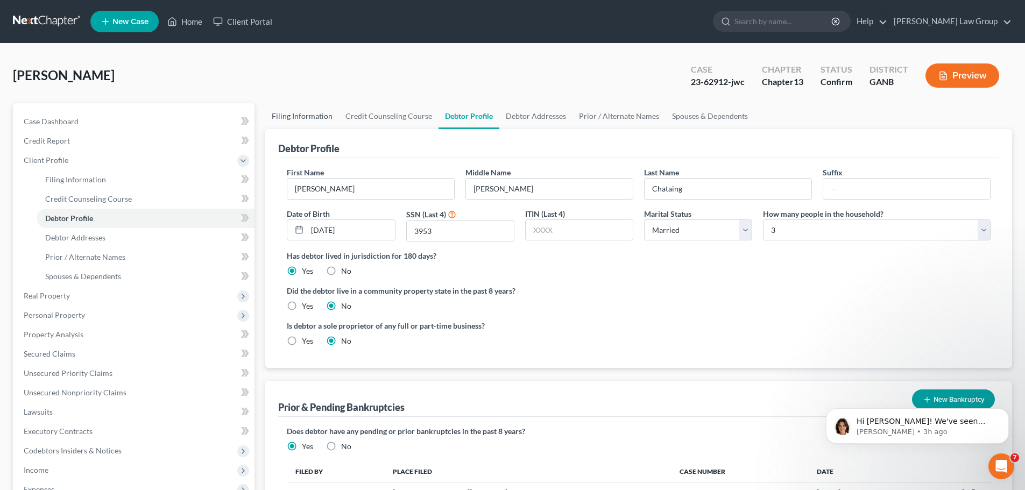
select select "0"
select select "10"
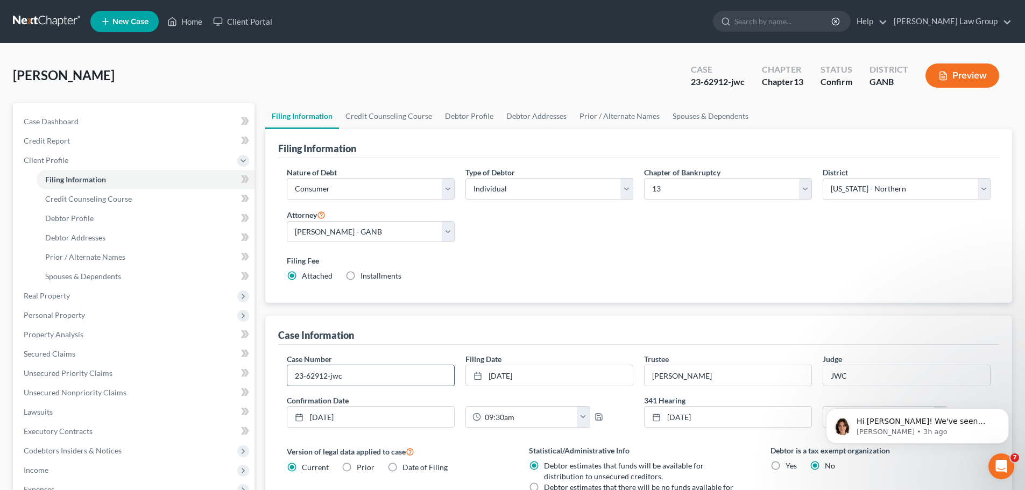
click at [366, 375] on input "23-62912-jwc" at bounding box center [370, 375] width 167 height 20
type input "23-62912-jwj"
click at [193, 22] on link "Home" at bounding box center [185, 21] width 46 height 19
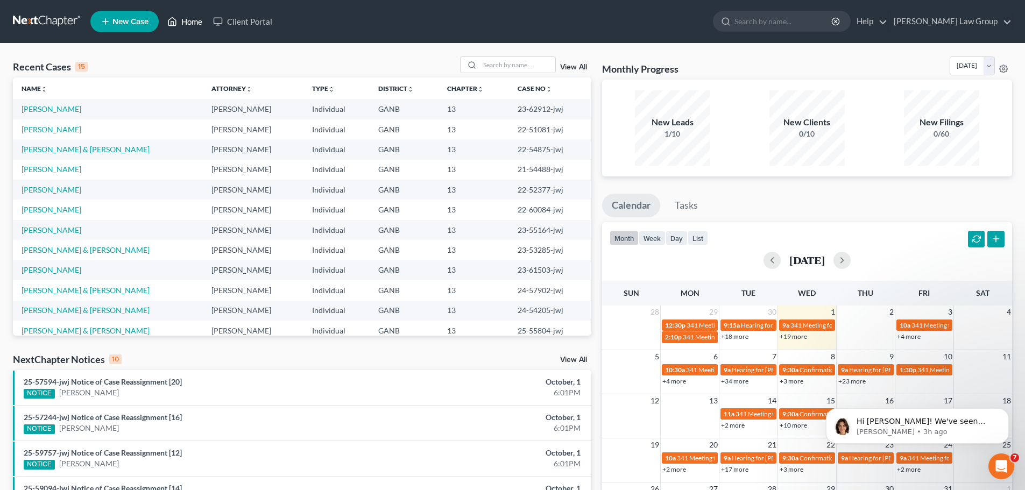
click at [195, 26] on link "Home" at bounding box center [185, 21] width 46 height 19
click at [514, 69] on input "search" at bounding box center [517, 65] width 75 height 16
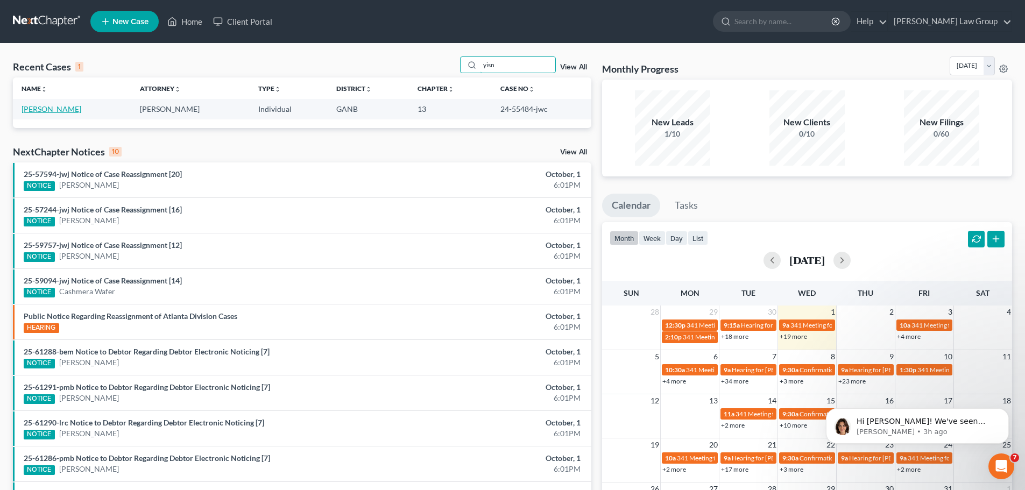
type input "yisn"
click at [49, 105] on link "[PERSON_NAME]" at bounding box center [52, 108] width 60 height 9
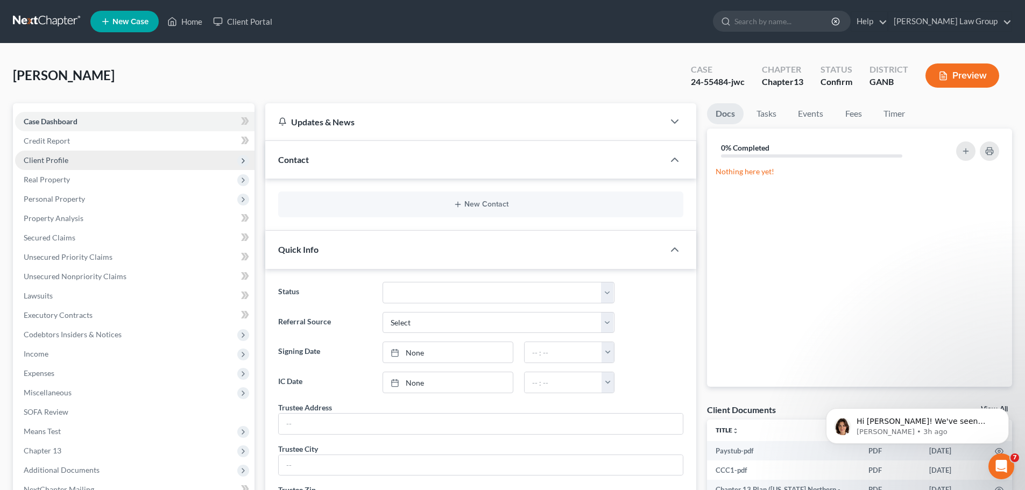
click at [76, 157] on span "Client Profile" at bounding box center [134, 160] width 239 height 19
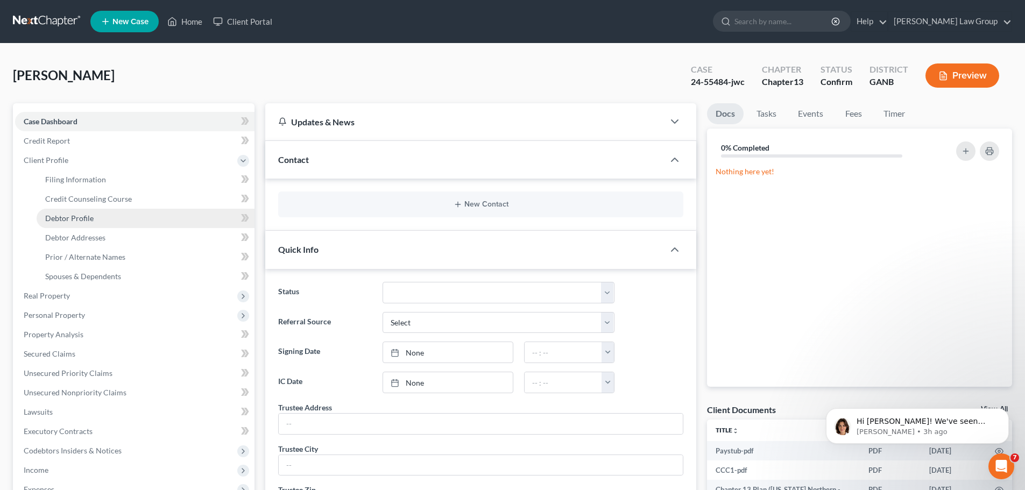
click at [75, 218] on span "Debtor Profile" at bounding box center [69, 218] width 48 height 9
select select "2"
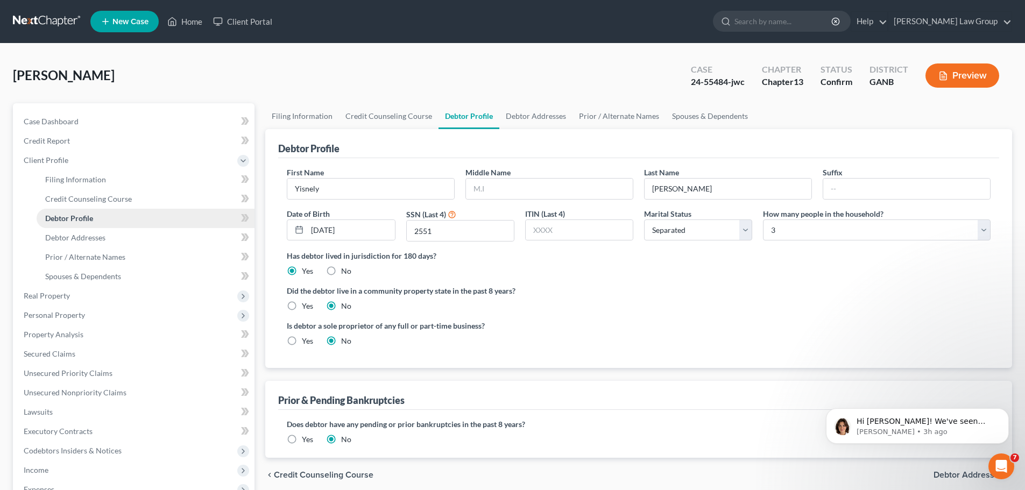
radio input "true"
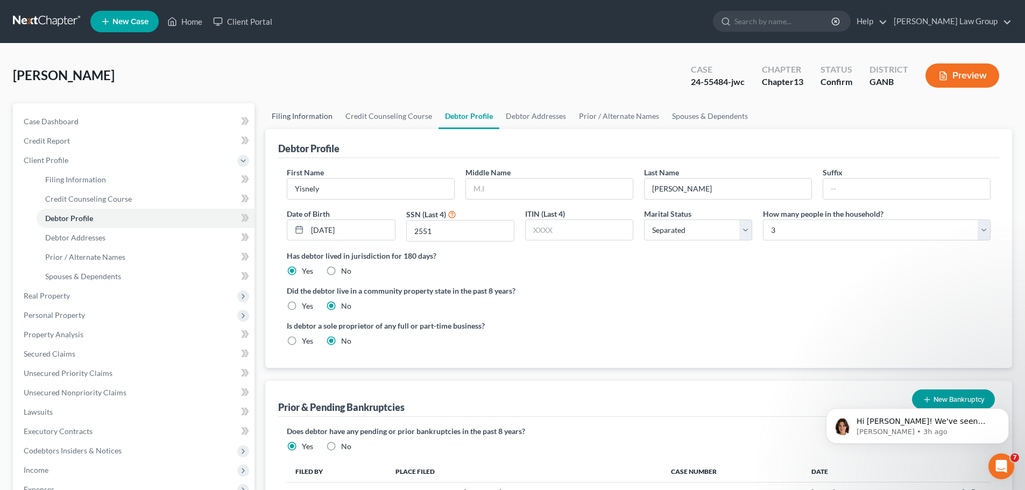
click at [300, 121] on link "Filing Information" at bounding box center [302, 116] width 74 height 26
select select "1"
select select "0"
select select "3"
select select "19"
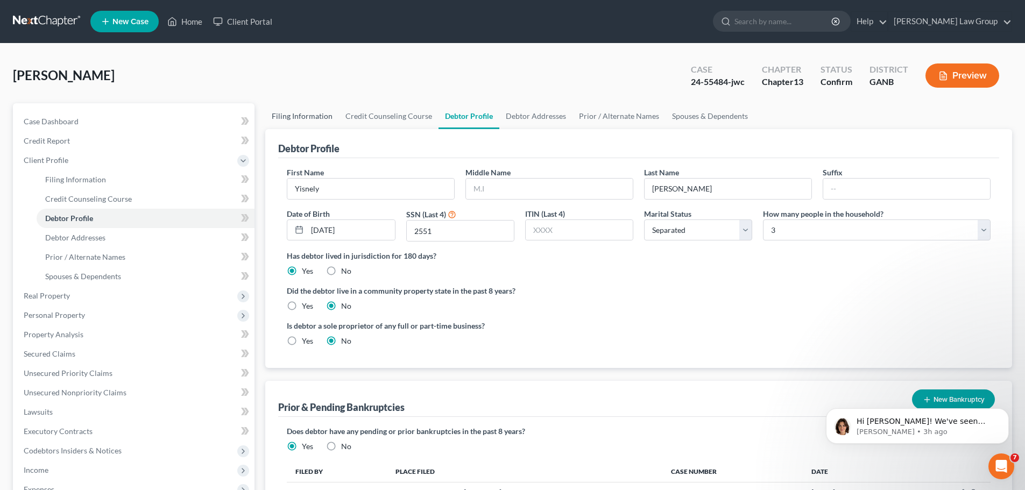
select select "0"
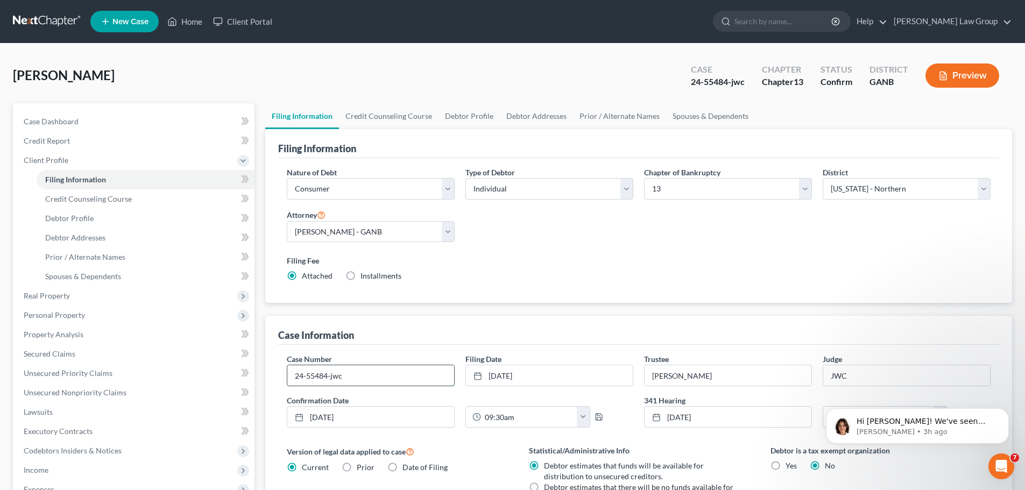
click at [362, 373] on input "24-55484-jwc" at bounding box center [370, 375] width 167 height 20
type input "24-55484-jwj"
click at [180, 29] on link "Home" at bounding box center [185, 21] width 46 height 19
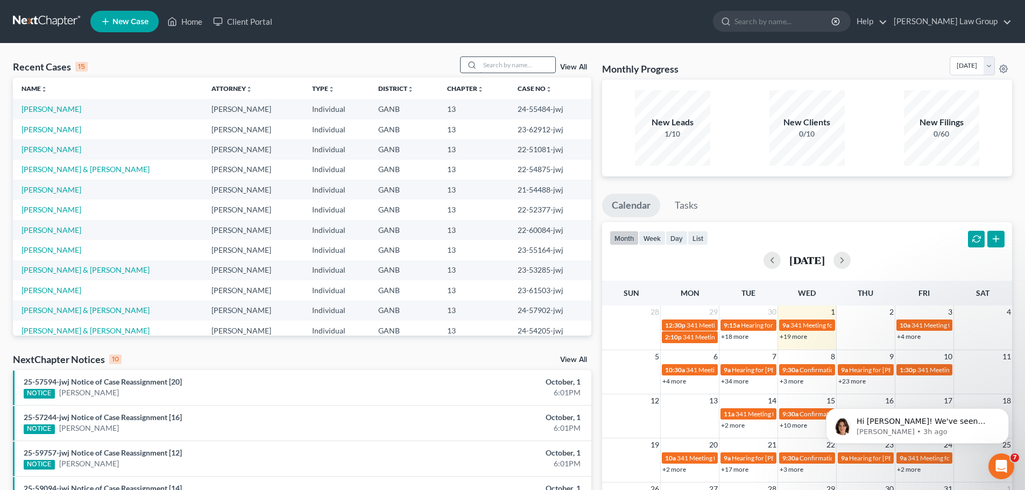
click at [523, 73] on input "search" at bounding box center [517, 65] width 75 height 16
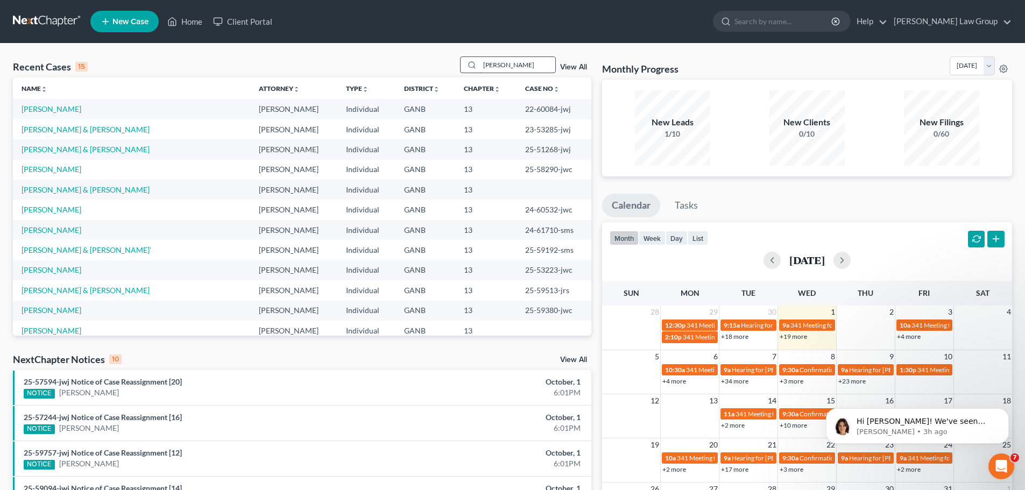
type input "[PERSON_NAME]"
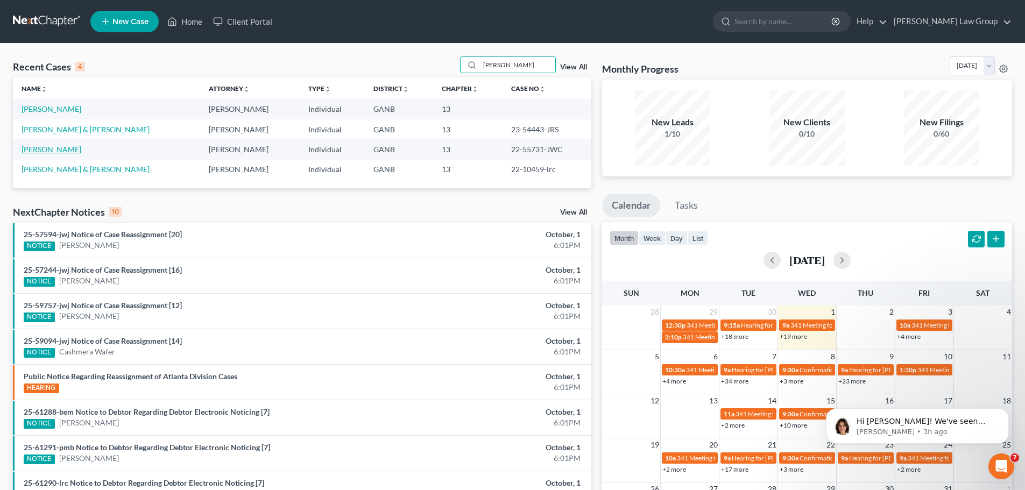
click at [58, 147] on link "[PERSON_NAME]" at bounding box center [52, 149] width 60 height 9
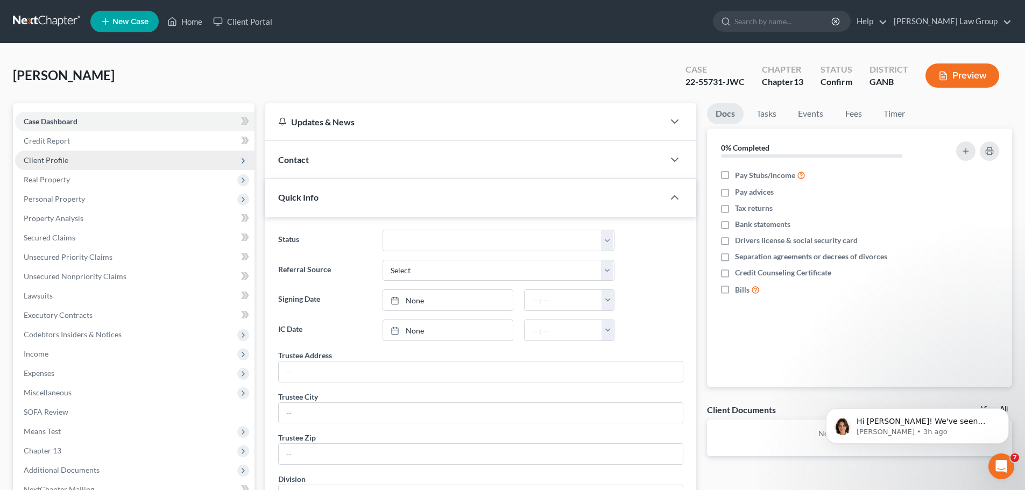
click at [63, 161] on span "Client Profile" at bounding box center [46, 159] width 45 height 9
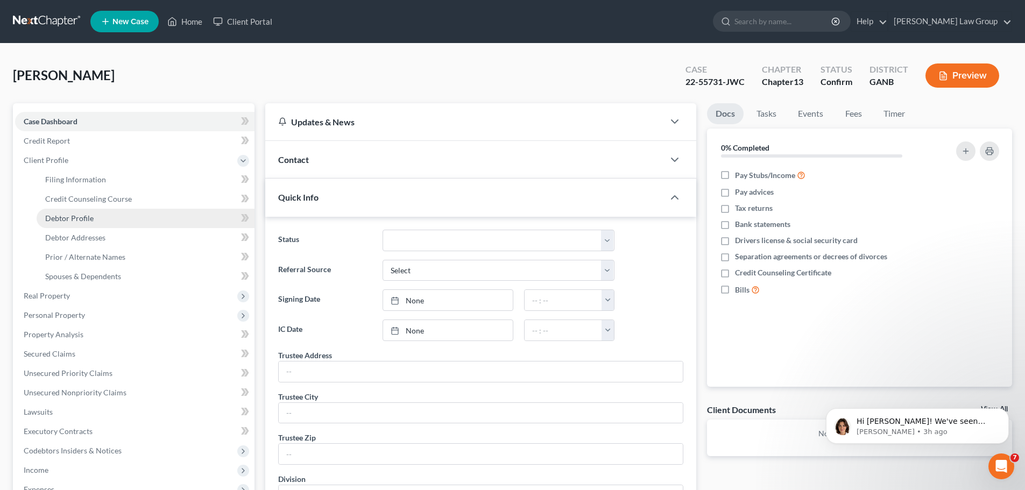
click at [67, 217] on span "Debtor Profile" at bounding box center [69, 218] width 48 height 9
select select "0"
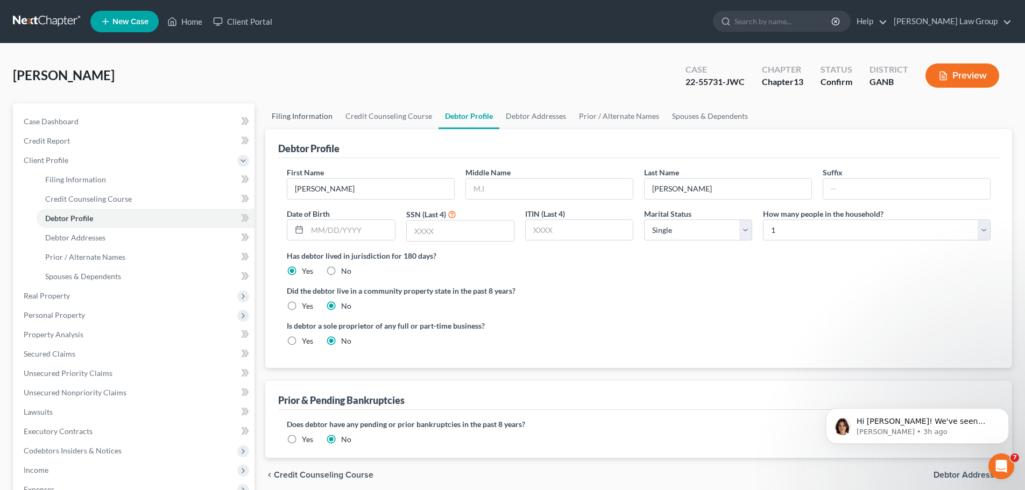
click at [293, 124] on link "Filing Information" at bounding box center [302, 116] width 74 height 26
select select "1"
select select "0"
select select "3"
select select "19"
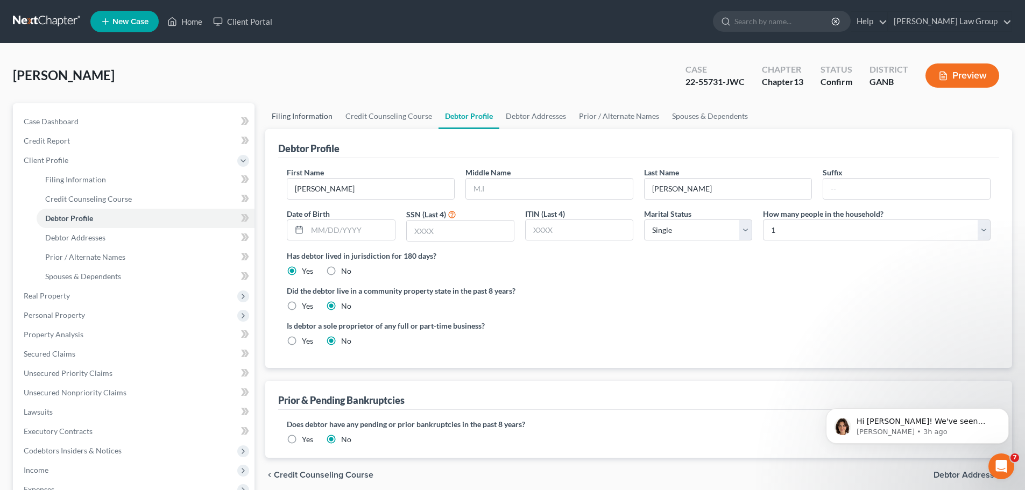
select select "0"
select select "10"
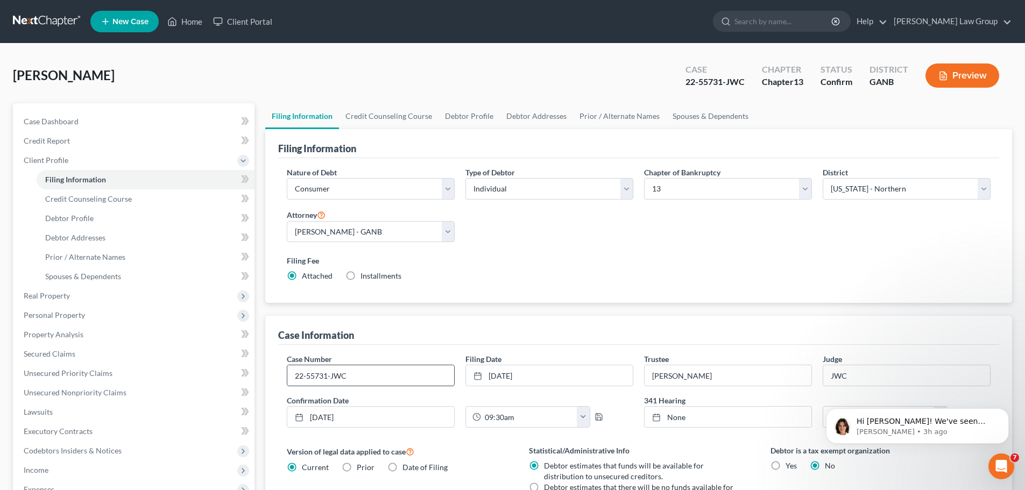
click at [362, 375] on input "22-55731-JWC" at bounding box center [370, 375] width 167 height 20
type input "22-55731-JWJ"
click at [182, 15] on link "Home" at bounding box center [185, 21] width 46 height 19
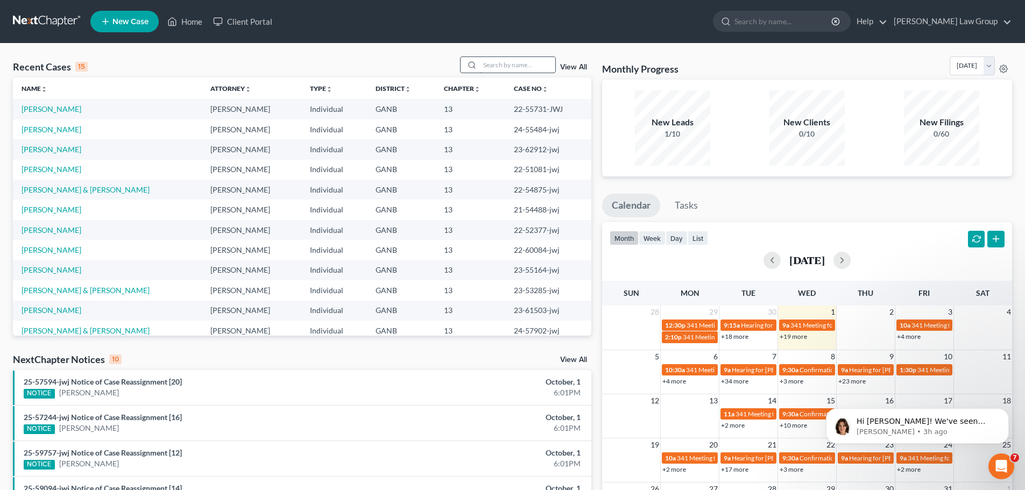
drag, startPoint x: 474, startPoint y: 65, endPoint x: 500, endPoint y: 60, distance: 25.7
click at [474, 65] on icon at bounding box center [471, 65] width 9 height 9
click at [499, 56] on div "Recent Cases 15 View All Name unfold_more expand_more expand_less Attorney unfo…" at bounding box center [512, 399] width 1025 height 711
click at [519, 76] on div "Recent Cases 15 View All" at bounding box center [302, 66] width 578 height 21
click at [519, 70] on input "search" at bounding box center [517, 65] width 75 height 16
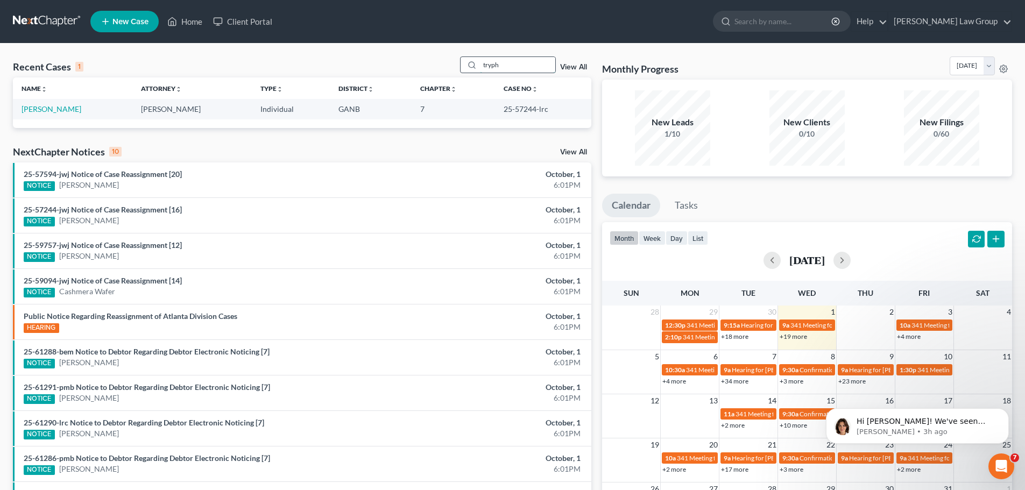
type input "tryph"
click at [54, 107] on link "[PERSON_NAME]" at bounding box center [52, 108] width 60 height 9
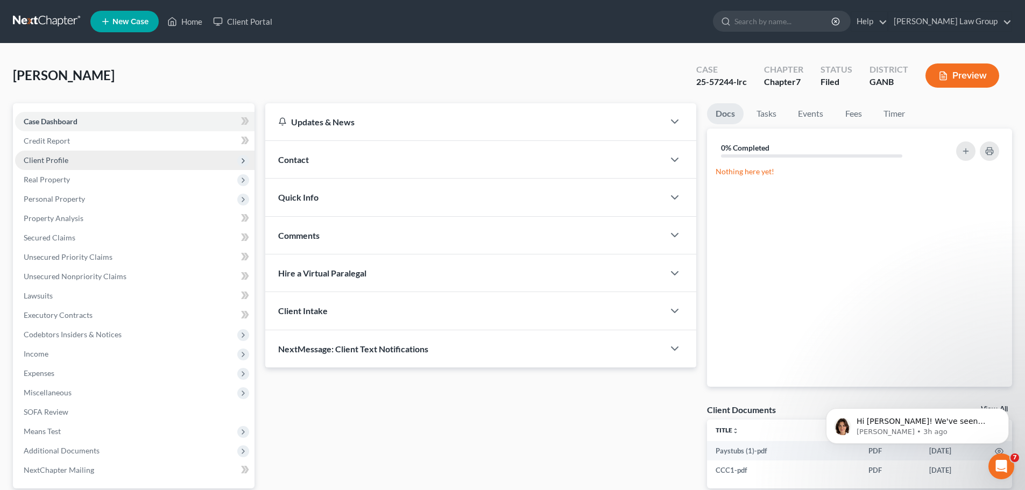
click at [56, 162] on span "Client Profile" at bounding box center [46, 159] width 45 height 9
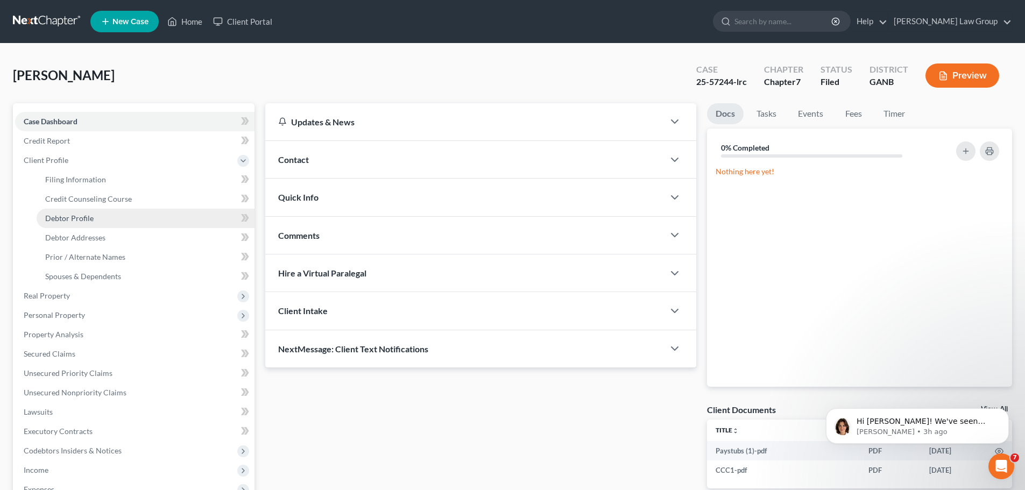
click at [96, 222] on link "Debtor Profile" at bounding box center [146, 218] width 218 height 19
select select "0"
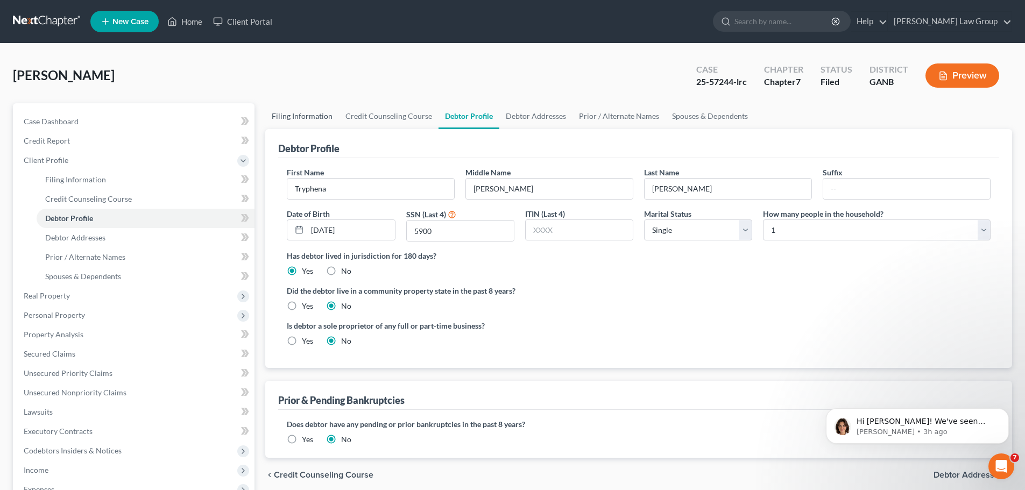
click at [290, 118] on link "Filing Information" at bounding box center [302, 116] width 74 height 26
select select "1"
select select "0"
select select "19"
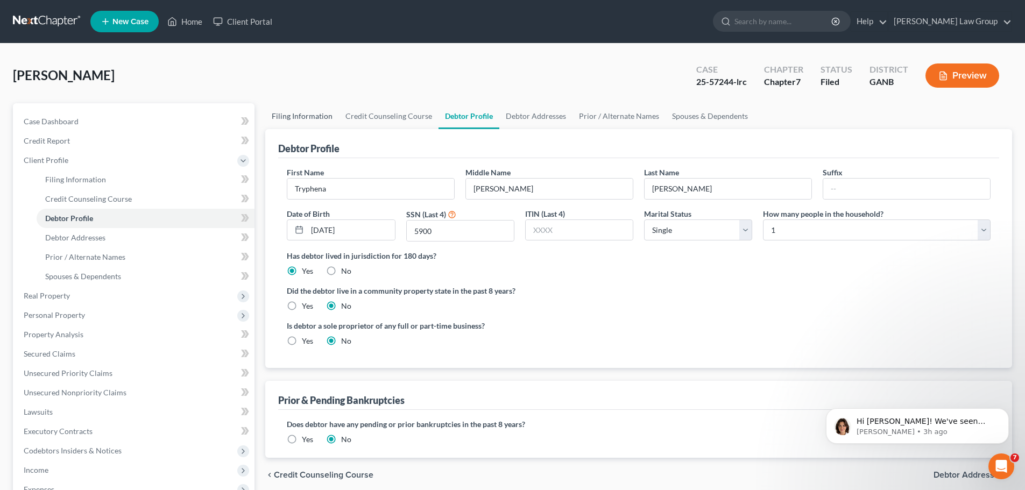
select select "0"
select select "10"
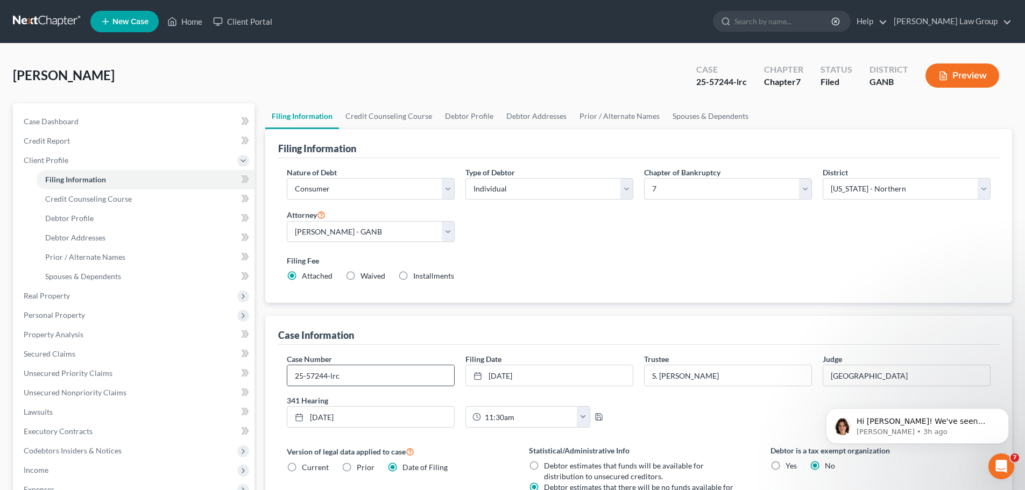
click at [343, 378] on input "25-57244-lrc" at bounding box center [370, 375] width 167 height 20
type input "25-57244-jwj"
click at [182, 19] on link "Home" at bounding box center [185, 21] width 46 height 19
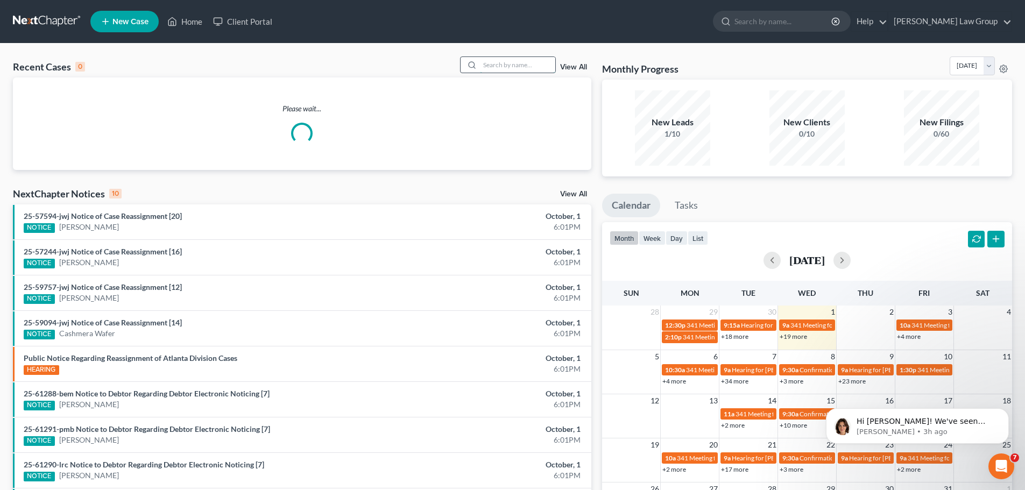
click at [504, 62] on input "search" at bounding box center [517, 65] width 75 height 16
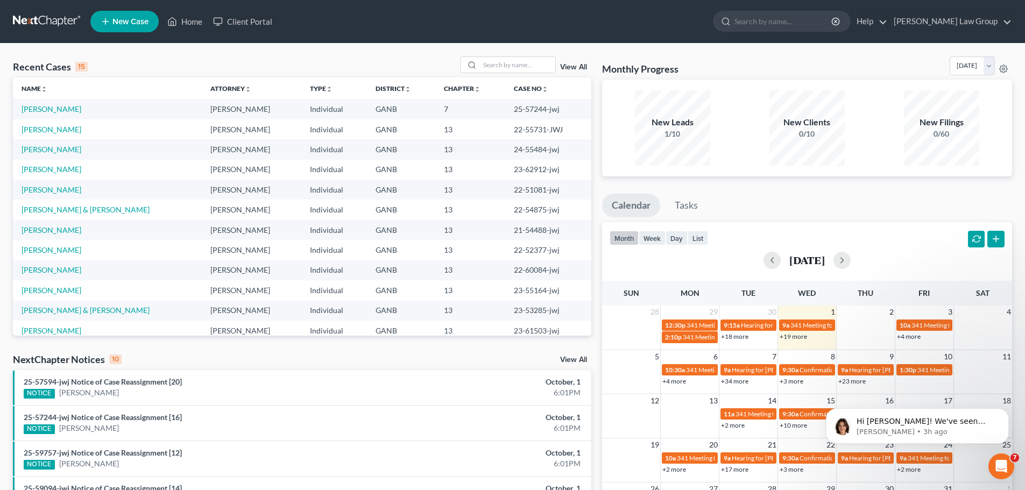
click at [498, 56] on div "Recent Cases 15 View All Name unfold_more expand_more expand_less Attorney unfo…" at bounding box center [512, 399] width 1025 height 711
click at [488, 75] on div "Recent Cases 15 View All" at bounding box center [302, 66] width 578 height 21
click at [496, 57] on input "search" at bounding box center [517, 65] width 75 height 16
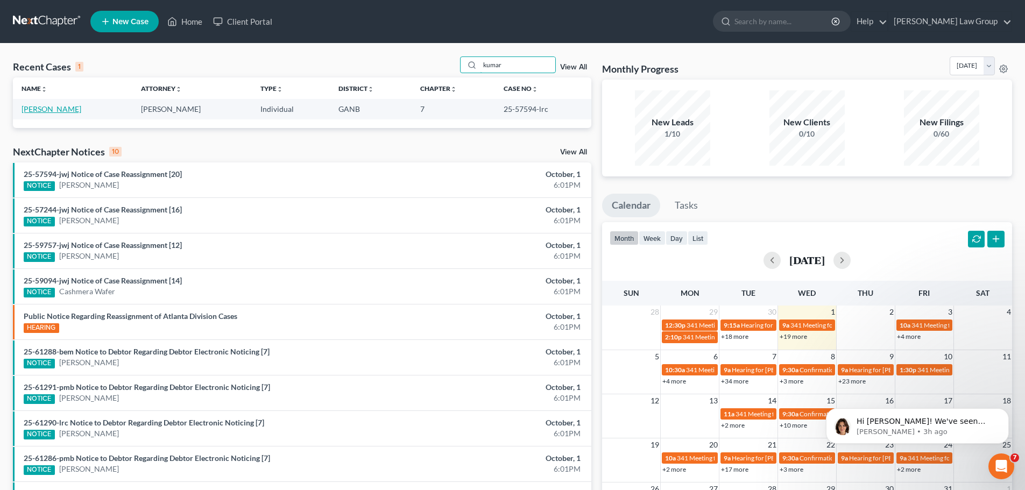
type input "kumar"
click at [56, 108] on link "[PERSON_NAME]" at bounding box center [52, 108] width 60 height 9
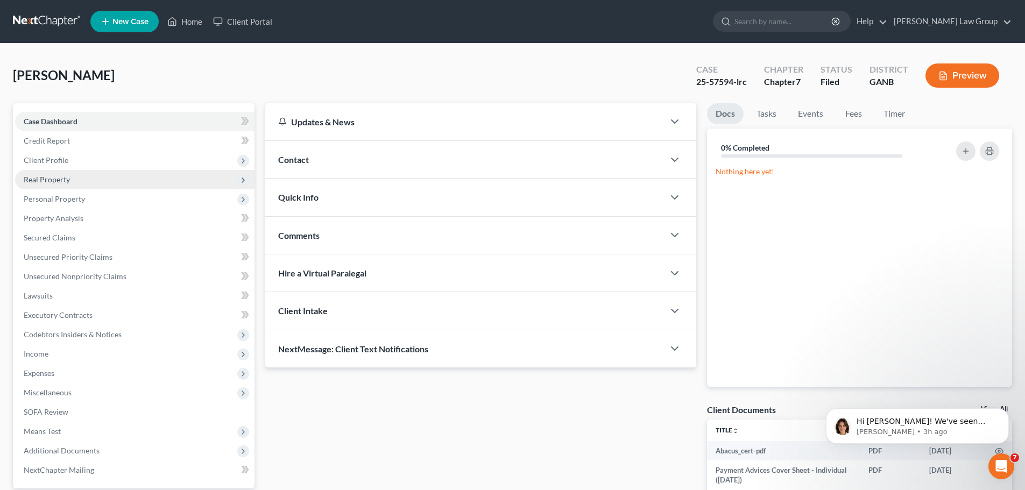
click at [95, 168] on span "Client Profile" at bounding box center [134, 160] width 239 height 19
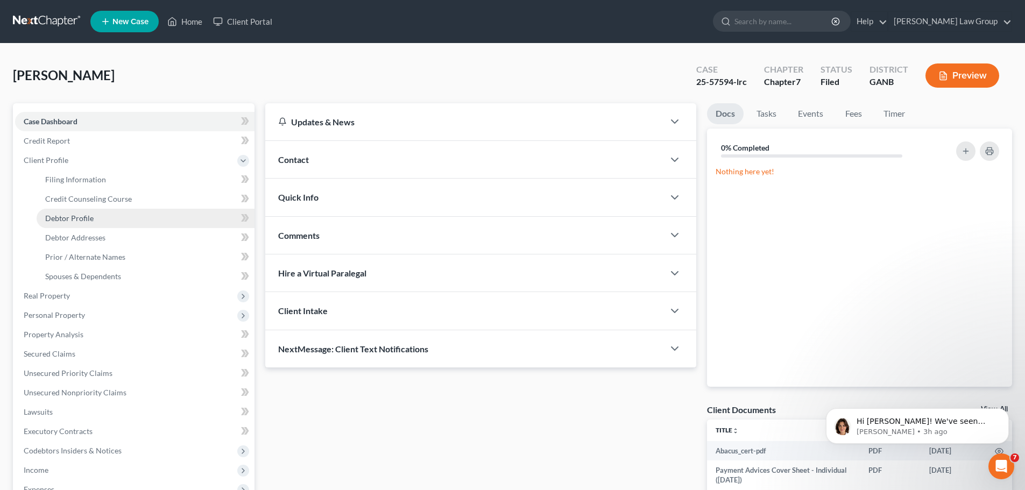
click at [96, 224] on link "Debtor Profile" at bounding box center [146, 218] width 218 height 19
select select "2"
select select "0"
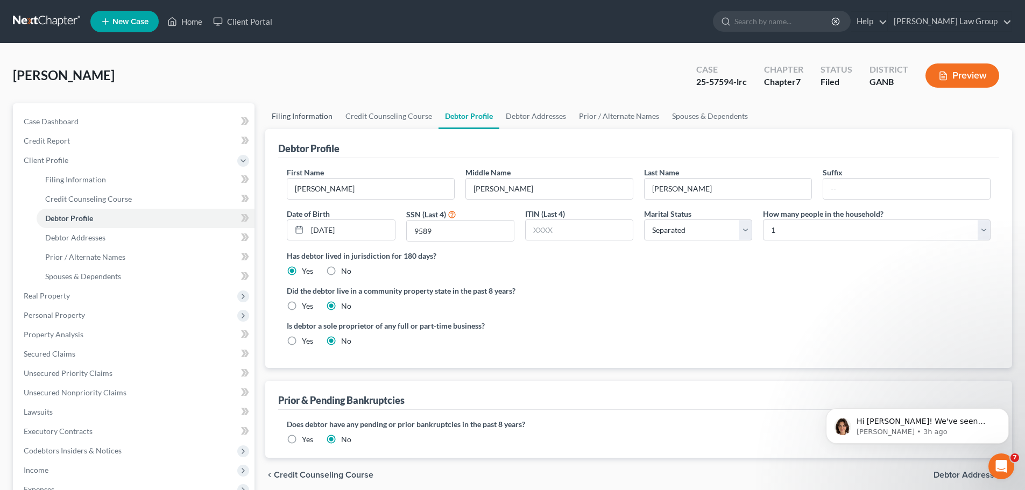
click at [300, 119] on link "Filing Information" at bounding box center [302, 116] width 74 height 26
select select "1"
select select "0"
select select "19"
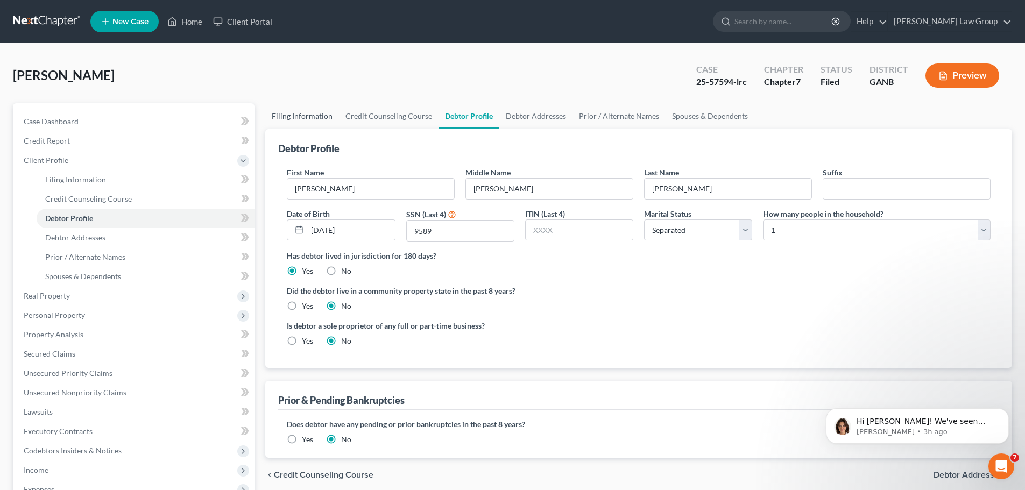
select select "0"
select select "10"
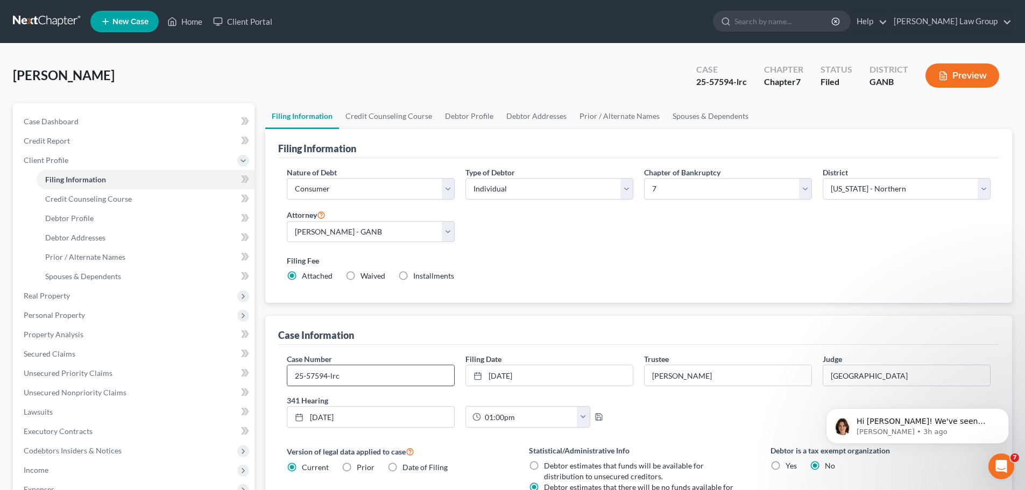
click at [362, 378] on input "25-57594-lrc" at bounding box center [370, 375] width 167 height 20
type input "25-57594-jwj"
click at [197, 24] on link "Home" at bounding box center [185, 21] width 46 height 19
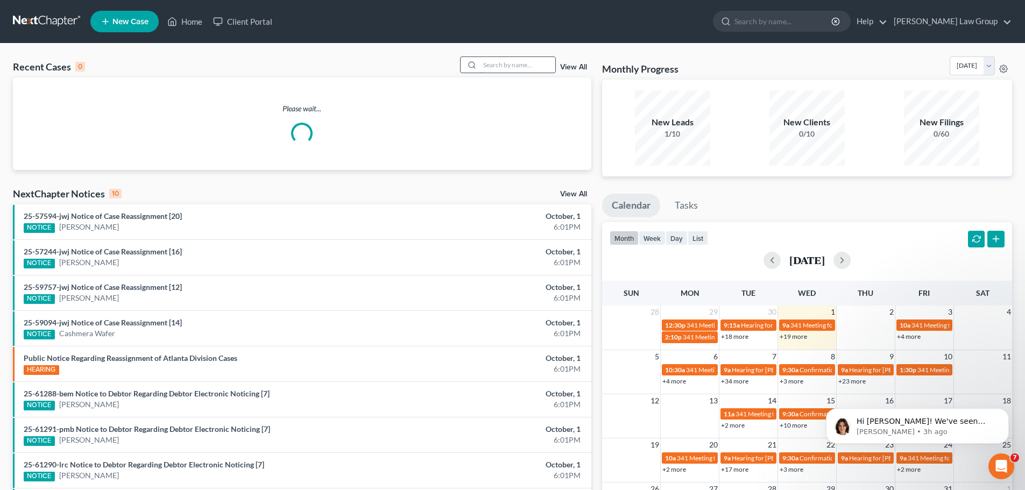
click at [512, 66] on input "search" at bounding box center [517, 65] width 75 height 16
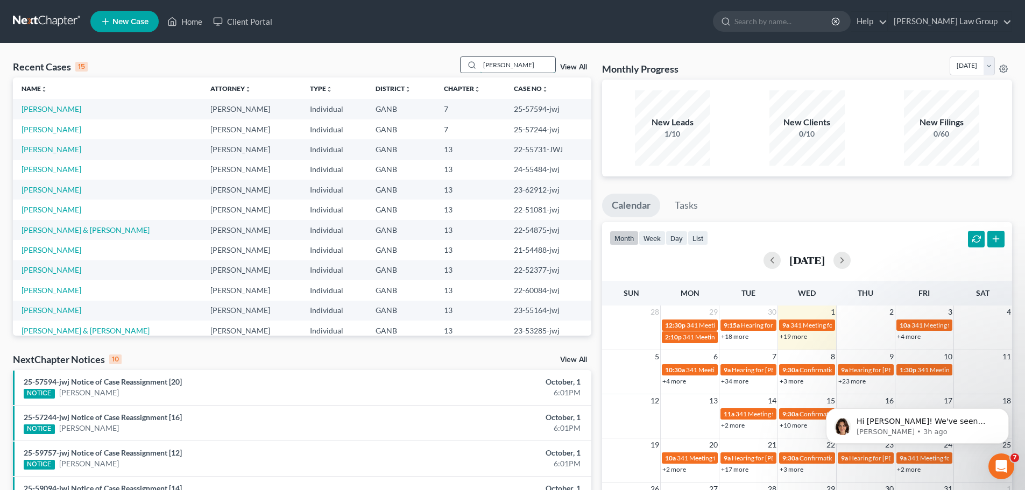
type input "[PERSON_NAME]"
click at [45, 231] on link "[PERSON_NAME]" at bounding box center [52, 229] width 60 height 9
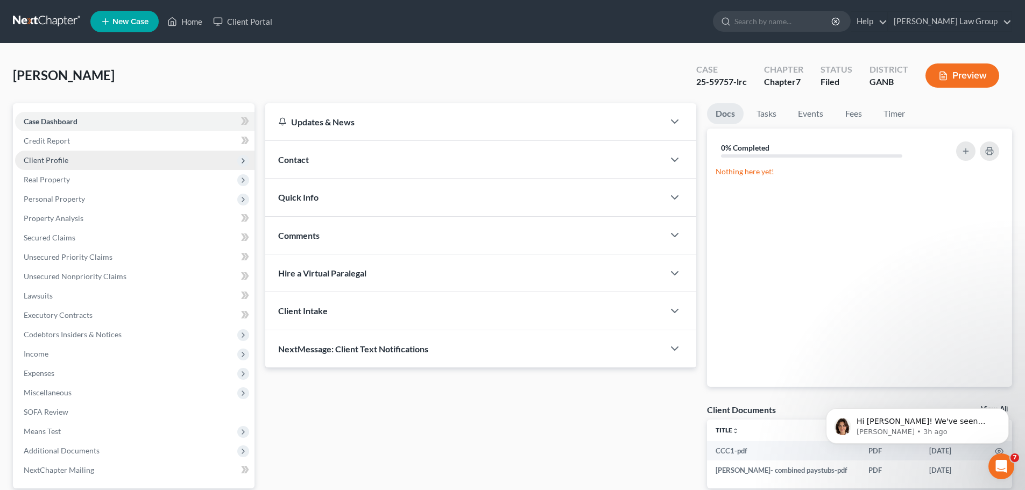
click at [66, 161] on span "Client Profile" at bounding box center [46, 159] width 45 height 9
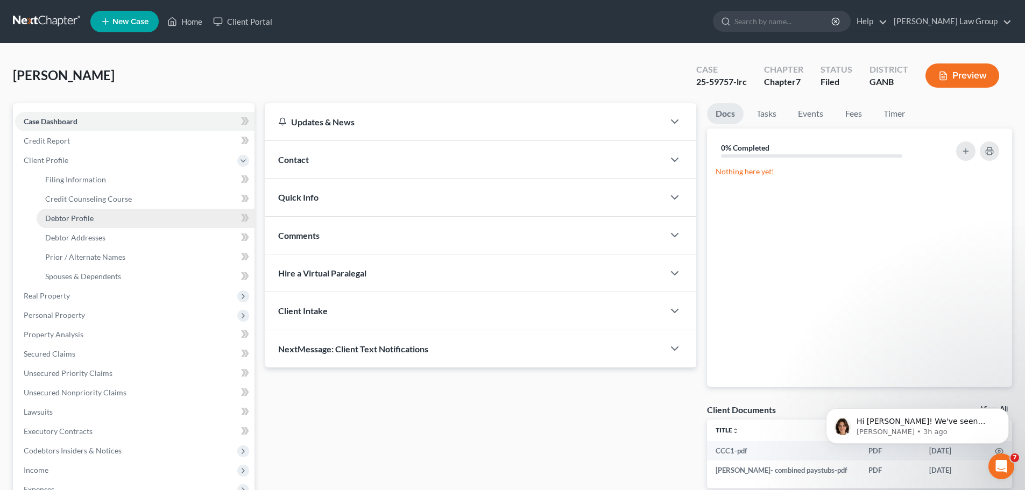
click at [67, 217] on span "Debtor Profile" at bounding box center [69, 218] width 48 height 9
select select "1"
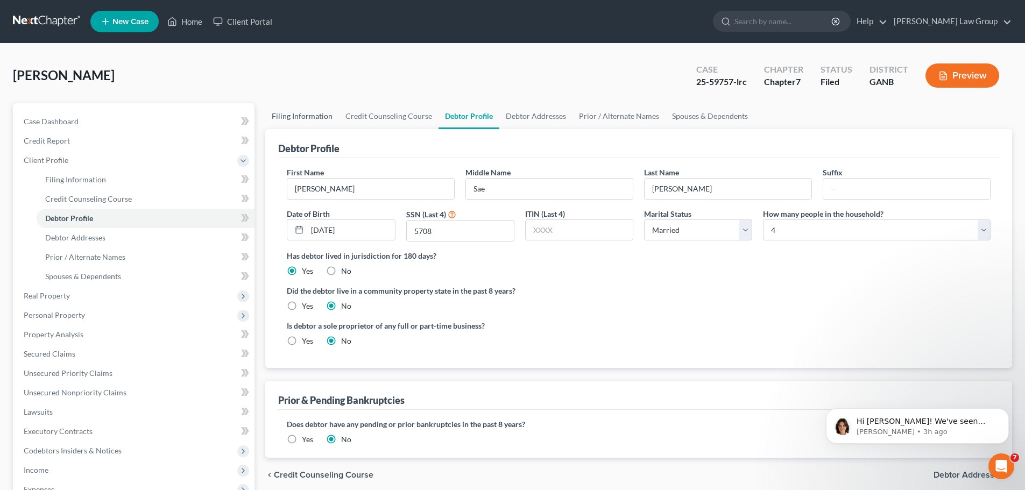
click at [305, 120] on link "Filing Information" at bounding box center [302, 116] width 74 height 26
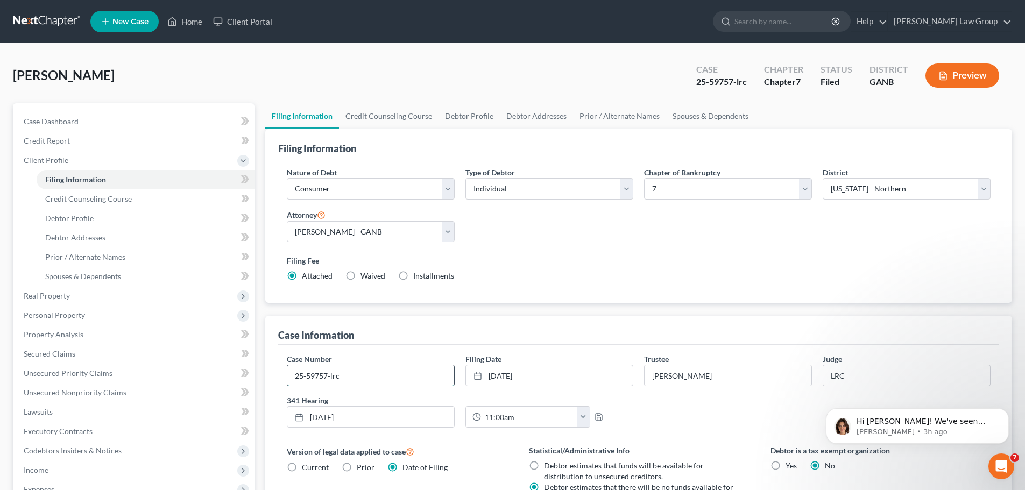
click at [340, 376] on input "25-59757-lrc" at bounding box center [370, 375] width 167 height 20
click at [193, 15] on link "Home" at bounding box center [185, 21] width 46 height 19
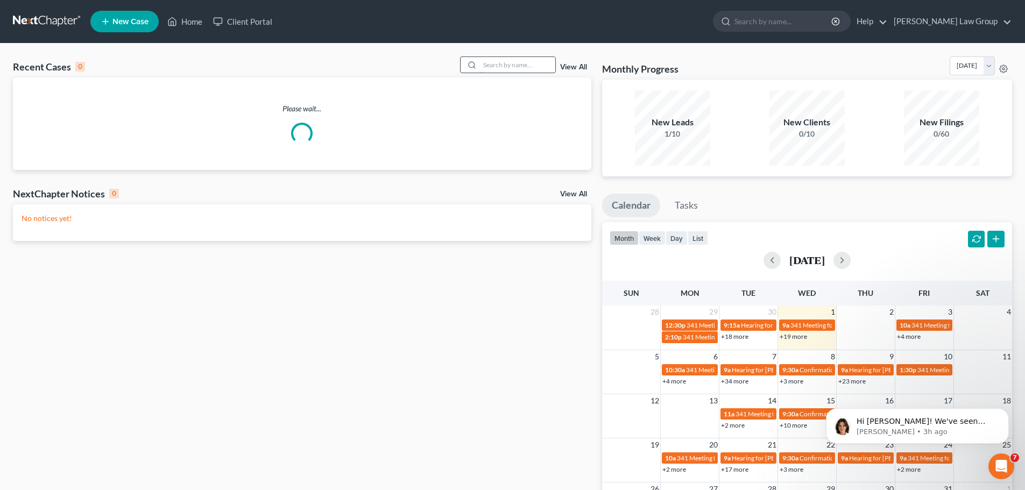
click at [515, 69] on input "search" at bounding box center [517, 65] width 75 height 16
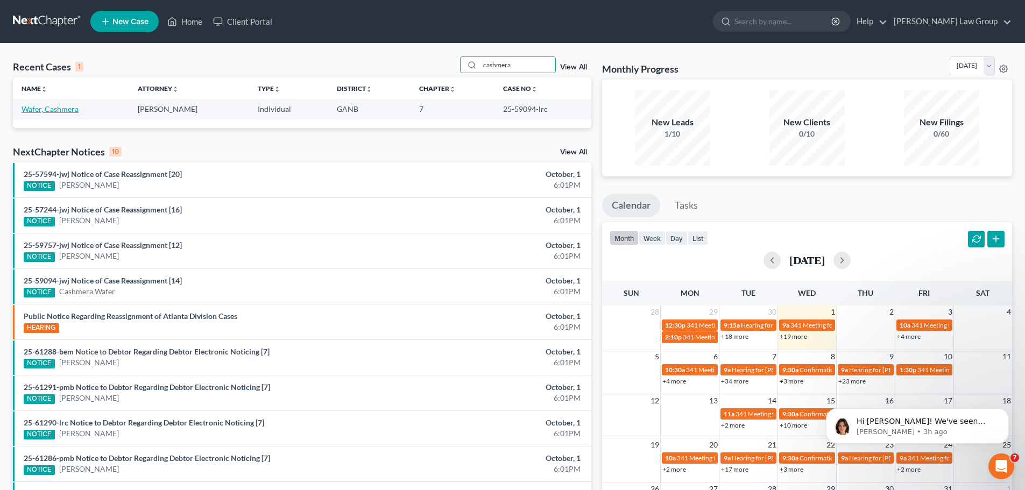
click at [43, 112] on link "Wafer, Cashmera" at bounding box center [50, 108] width 57 height 9
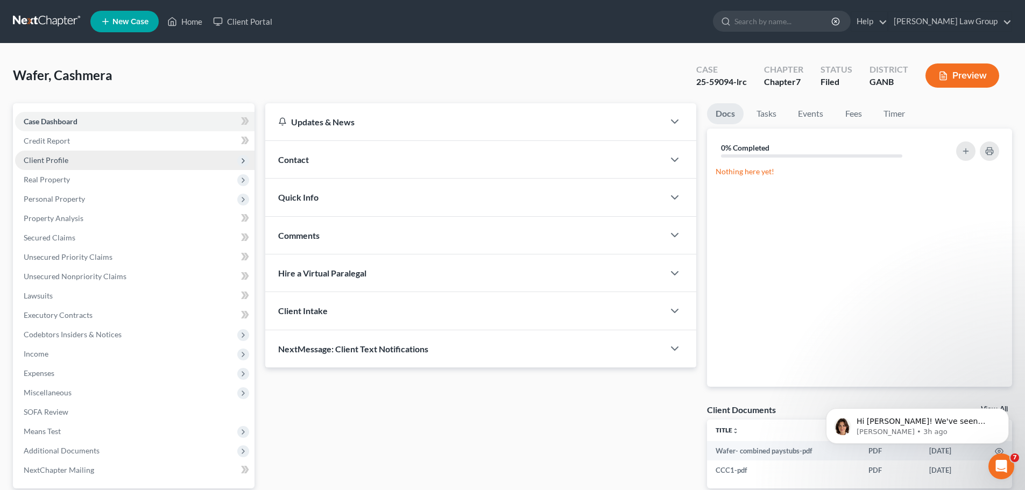
click at [67, 159] on span "Client Profile" at bounding box center [46, 159] width 45 height 9
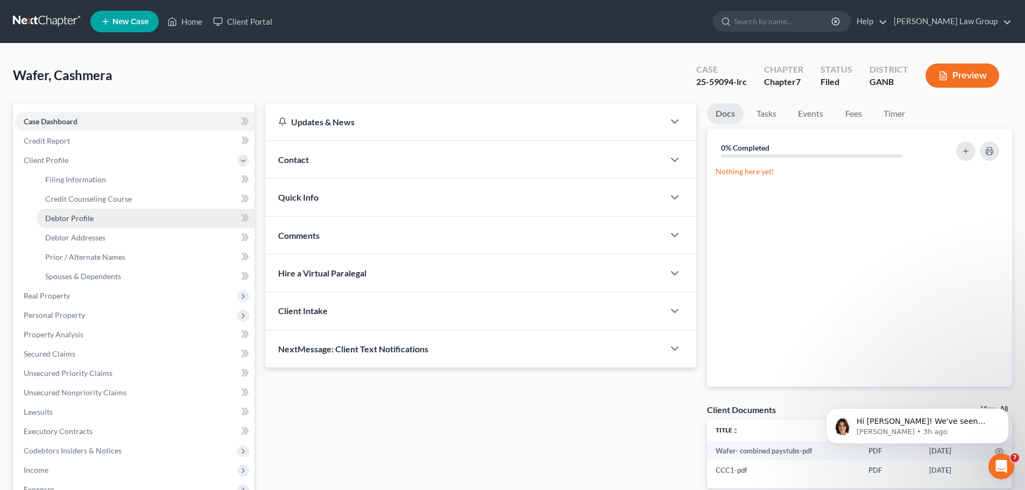
click at [76, 218] on span "Debtor Profile" at bounding box center [69, 218] width 48 height 9
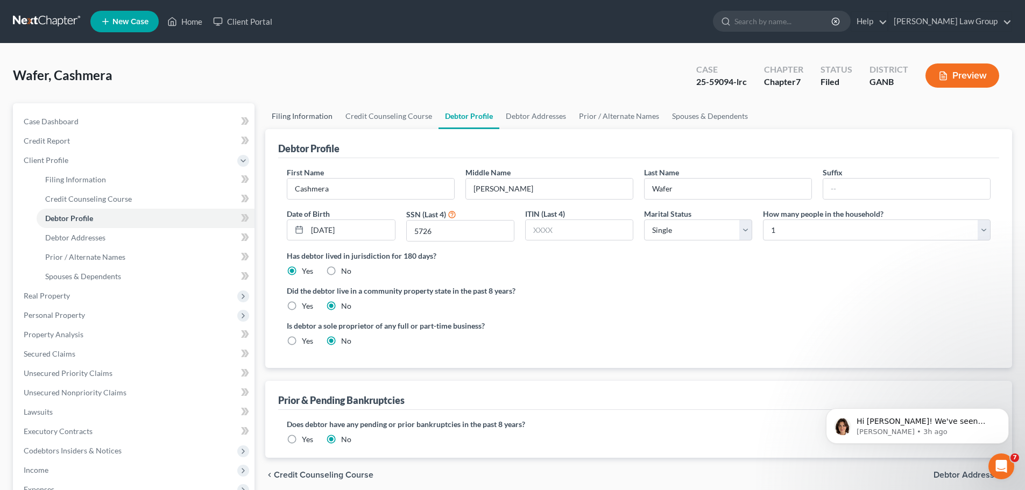
click at [317, 109] on link "Filing Information" at bounding box center [302, 116] width 74 height 26
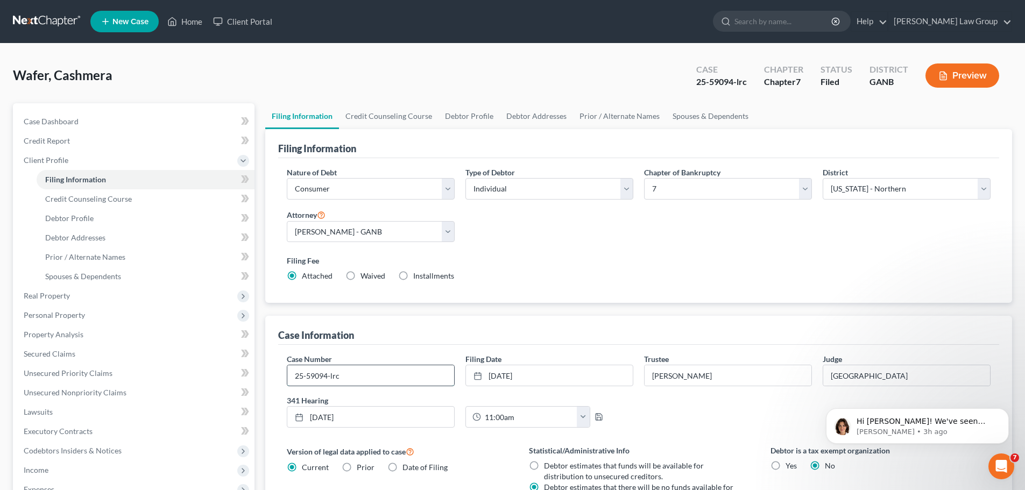
click at [350, 377] on input "25-59094-lrc" at bounding box center [370, 375] width 167 height 20
drag, startPoint x: 178, startPoint y: 19, endPoint x: 491, endPoint y: 72, distance: 317.5
click at [177, 19] on icon at bounding box center [172, 21] width 10 height 13
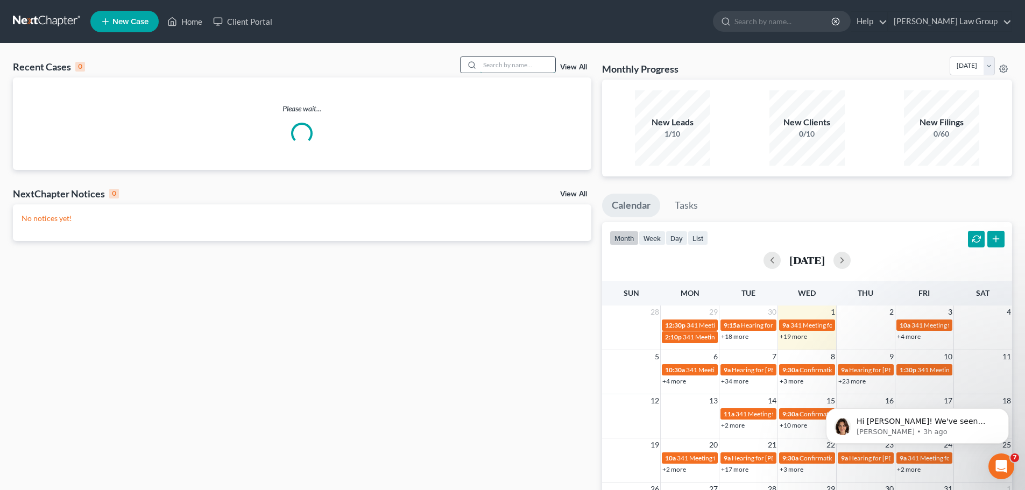
click at [537, 69] on input "search" at bounding box center [517, 65] width 75 height 16
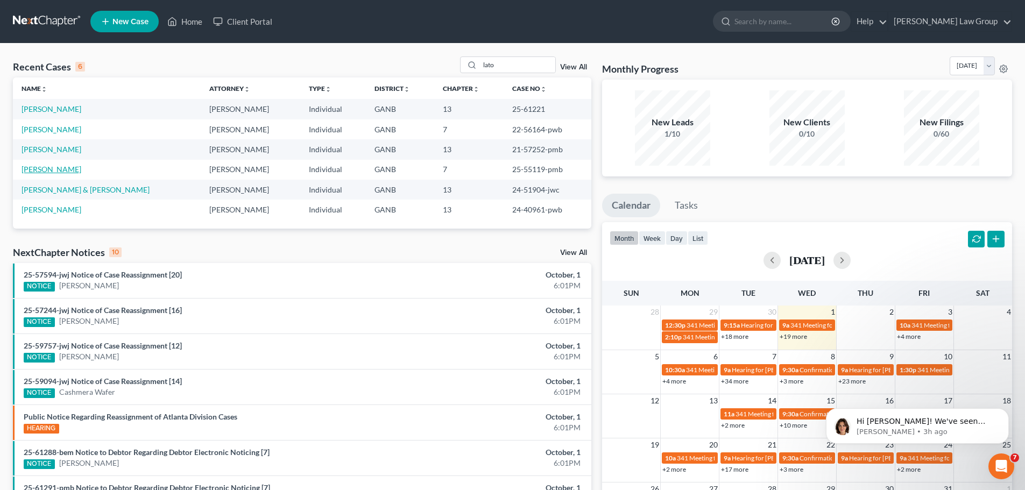
click at [56, 165] on link "[PERSON_NAME]" at bounding box center [52, 169] width 60 height 9
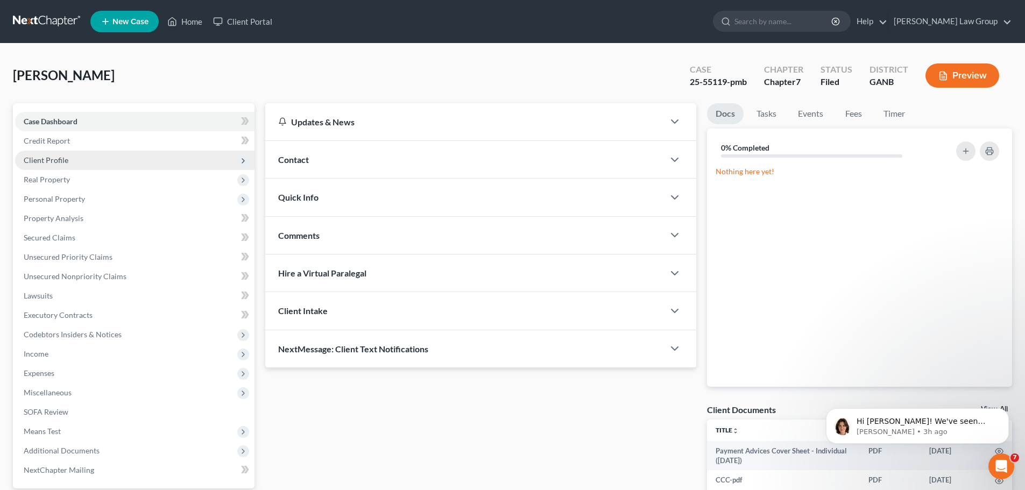
click at [68, 159] on span "Client Profile" at bounding box center [134, 160] width 239 height 19
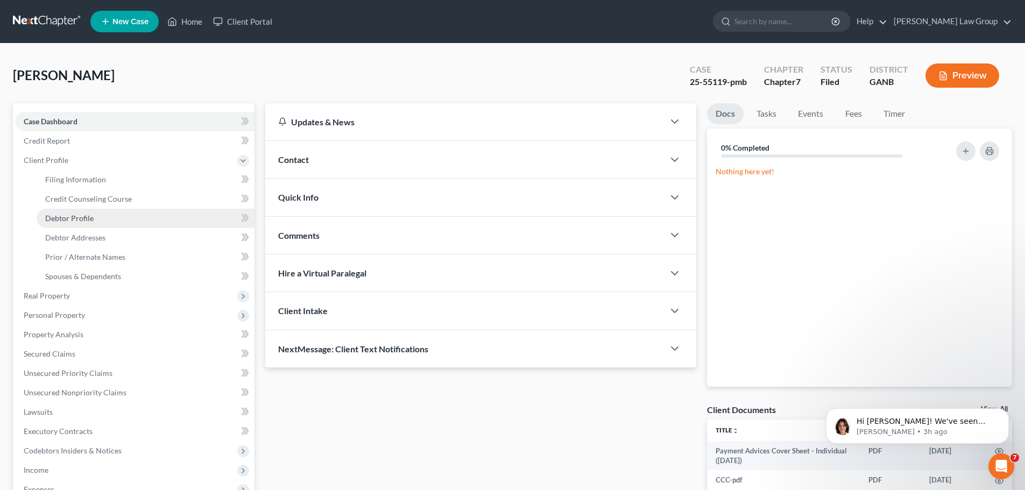
click at [112, 220] on link "Debtor Profile" at bounding box center [146, 218] width 218 height 19
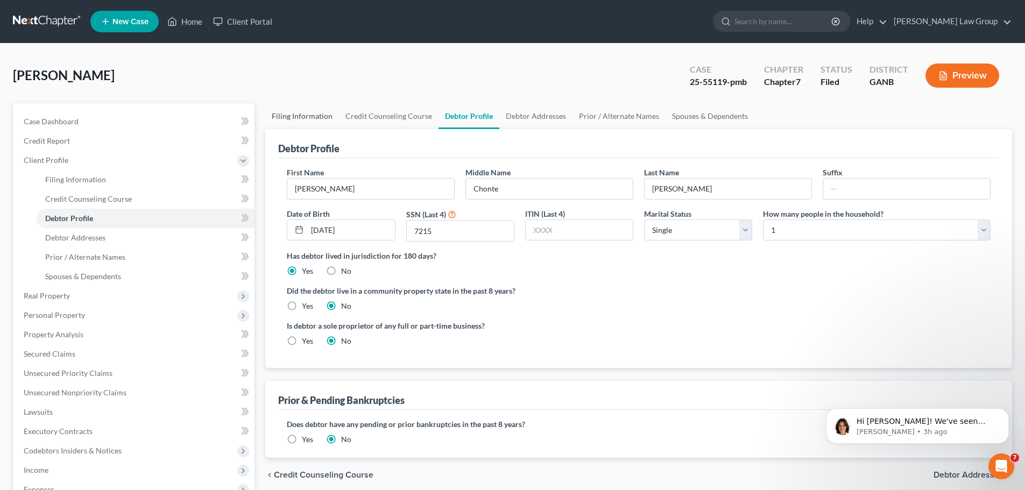
click at [303, 117] on link "Filing Information" at bounding box center [302, 116] width 74 height 26
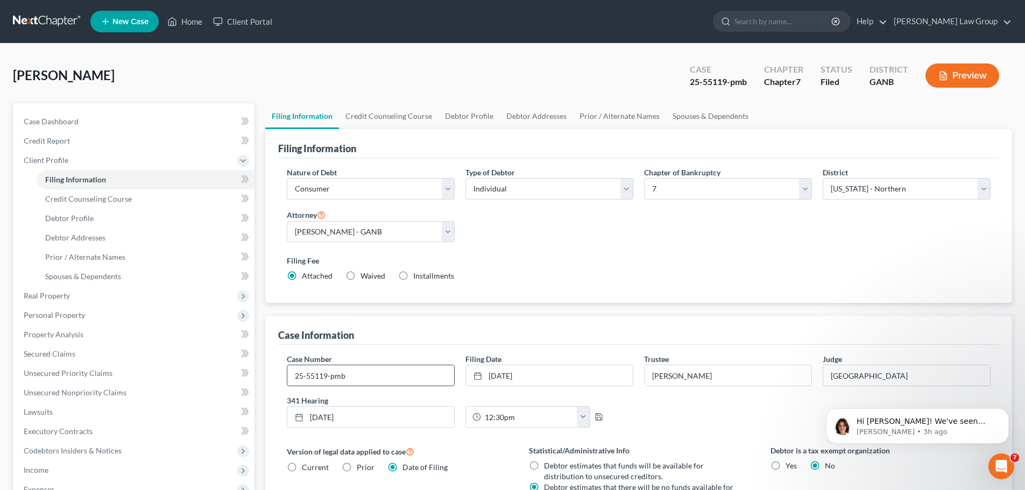
click at [362, 373] on input "25-55119-pmb" at bounding box center [370, 375] width 167 height 20
click at [387, 120] on link "Credit Counseling Course" at bounding box center [389, 116] width 100 height 26
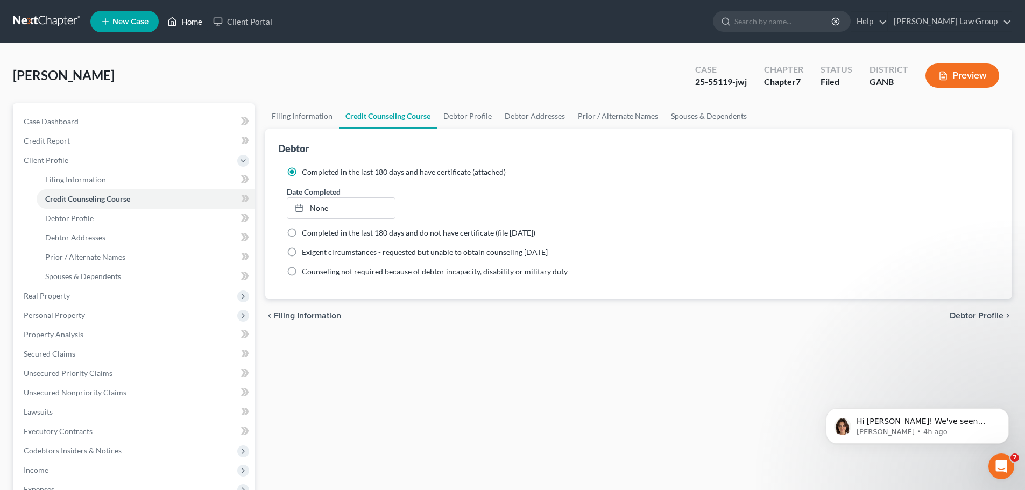
click at [189, 23] on link "Home" at bounding box center [185, 21] width 46 height 19
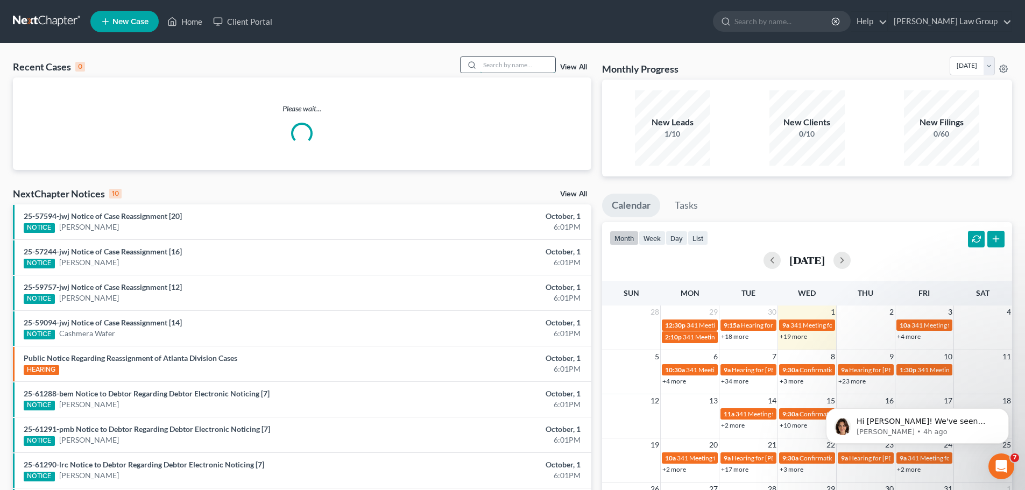
click at [520, 72] on input "search" at bounding box center [517, 65] width 75 height 16
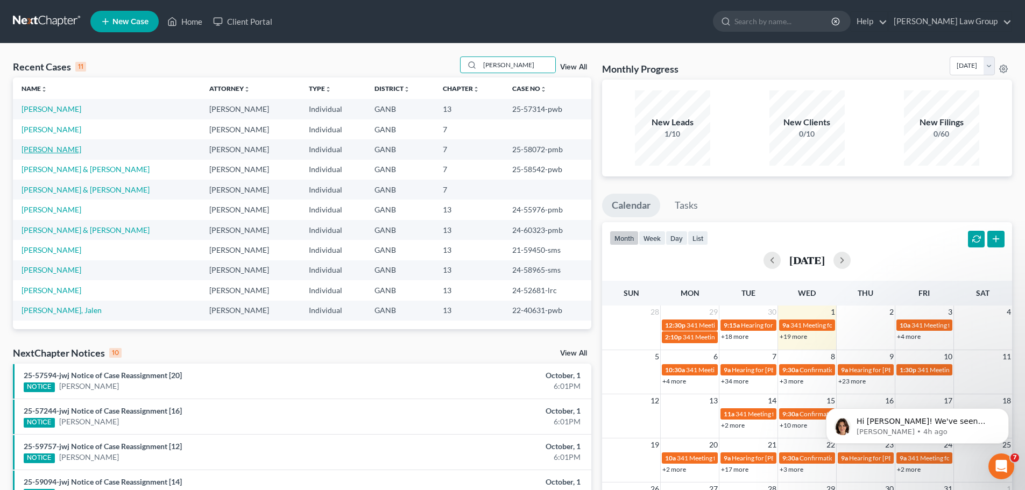
click at [63, 148] on link "[PERSON_NAME]" at bounding box center [52, 149] width 60 height 9
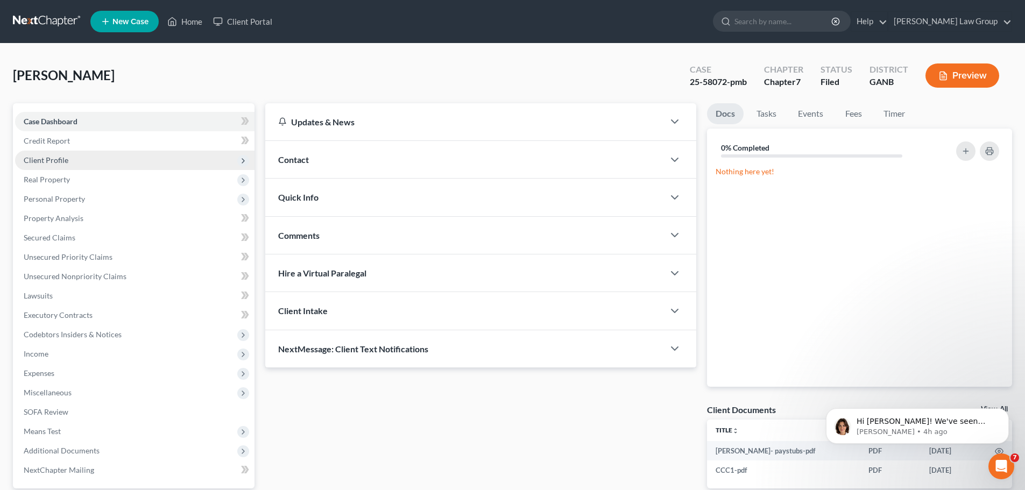
click at [69, 164] on span "Client Profile" at bounding box center [134, 160] width 239 height 19
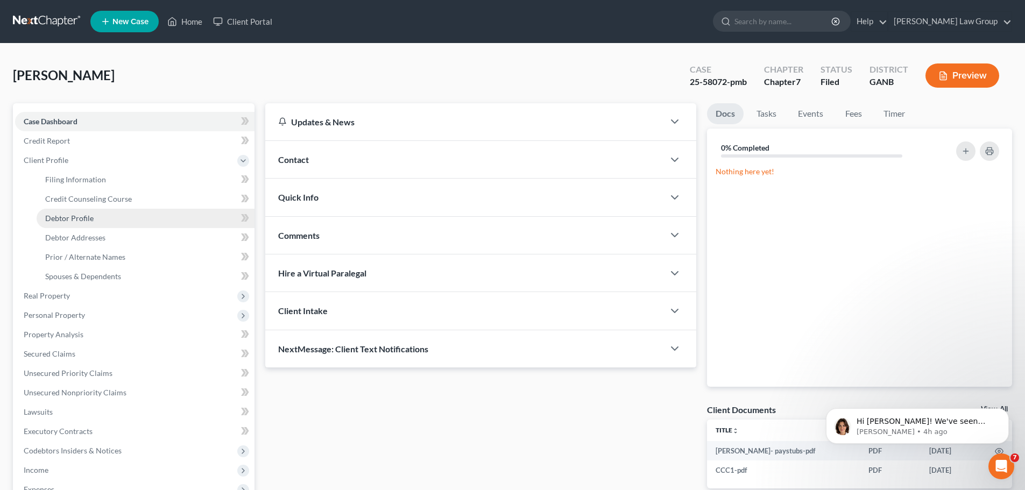
click at [75, 220] on span "Debtor Profile" at bounding box center [69, 218] width 48 height 9
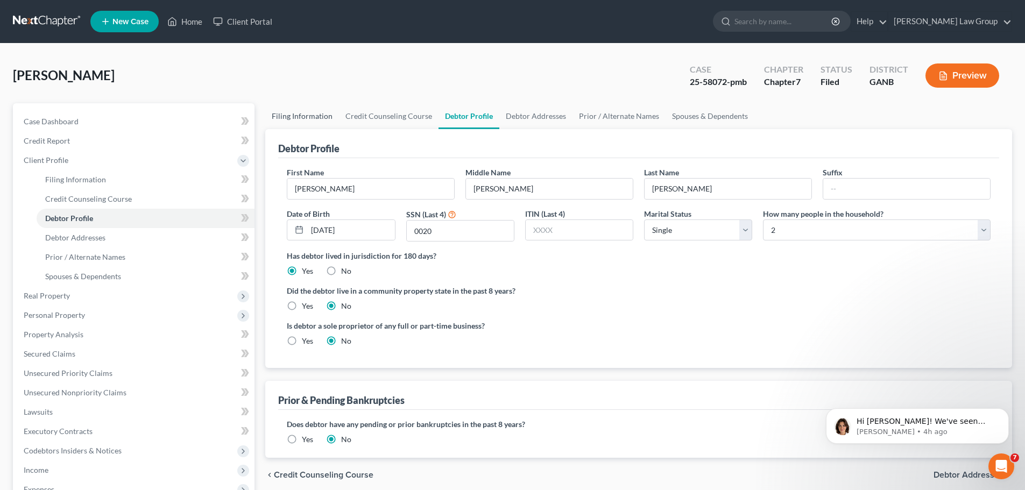
click at [310, 111] on link "Filing Information" at bounding box center [302, 116] width 74 height 26
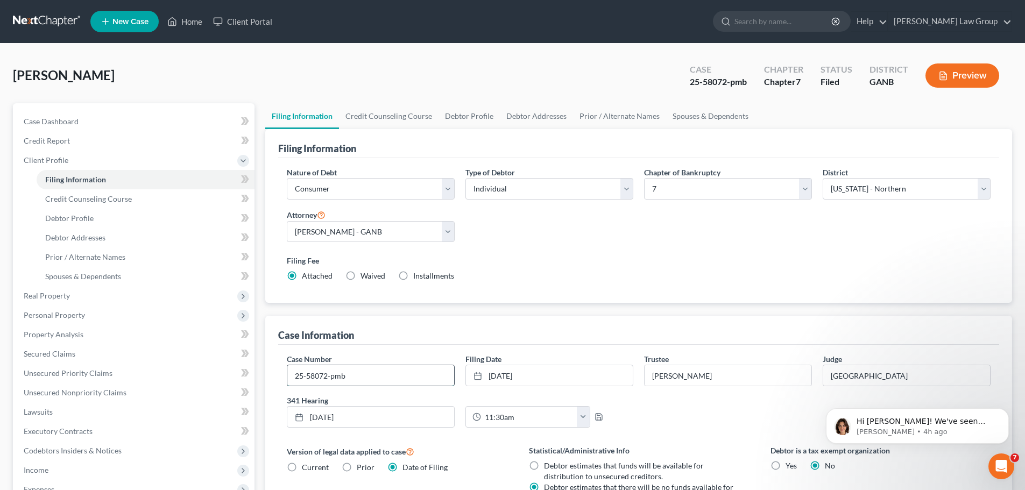
click at [357, 375] on input "25-58072-pmb" at bounding box center [370, 375] width 167 height 20
click at [181, 18] on link "Home" at bounding box center [185, 21] width 46 height 19
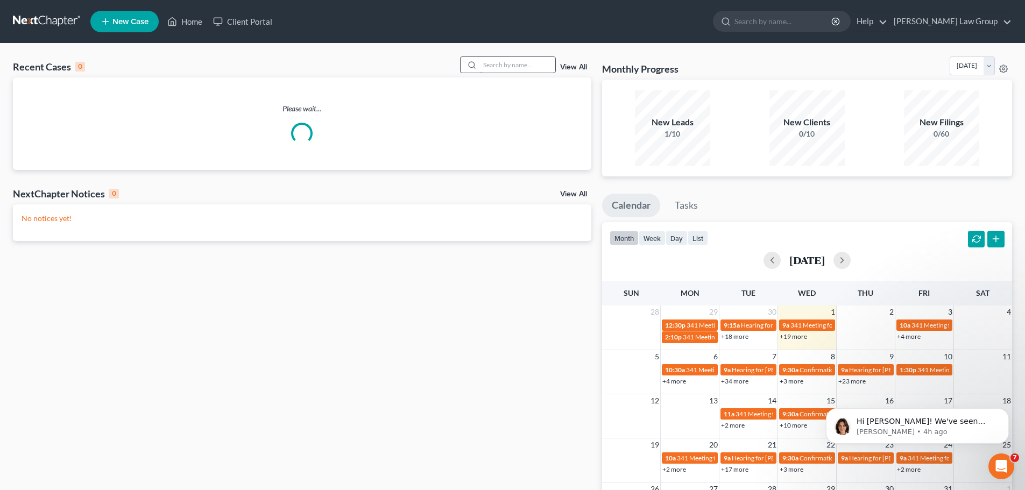
click at [532, 67] on input "search" at bounding box center [517, 65] width 75 height 16
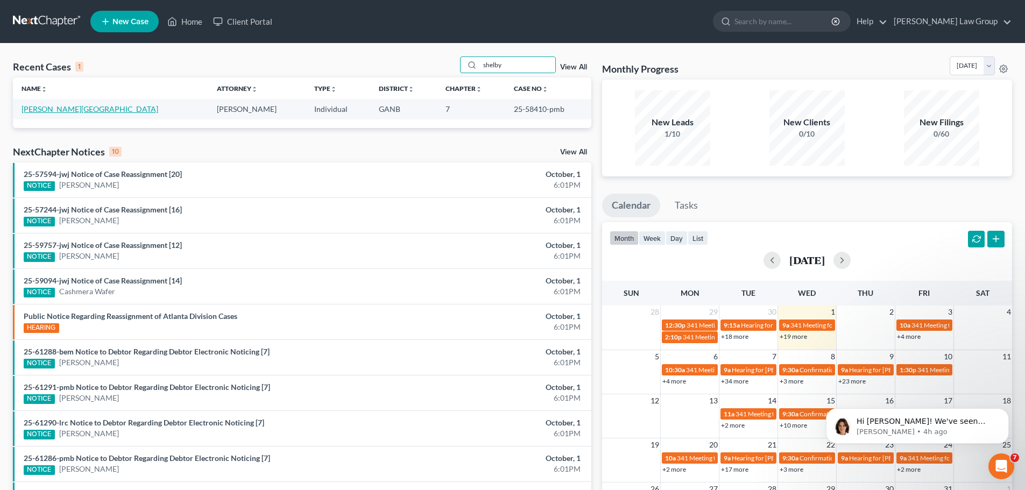
click at [43, 112] on link "[PERSON_NAME][GEOGRAPHIC_DATA]" at bounding box center [90, 108] width 137 height 9
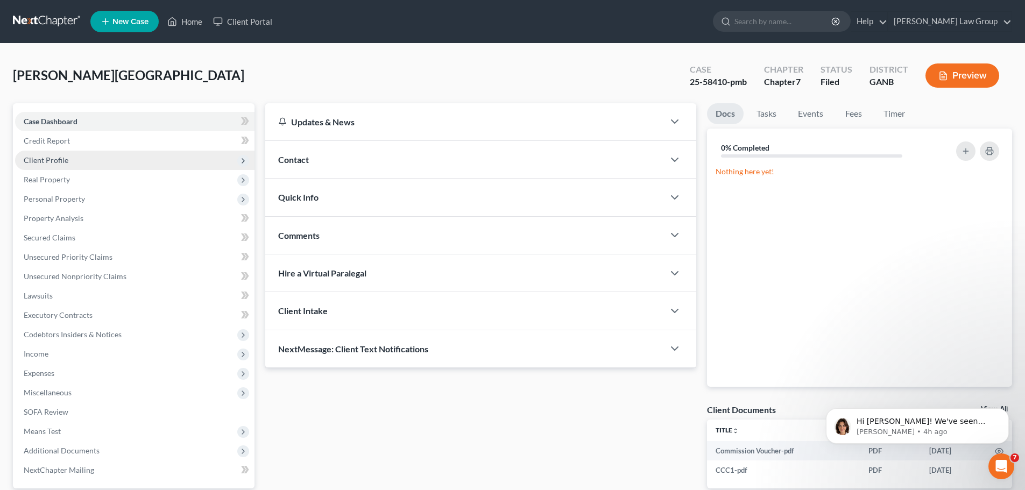
click at [43, 153] on span "Client Profile" at bounding box center [134, 160] width 239 height 19
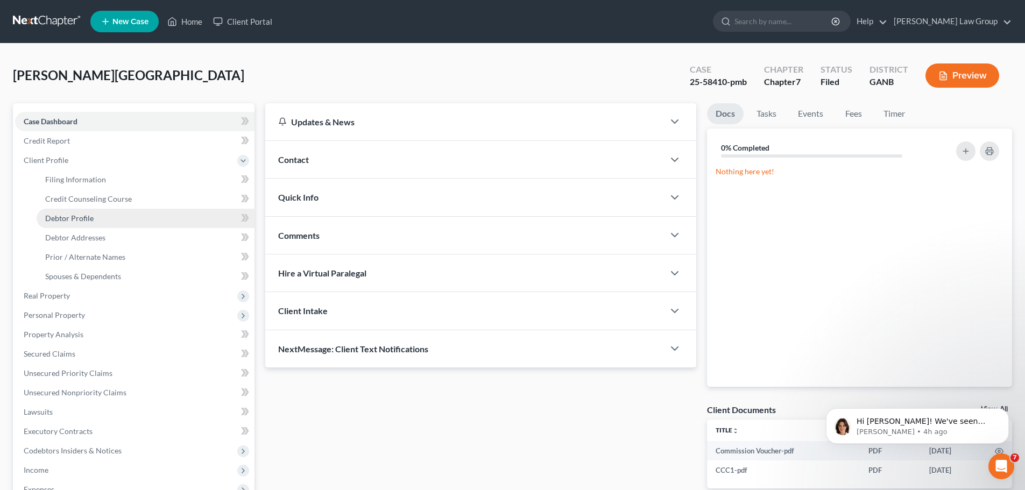
click at [97, 224] on link "Debtor Profile" at bounding box center [146, 218] width 218 height 19
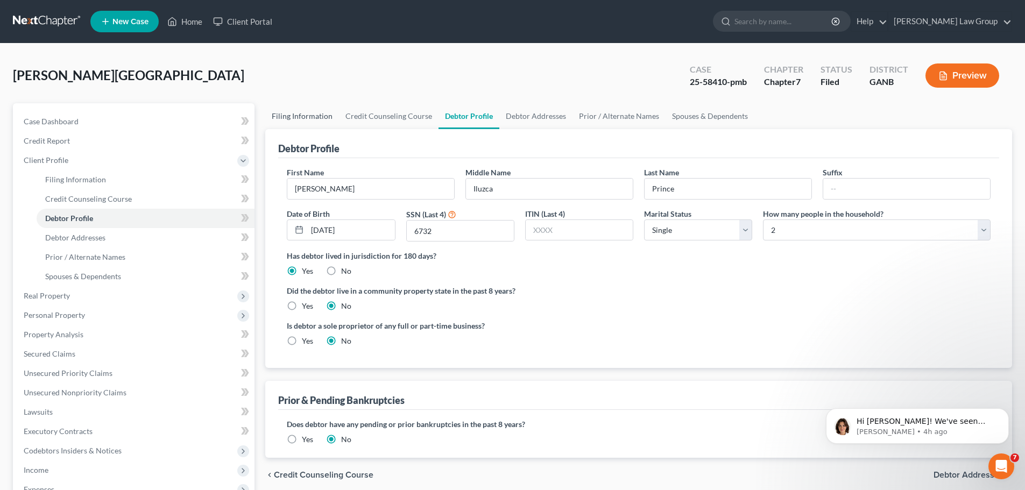
click at [292, 116] on link "Filing Information" at bounding box center [302, 116] width 74 height 26
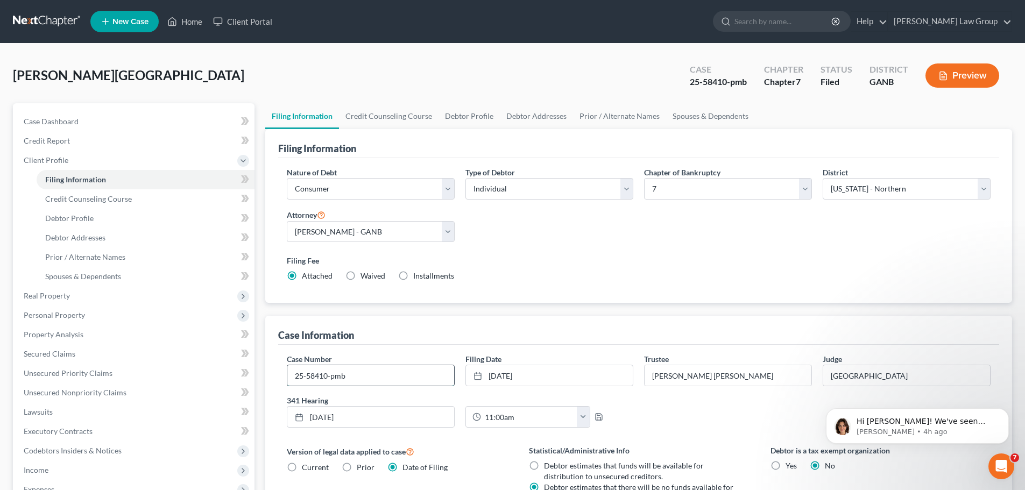
click at [360, 380] on input "25-58410-pmb" at bounding box center [370, 375] width 167 height 20
click at [387, 115] on link "Credit Counseling Course" at bounding box center [389, 116] width 100 height 26
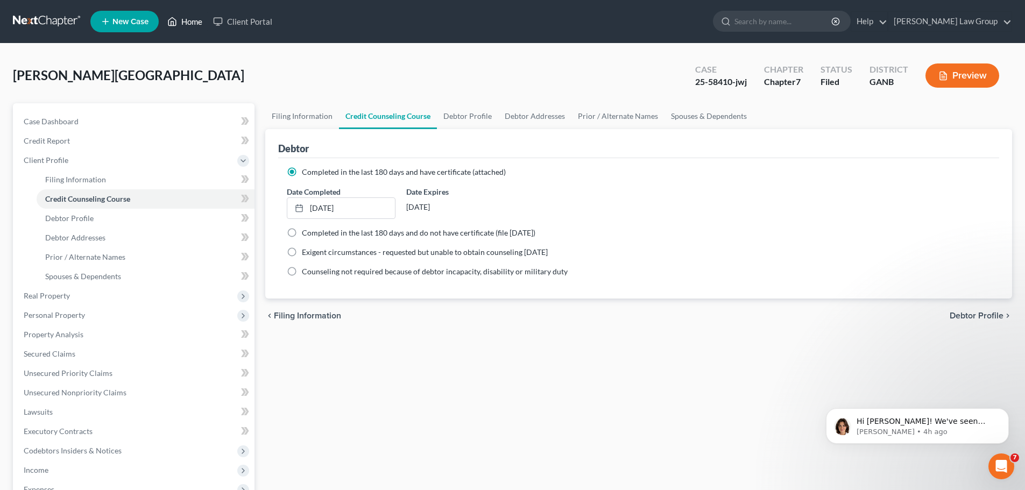
click at [196, 20] on link "Home" at bounding box center [185, 21] width 46 height 19
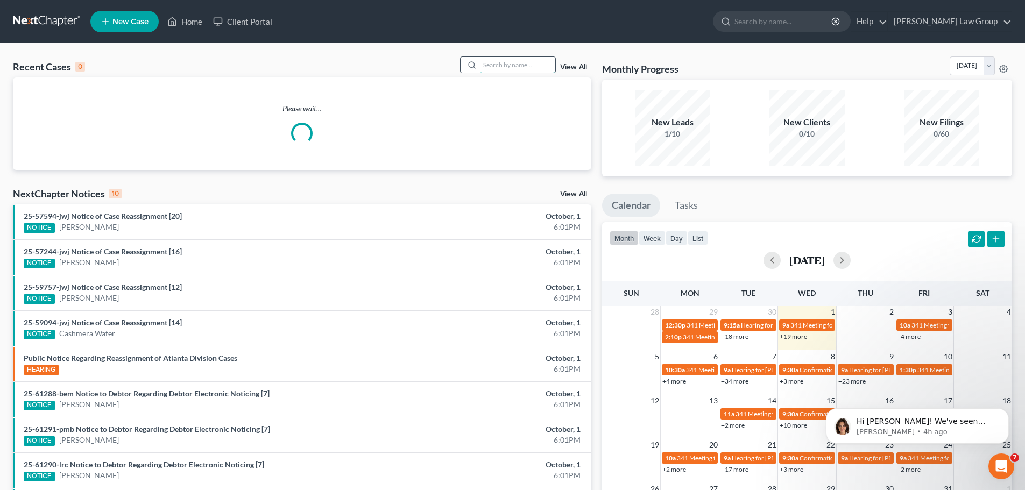
click at [513, 69] on input "search" at bounding box center [517, 65] width 75 height 16
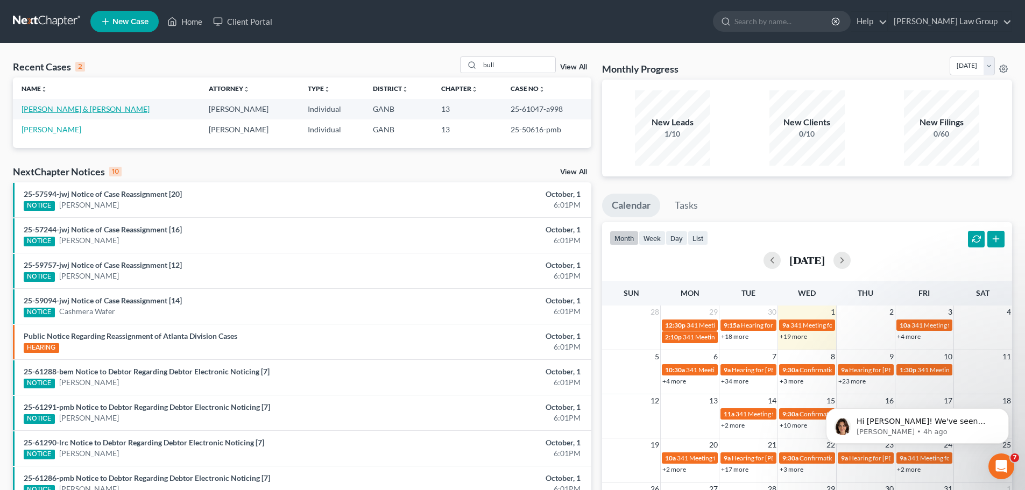
click at [89, 109] on link "[PERSON_NAME] & [PERSON_NAME]" at bounding box center [86, 108] width 128 height 9
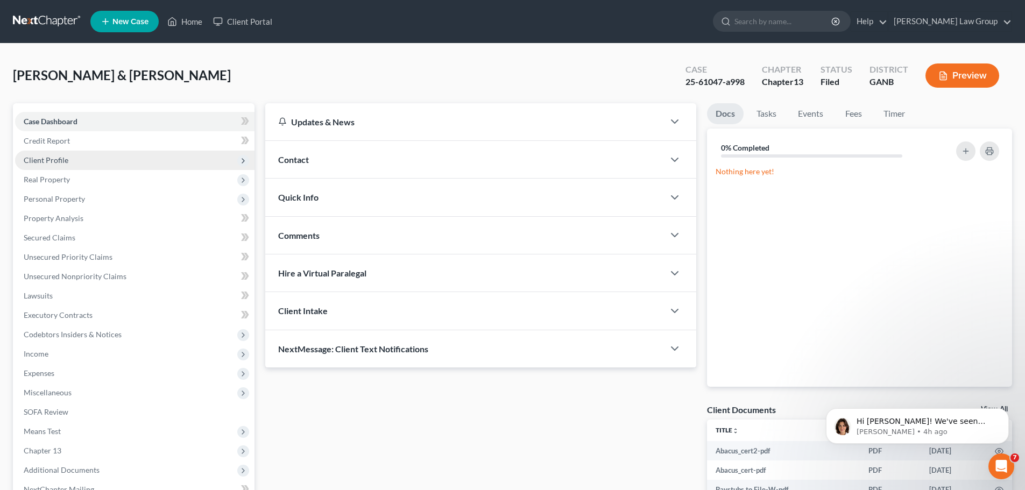
click at [70, 153] on span "Client Profile" at bounding box center [134, 160] width 239 height 19
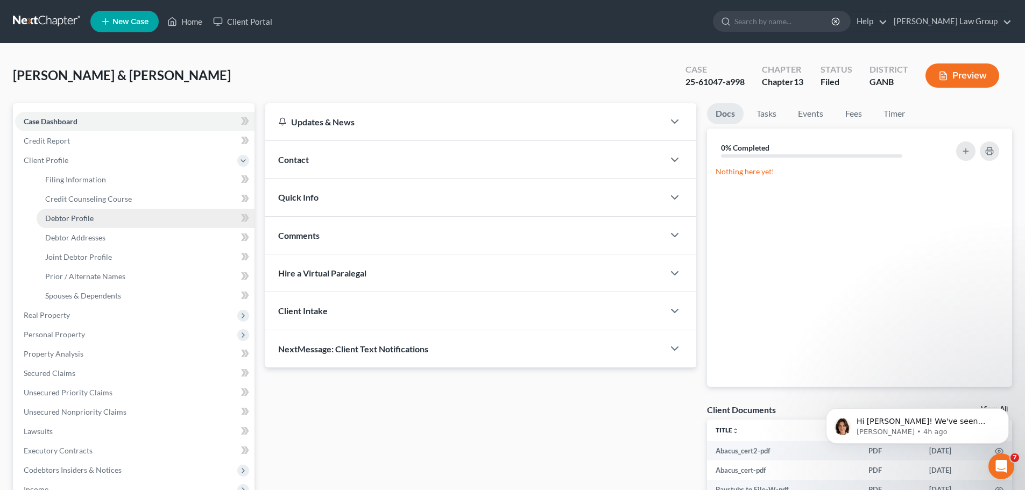
click at [94, 218] on link "Debtor Profile" at bounding box center [146, 218] width 218 height 19
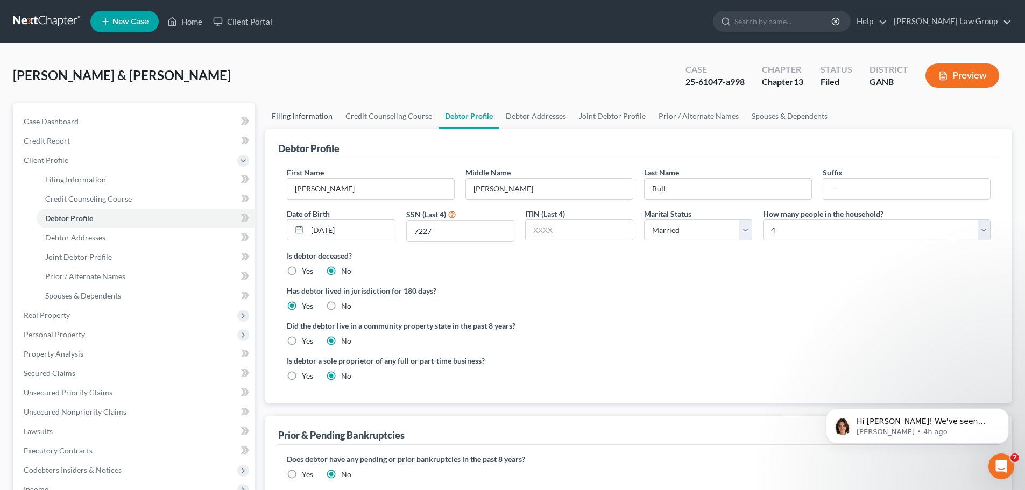
click at [291, 117] on link "Filing Information" at bounding box center [302, 116] width 74 height 26
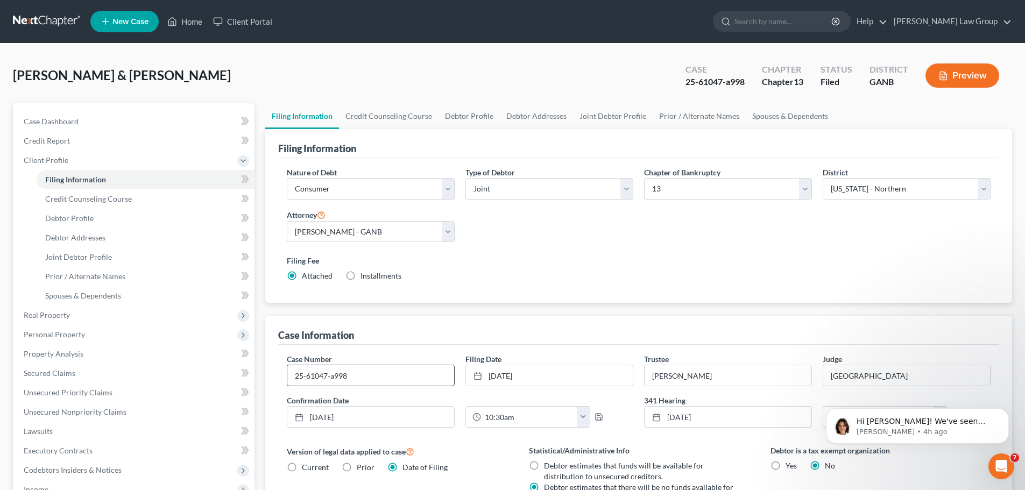
click at [368, 373] on input "25-61047-a998" at bounding box center [370, 375] width 167 height 20
click at [196, 24] on link "Home" at bounding box center [185, 21] width 46 height 19
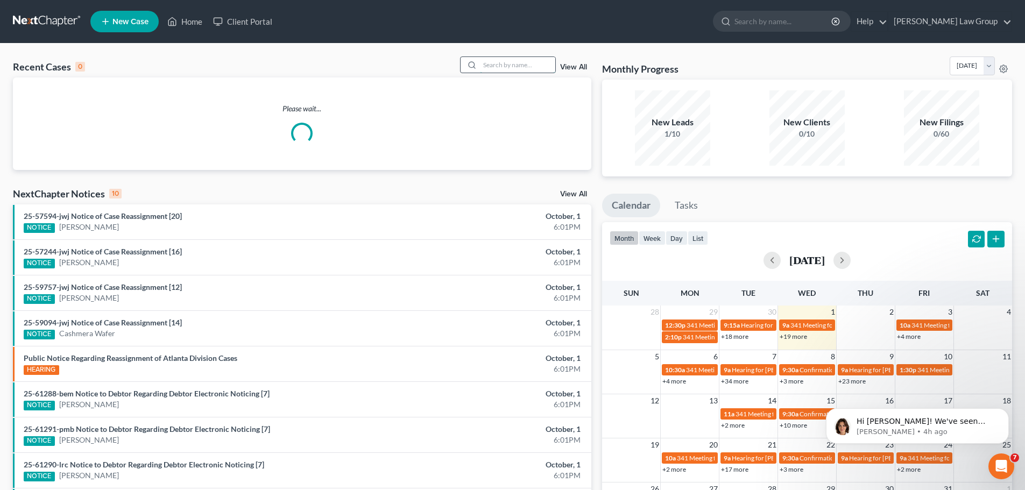
click at [512, 68] on input "search" at bounding box center [517, 65] width 75 height 16
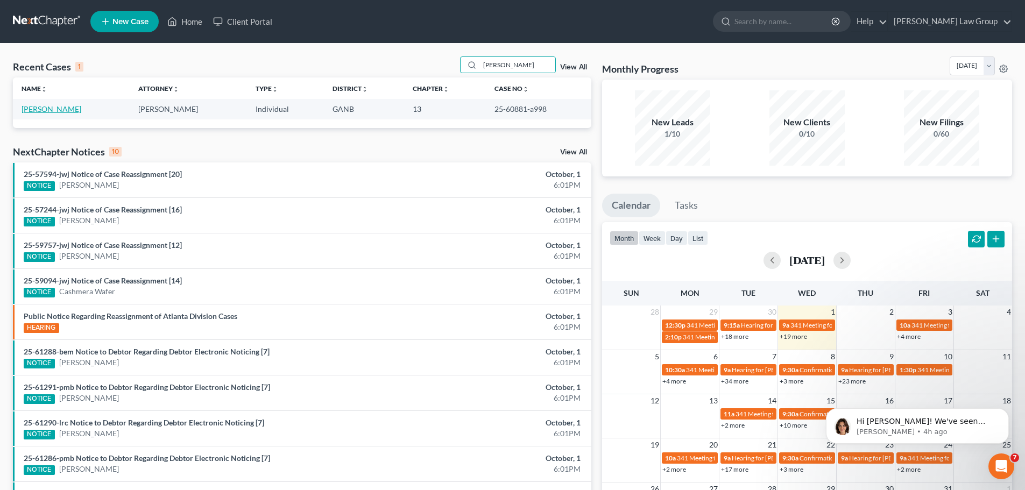
click at [42, 108] on link "[PERSON_NAME]" at bounding box center [52, 108] width 60 height 9
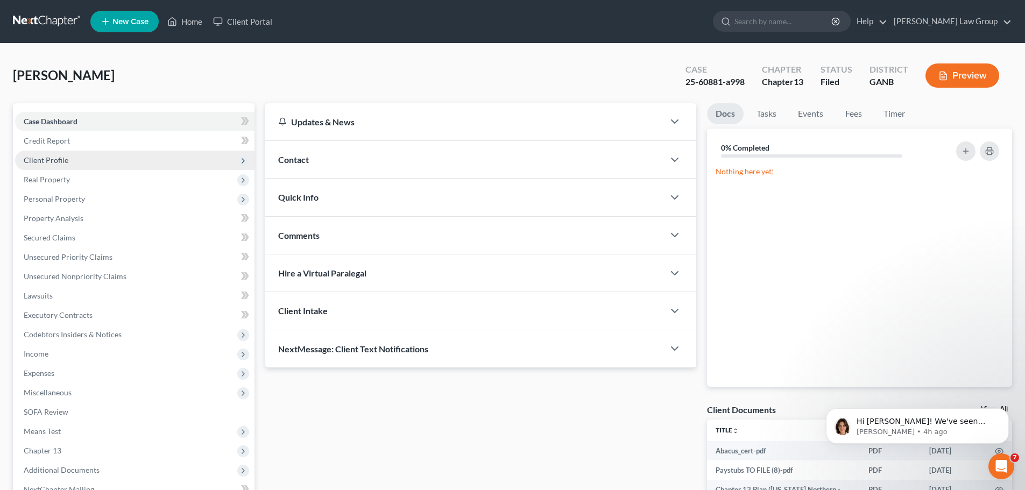
click at [84, 158] on span "Client Profile" at bounding box center [134, 160] width 239 height 19
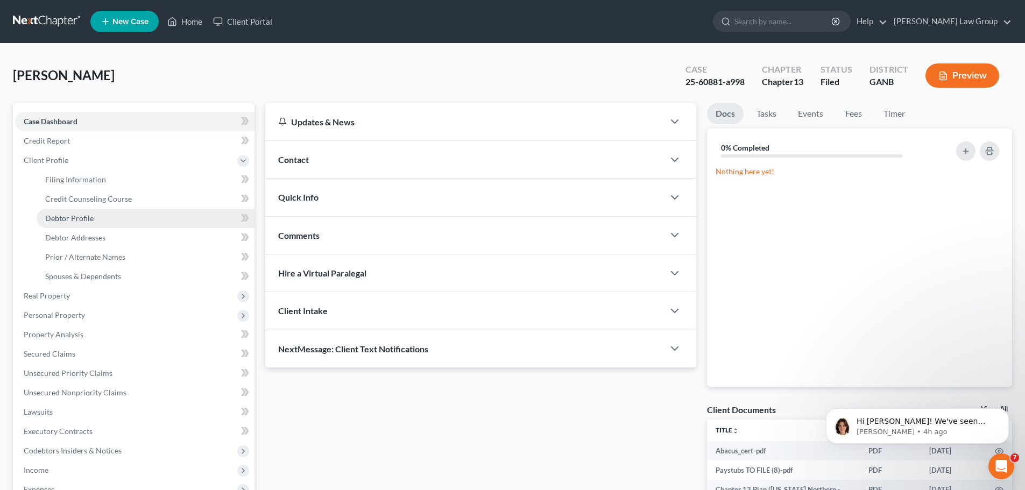
click at [102, 225] on link "Debtor Profile" at bounding box center [146, 218] width 218 height 19
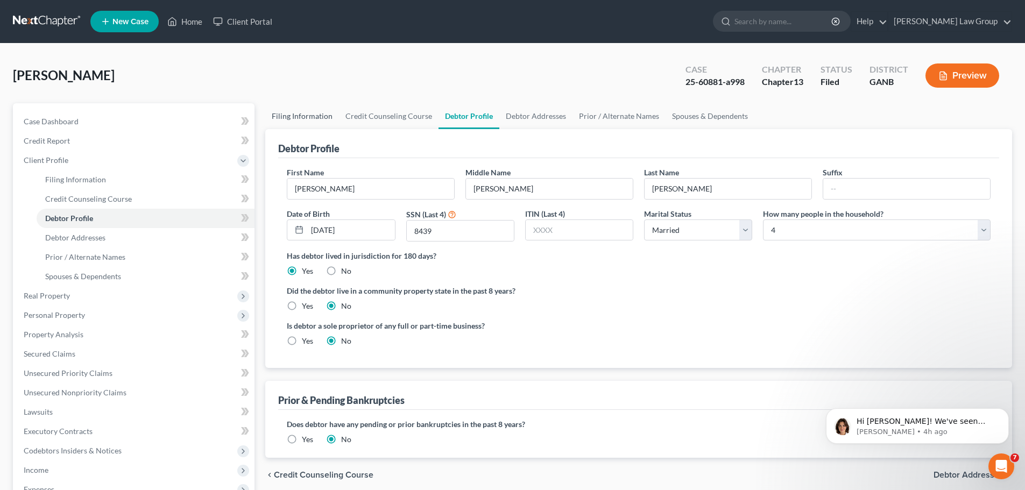
click at [313, 122] on link "Filing Information" at bounding box center [302, 116] width 74 height 26
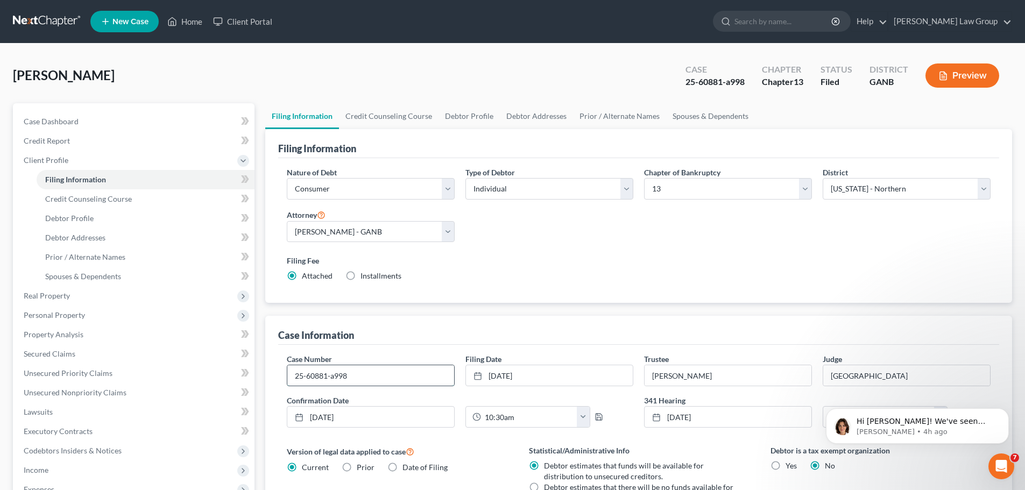
click at [380, 371] on input "25-60881-a998" at bounding box center [370, 375] width 167 height 20
click at [415, 107] on link "Credit Counseling Course" at bounding box center [389, 116] width 100 height 26
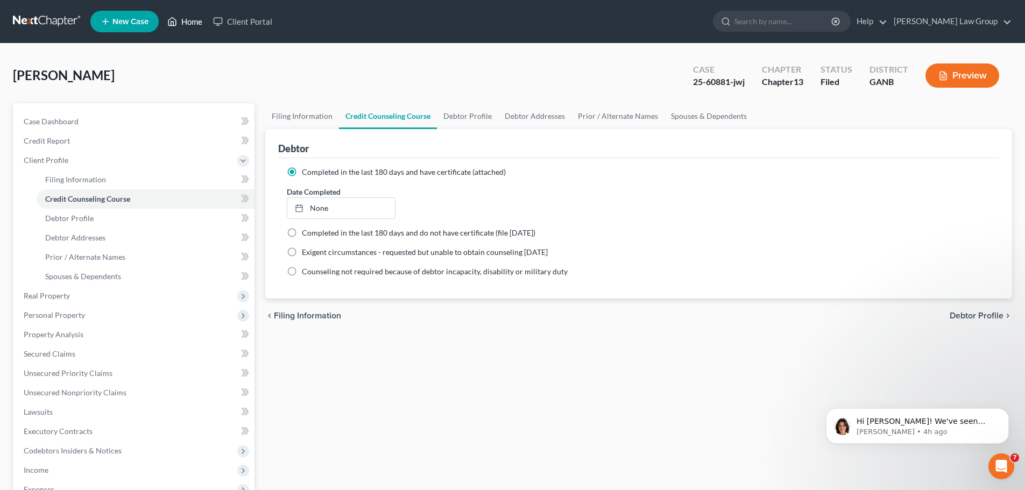
click at [193, 16] on link "Home" at bounding box center [185, 21] width 46 height 19
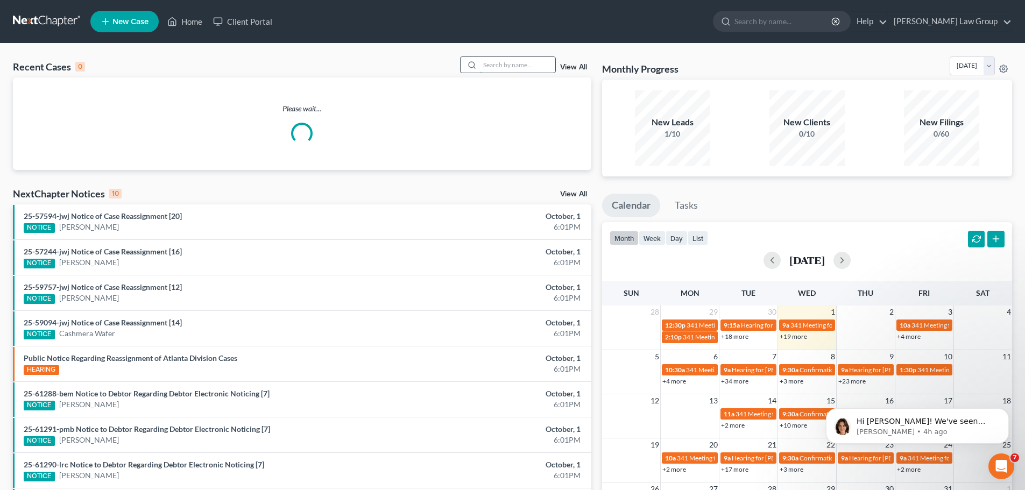
click at [511, 69] on input "search" at bounding box center [517, 65] width 75 height 16
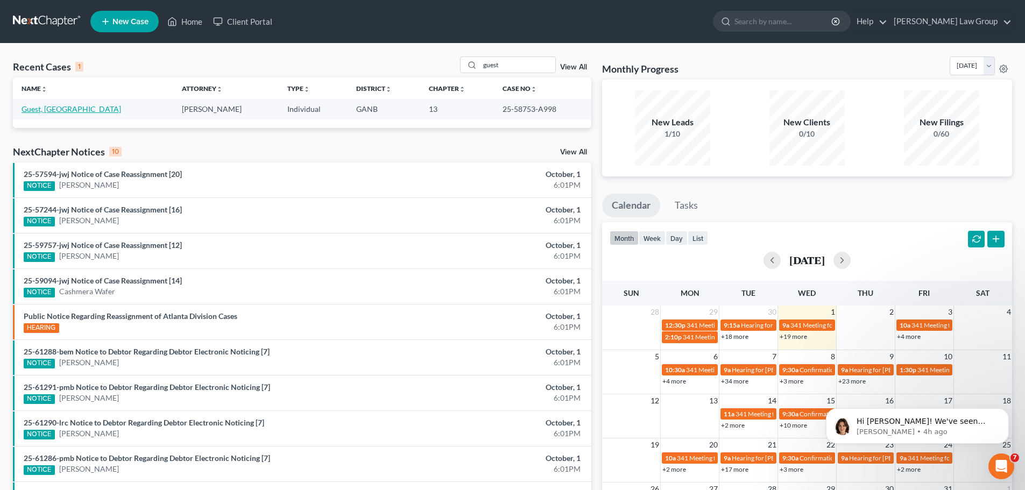
click at [41, 112] on link "Guest, [GEOGRAPHIC_DATA]" at bounding box center [72, 108] width 100 height 9
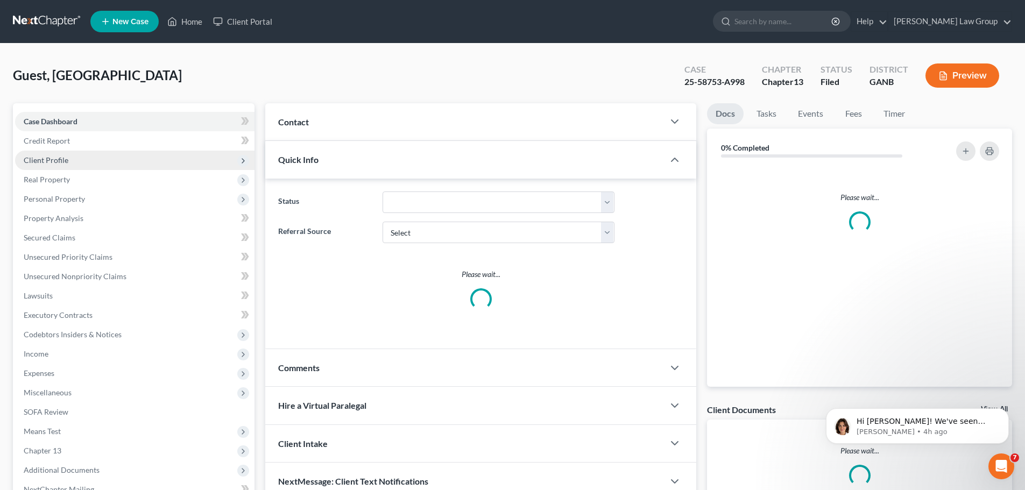
click at [69, 159] on span "Client Profile" at bounding box center [134, 160] width 239 height 19
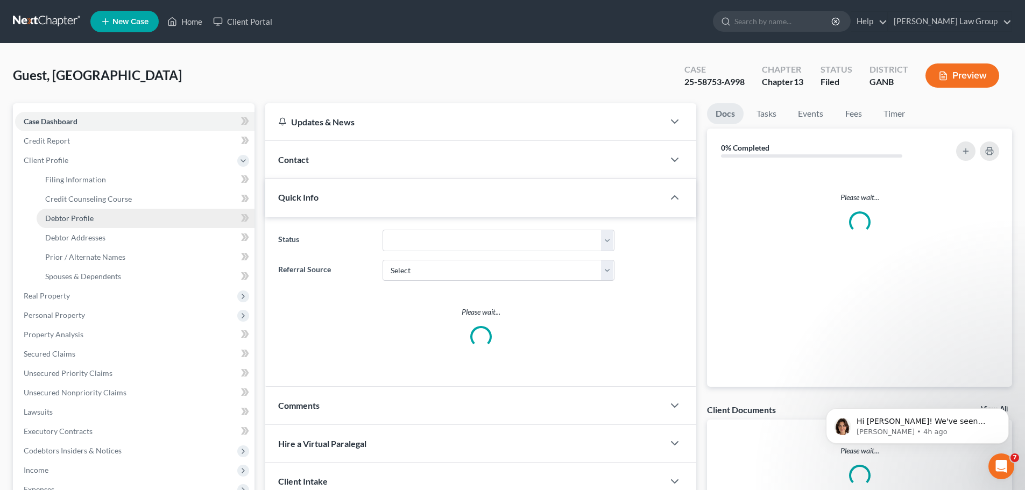
click at [83, 217] on span "Debtor Profile" at bounding box center [69, 218] width 48 height 9
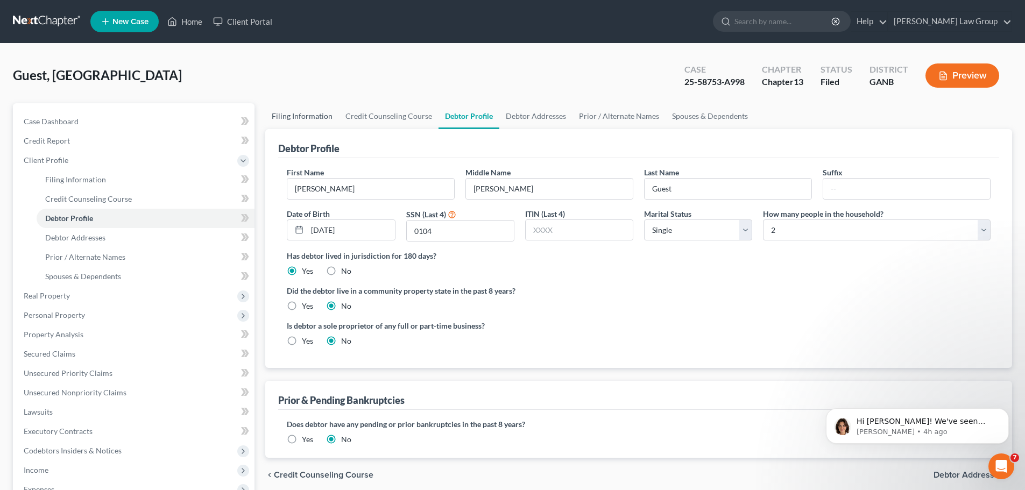
click at [296, 119] on link "Filing Information" at bounding box center [302, 116] width 74 height 26
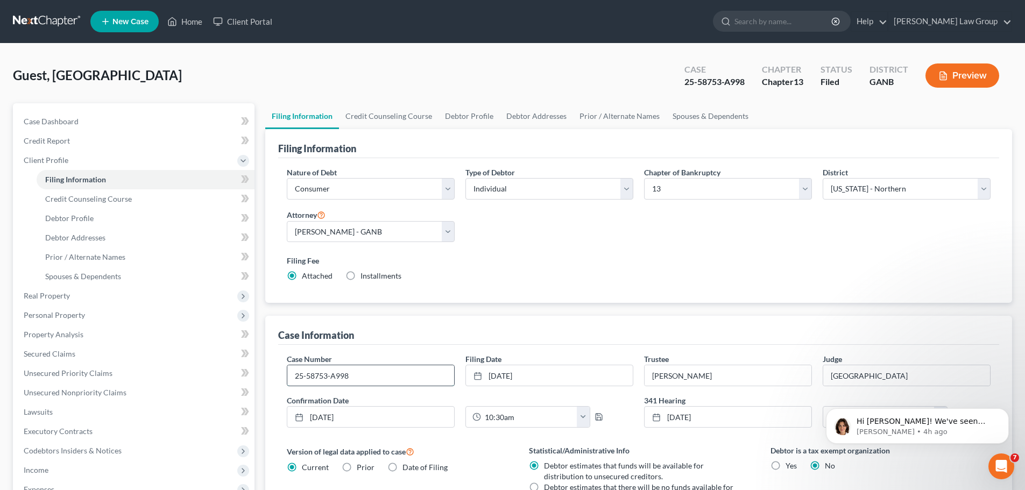
click at [373, 377] on input "25-58753-A998" at bounding box center [370, 375] width 167 height 20
click at [206, 20] on link "Home" at bounding box center [185, 21] width 46 height 19
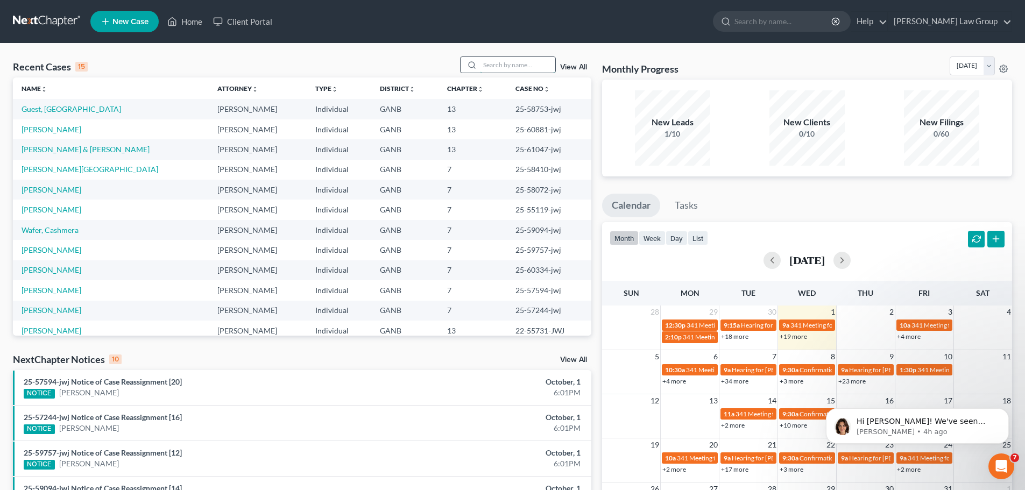
click at [499, 69] on input "search" at bounding box center [517, 65] width 75 height 16
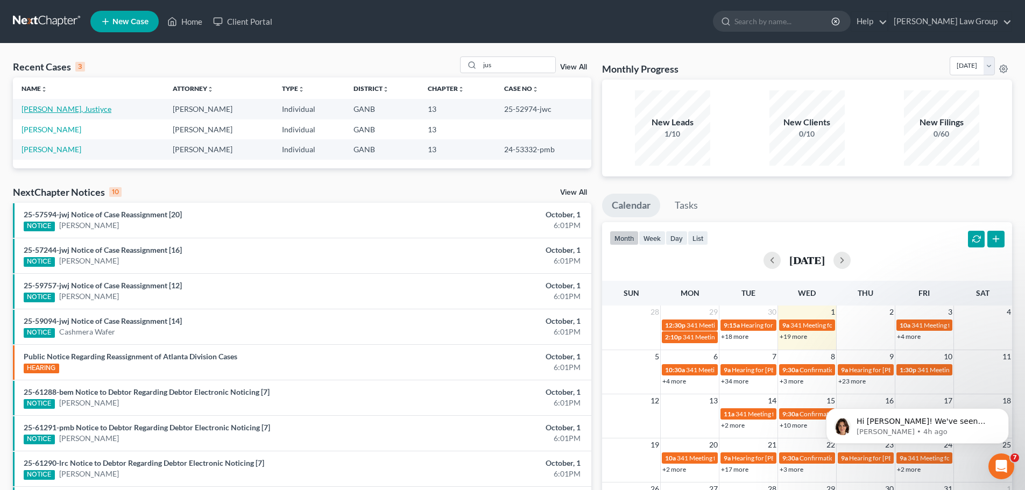
click at [57, 111] on link "[PERSON_NAME], Justiyce" at bounding box center [67, 108] width 90 height 9
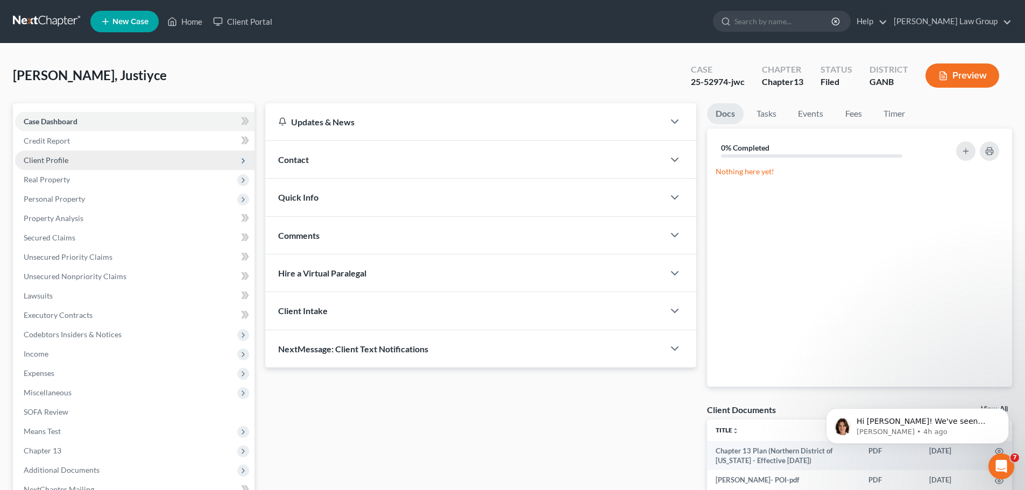
click at [60, 167] on span "Client Profile" at bounding box center [134, 160] width 239 height 19
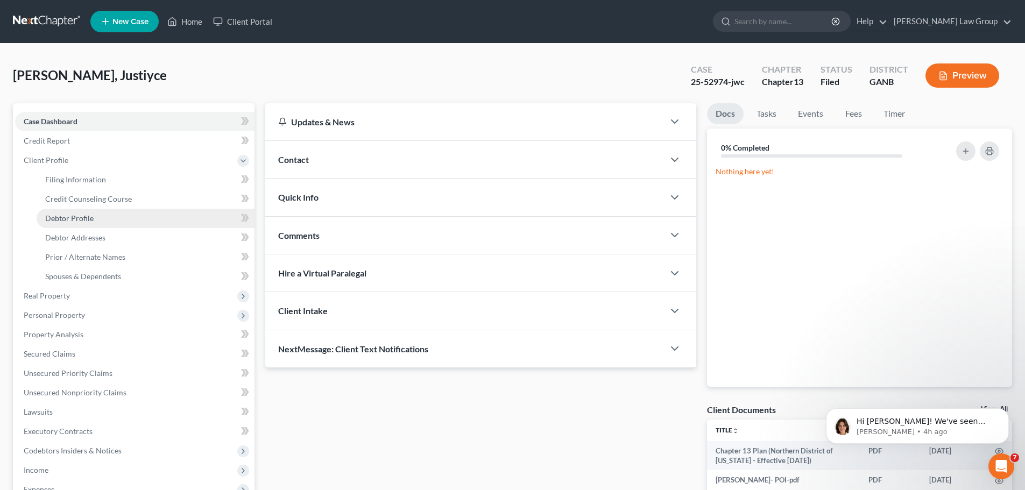
click at [101, 209] on link "Debtor Profile" at bounding box center [146, 218] width 218 height 19
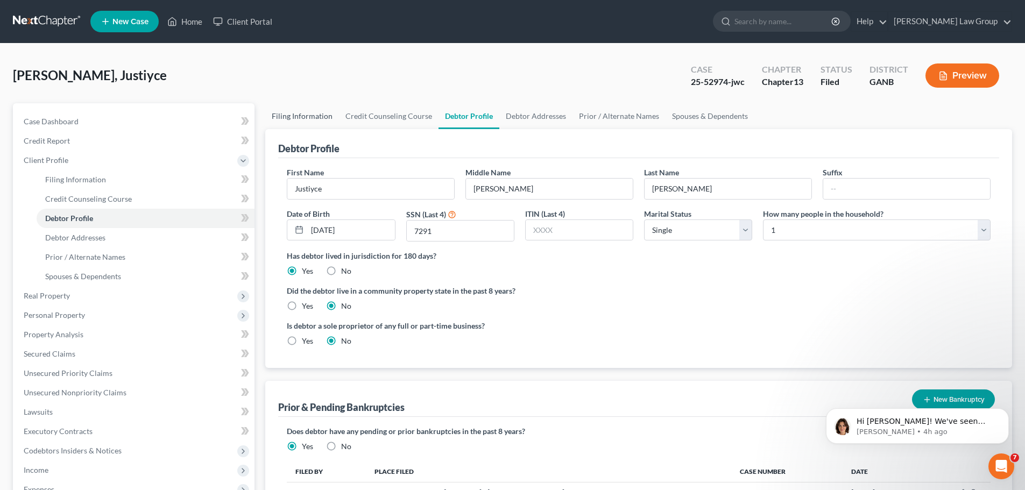
click at [310, 106] on link "Filing Information" at bounding box center [302, 116] width 74 height 26
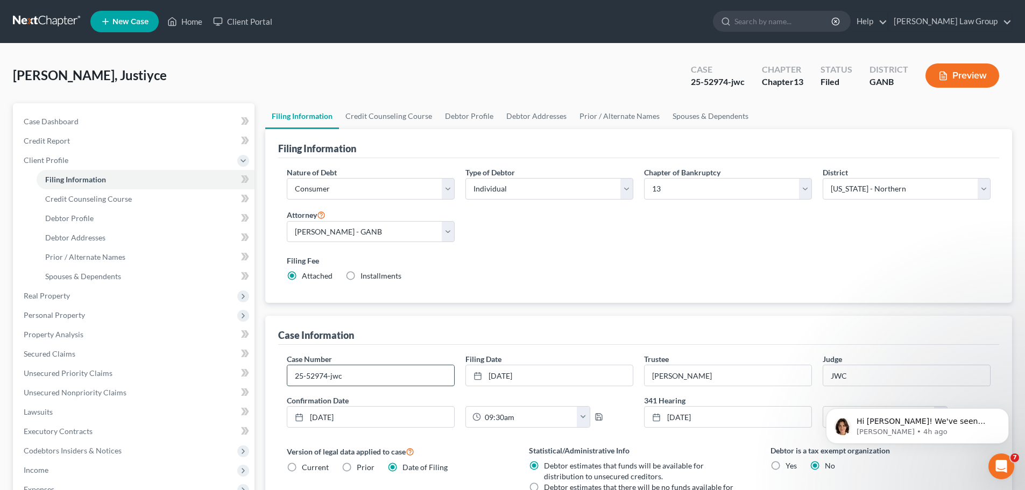
click at [358, 380] on input "25-52974-jwc" at bounding box center [370, 375] width 167 height 20
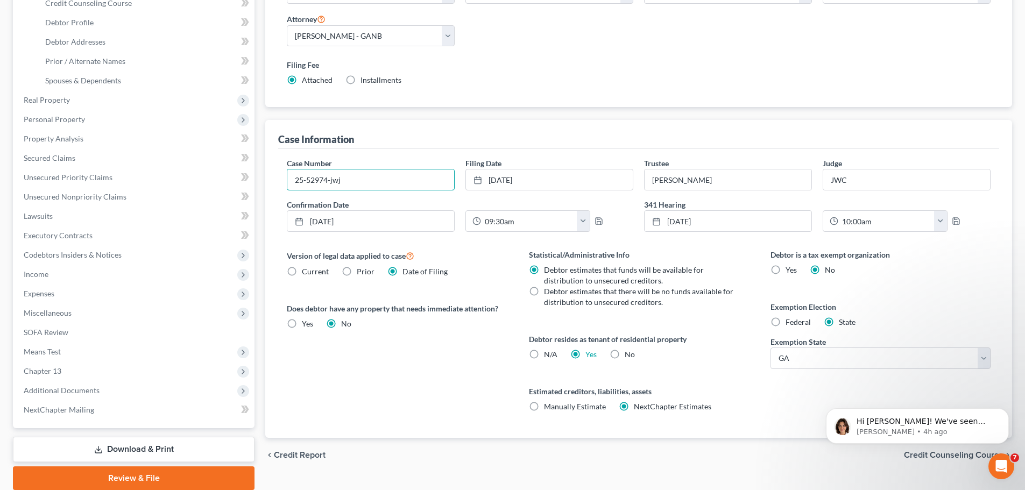
scroll to position [237, 0]
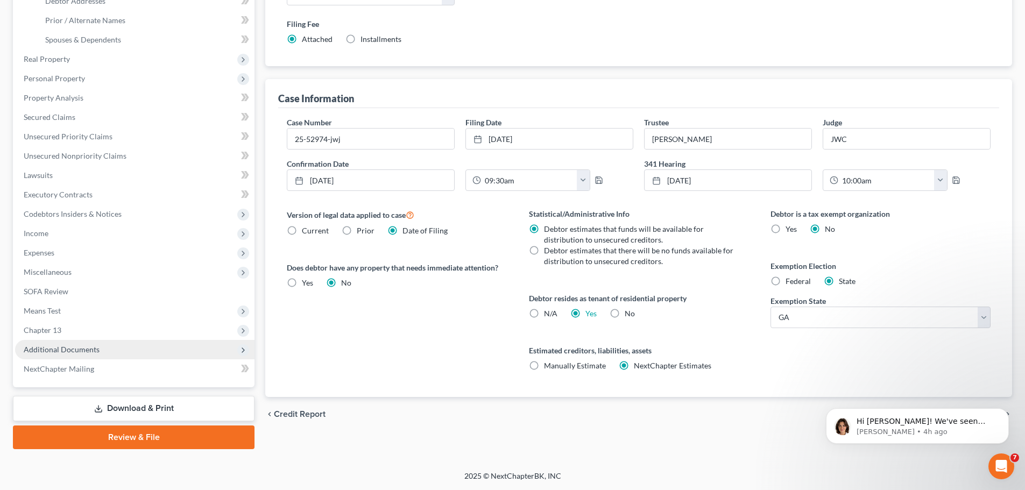
click at [115, 353] on span "Additional Documents" at bounding box center [134, 349] width 239 height 19
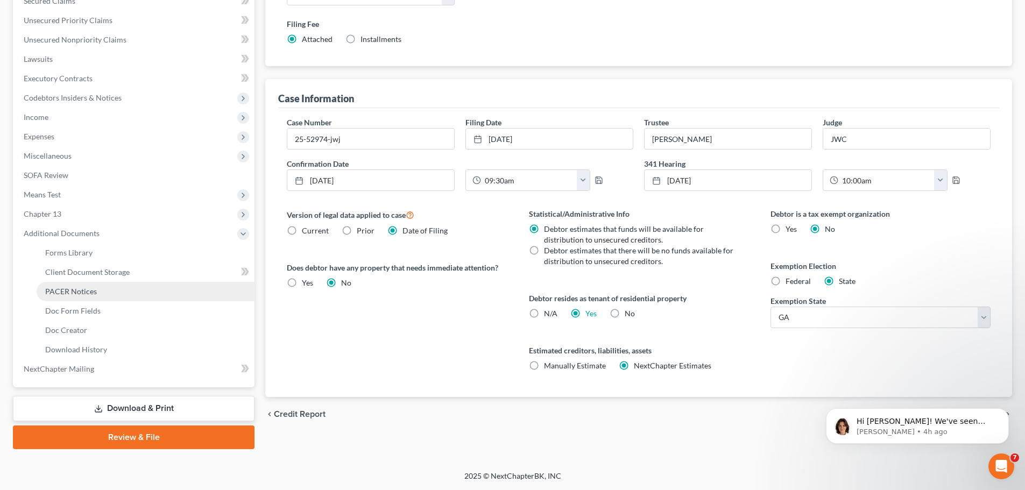
click at [114, 290] on link "PACER Notices" at bounding box center [146, 291] width 218 height 19
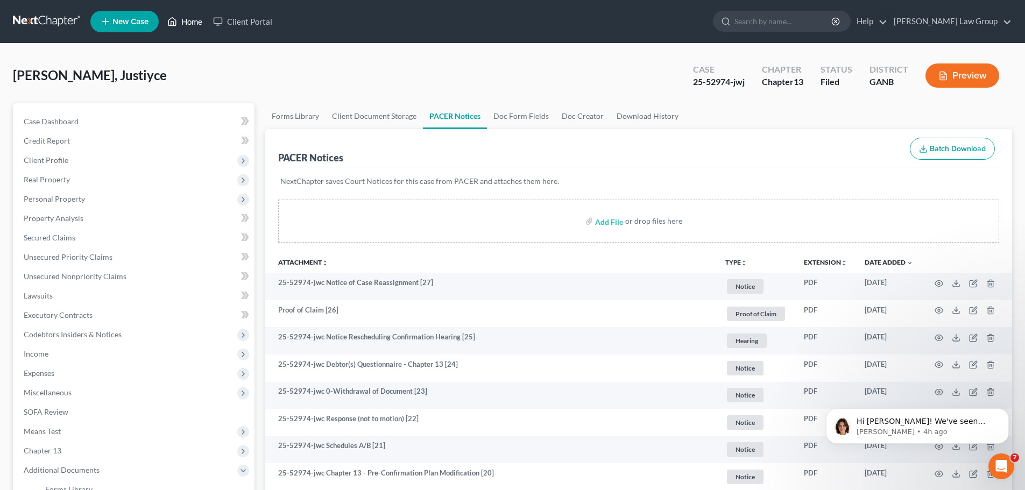
click at [189, 22] on link "Home" at bounding box center [185, 21] width 46 height 19
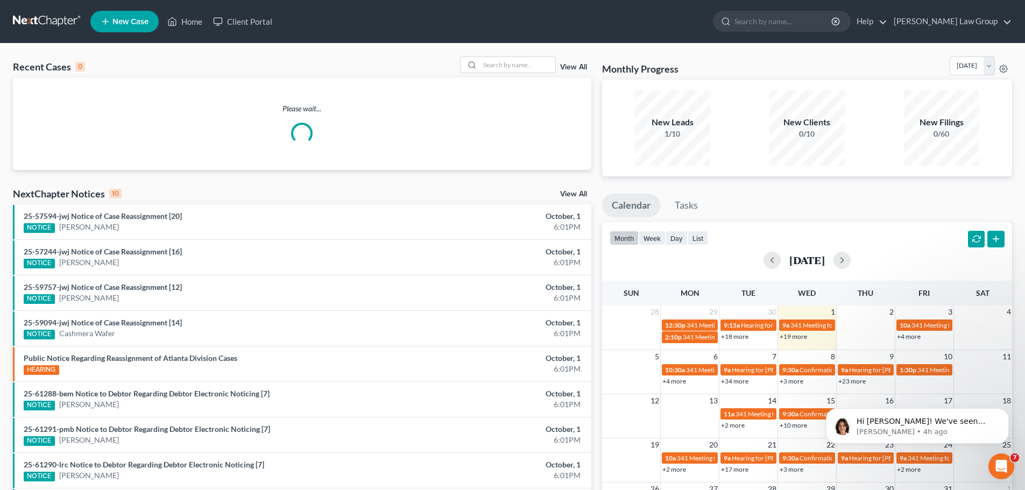
click at [505, 74] on div "Recent Cases 0 View All" at bounding box center [302, 66] width 578 height 21
click at [505, 64] on input "search" at bounding box center [517, 65] width 75 height 16
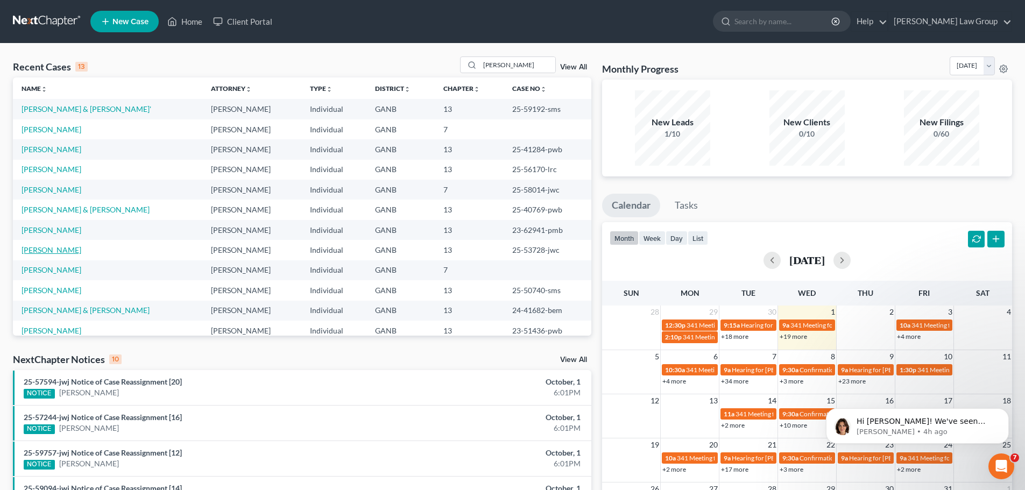
click at [62, 250] on link "[PERSON_NAME]" at bounding box center [52, 249] width 60 height 9
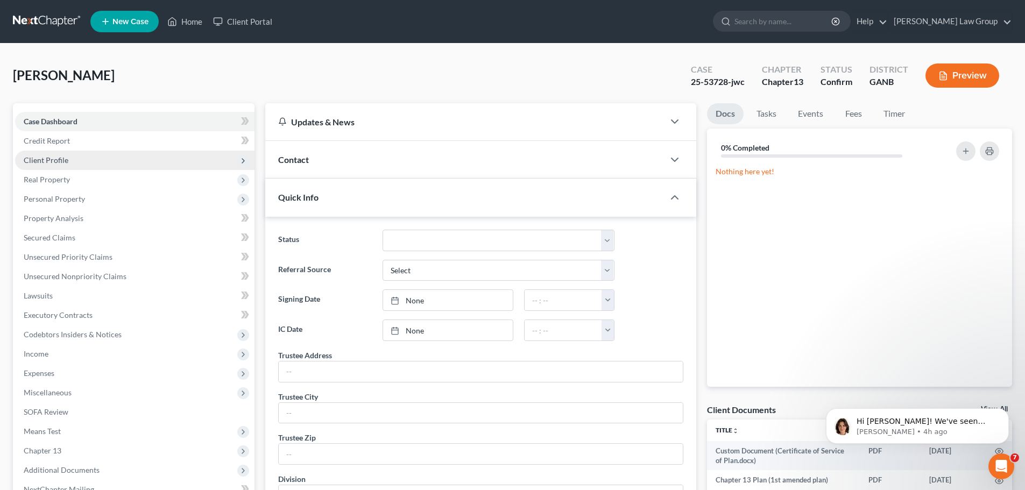
click at [75, 159] on span "Client Profile" at bounding box center [134, 160] width 239 height 19
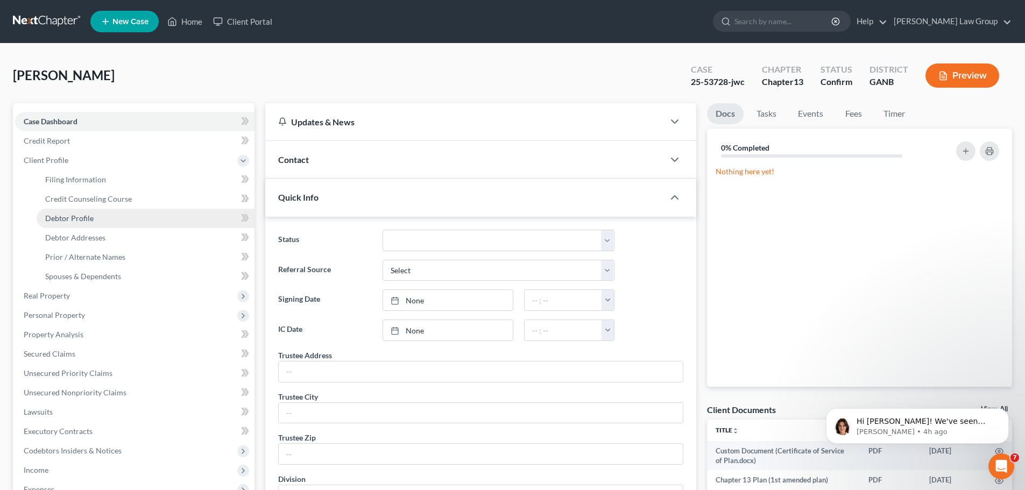
click at [95, 220] on link "Debtor Profile" at bounding box center [146, 218] width 218 height 19
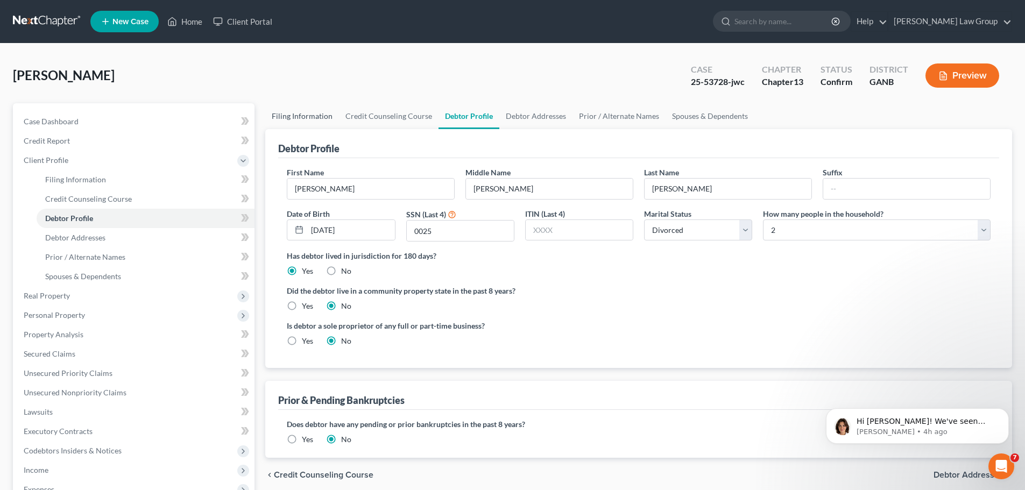
click at [310, 118] on link "Filing Information" at bounding box center [302, 116] width 74 height 26
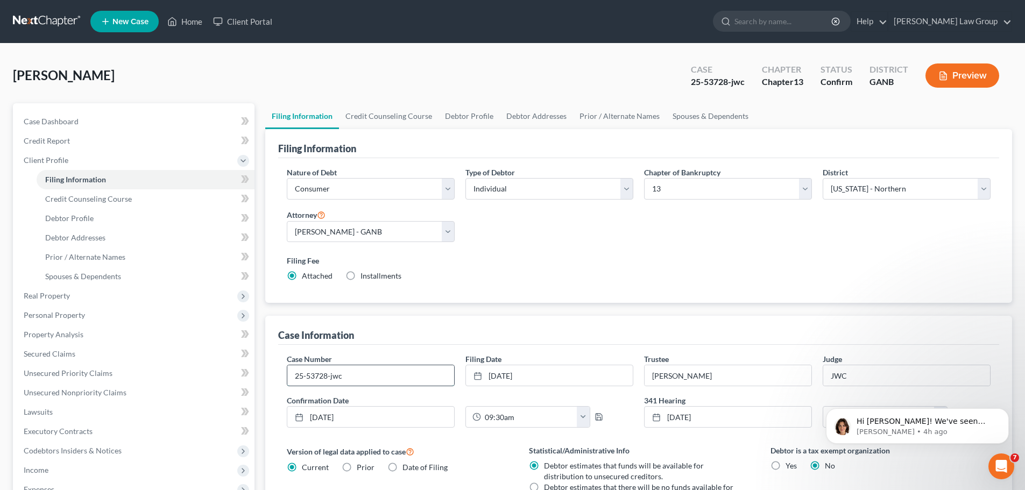
click at [367, 375] on input "25-53728-jwc" at bounding box center [370, 375] width 167 height 20
click at [190, 21] on link "Home" at bounding box center [185, 21] width 46 height 19
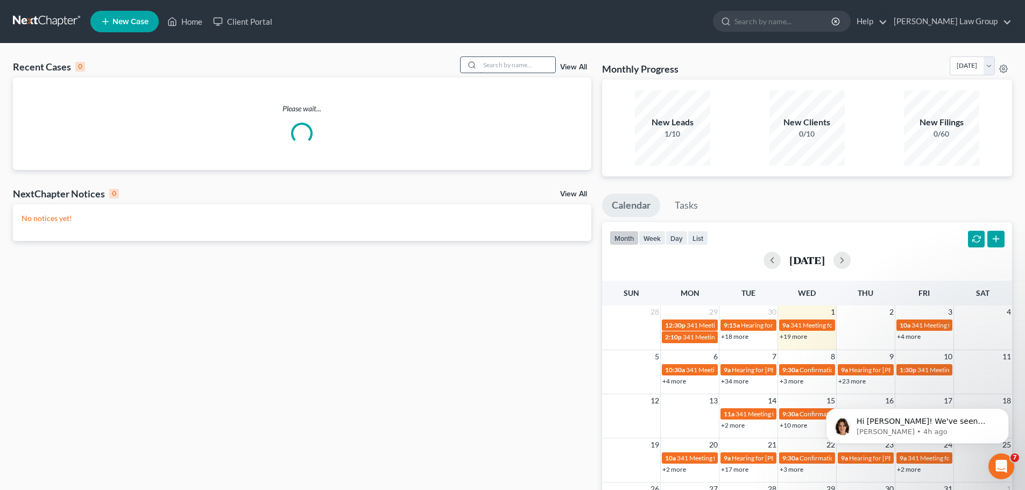
click at [538, 65] on input "search" at bounding box center [517, 65] width 75 height 16
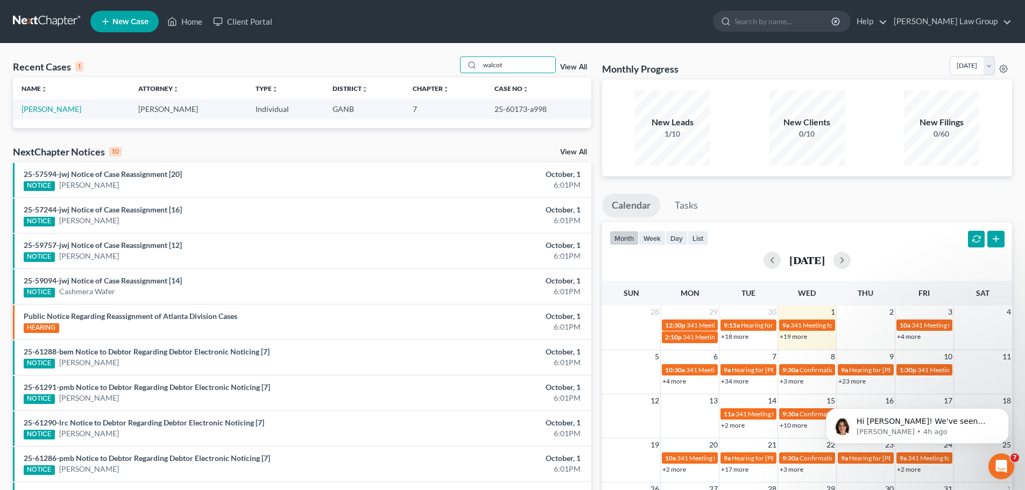
click at [31, 116] on td "[PERSON_NAME]" at bounding box center [71, 109] width 117 height 20
click at [48, 108] on link "[PERSON_NAME]" at bounding box center [52, 108] width 60 height 9
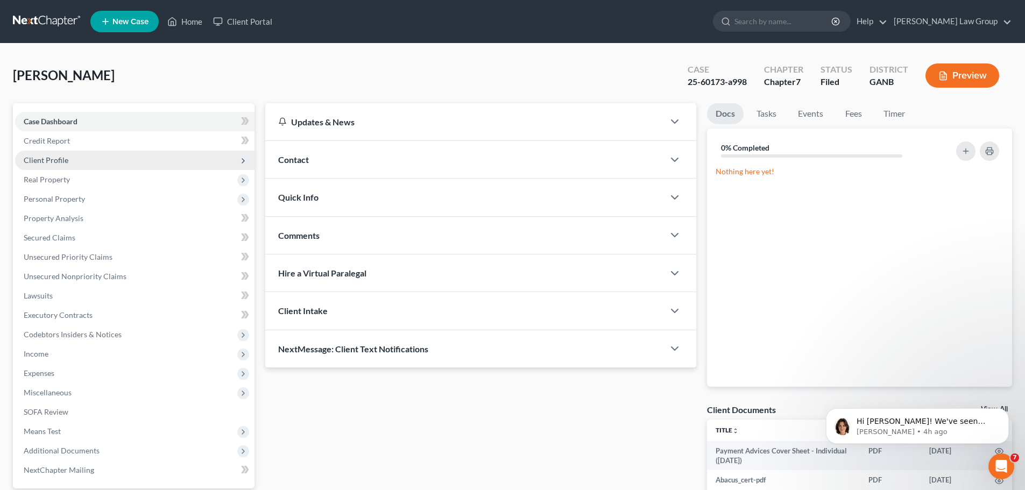
click at [73, 154] on span "Client Profile" at bounding box center [134, 160] width 239 height 19
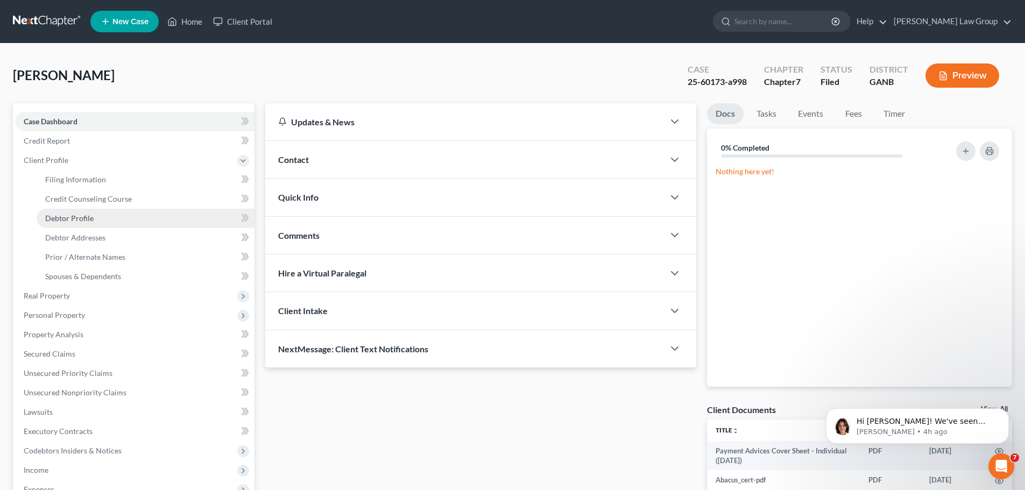
click at [107, 215] on link "Debtor Profile" at bounding box center [146, 218] width 218 height 19
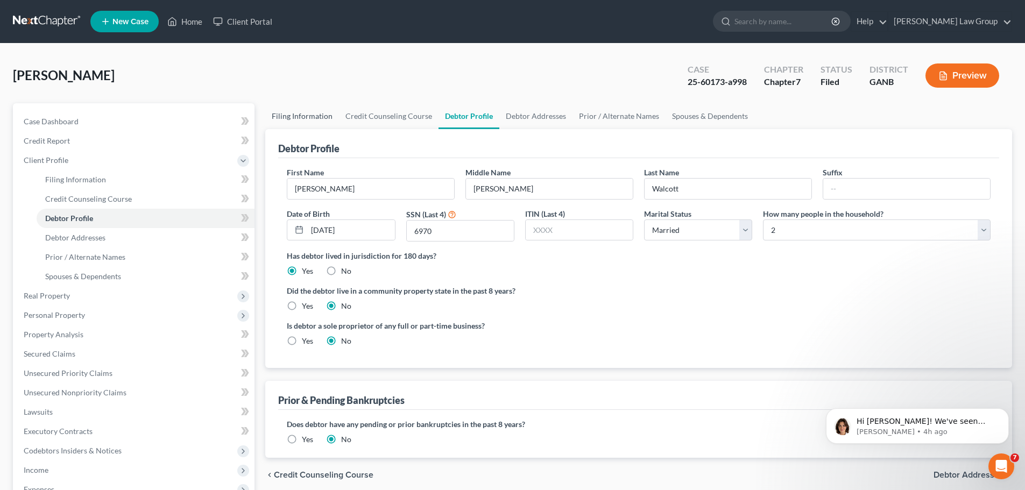
click at [298, 120] on link "Filing Information" at bounding box center [302, 116] width 74 height 26
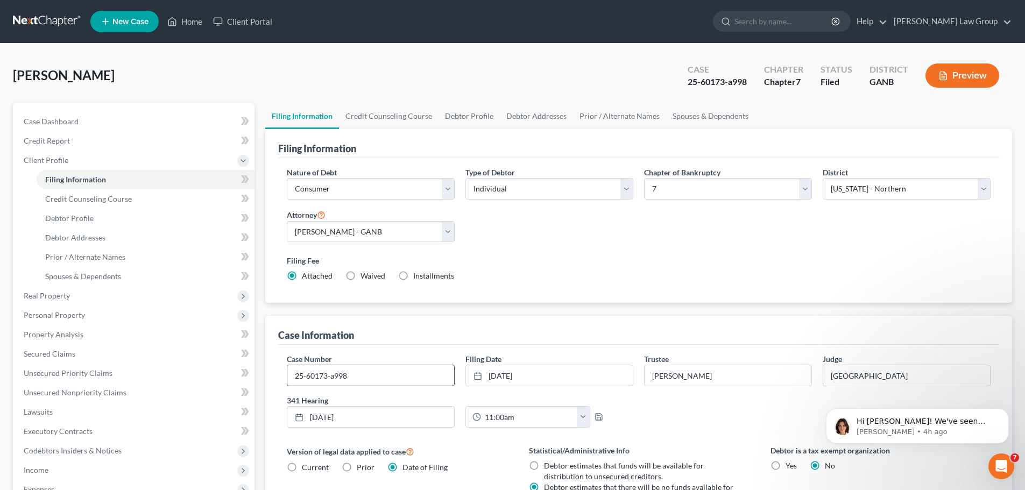
click at [369, 375] on input "25-60173-a998" at bounding box center [370, 375] width 167 height 20
click at [190, 19] on link "Home" at bounding box center [185, 21] width 46 height 19
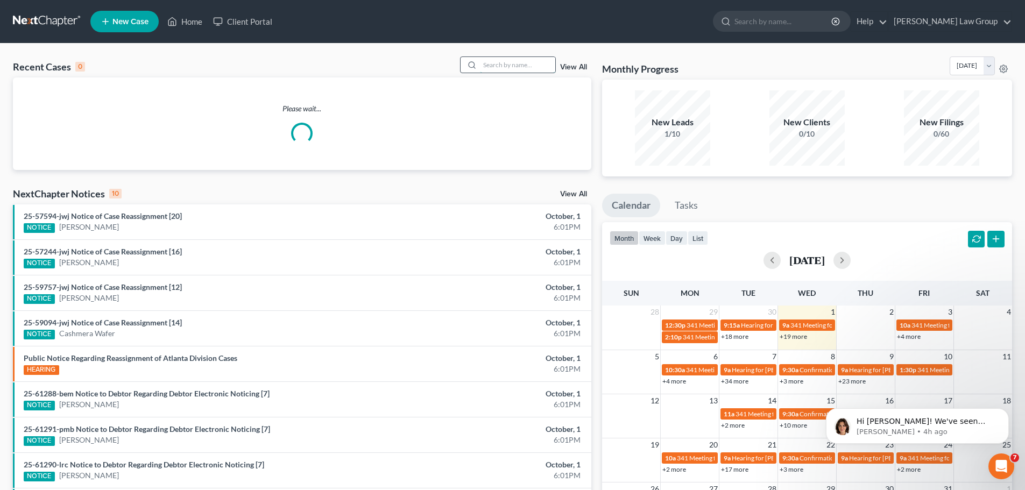
click at [501, 61] on input "search" at bounding box center [517, 65] width 75 height 16
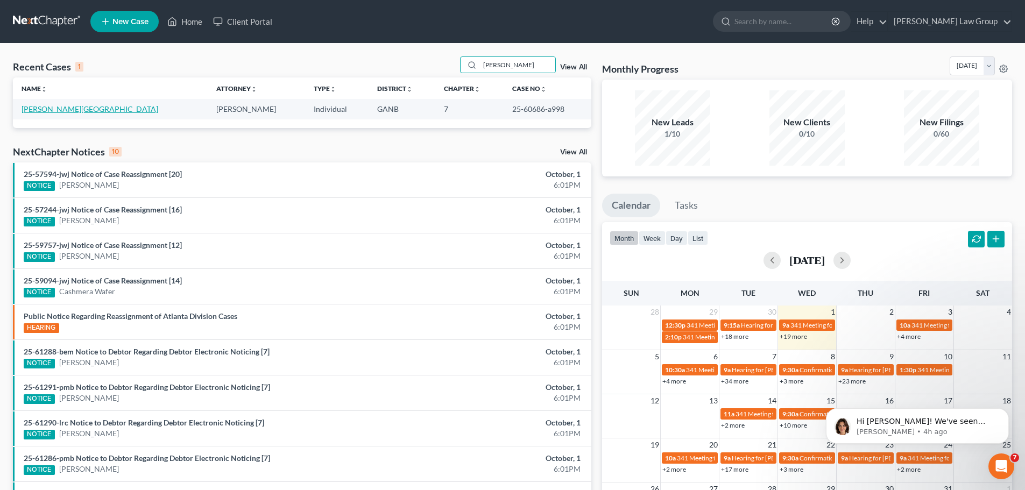
click at [55, 108] on link "[PERSON_NAME][GEOGRAPHIC_DATA]" at bounding box center [90, 108] width 137 height 9
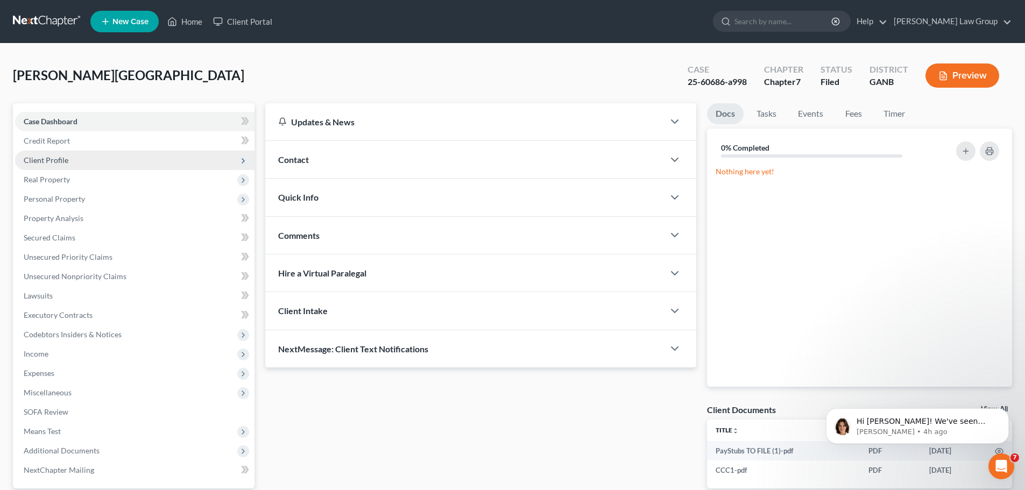
click at [57, 152] on span "Client Profile" at bounding box center [134, 160] width 239 height 19
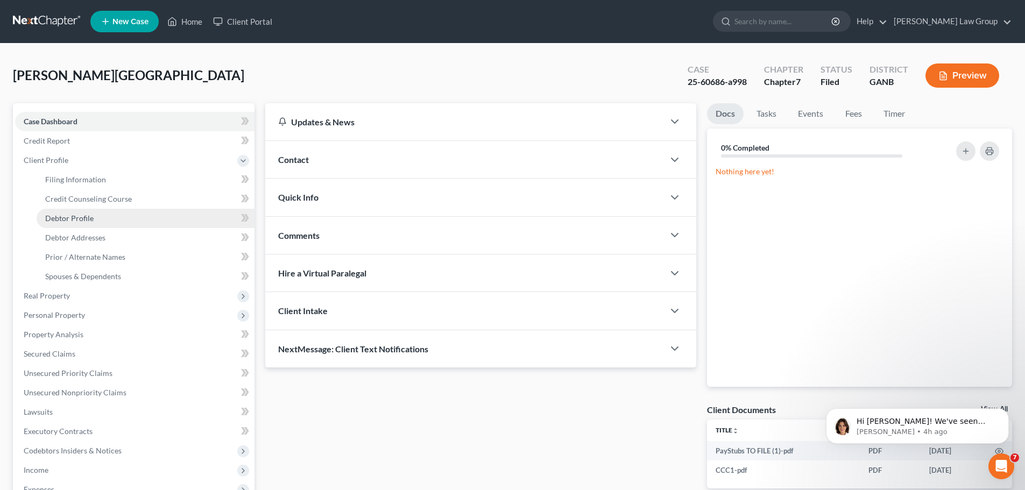
click at [94, 212] on link "Debtor Profile" at bounding box center [146, 218] width 218 height 19
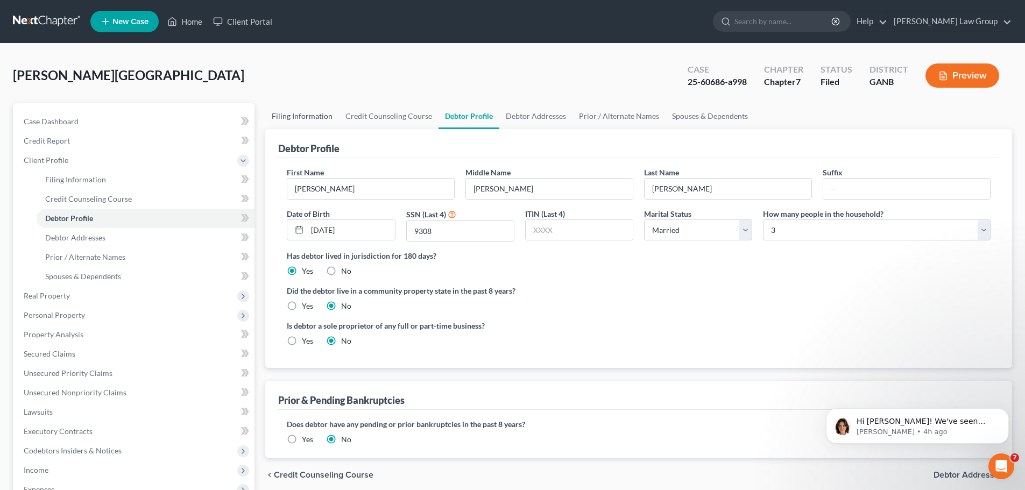
click at [290, 123] on link "Filing Information" at bounding box center [302, 116] width 74 height 26
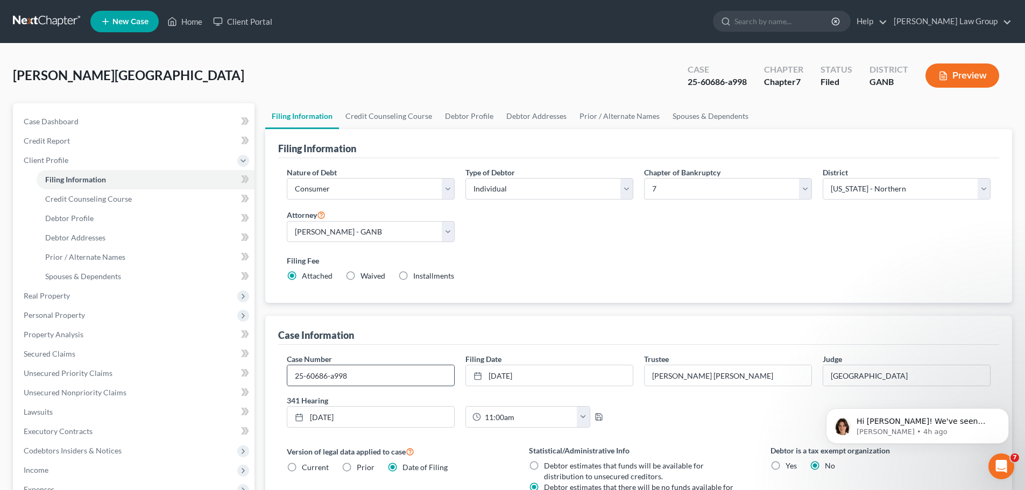
drag, startPoint x: 359, startPoint y: 377, endPoint x: 332, endPoint y: 366, distance: 28.5
click at [333, 379] on input "25-60686-a998" at bounding box center [370, 375] width 167 height 20
click at [193, 27] on link "Home" at bounding box center [185, 21] width 46 height 19
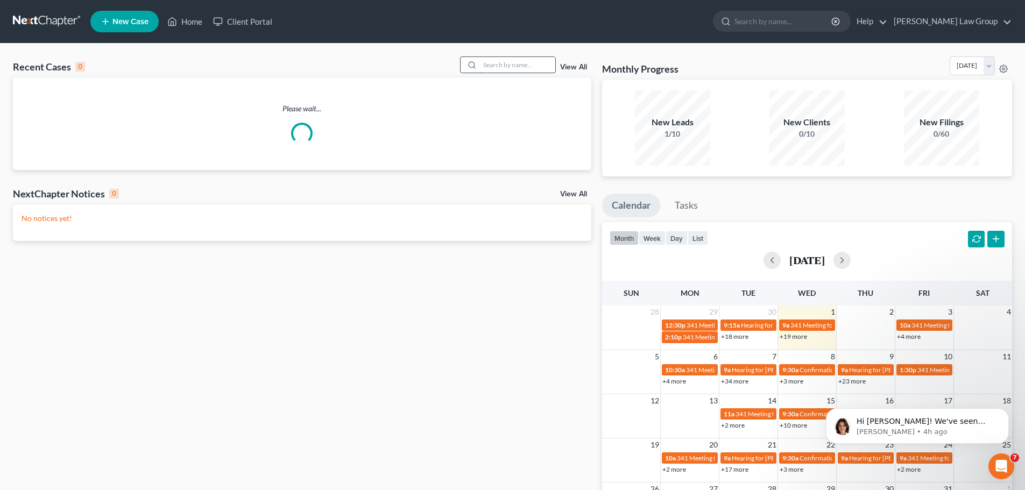
click at [514, 58] on input "search" at bounding box center [517, 65] width 75 height 16
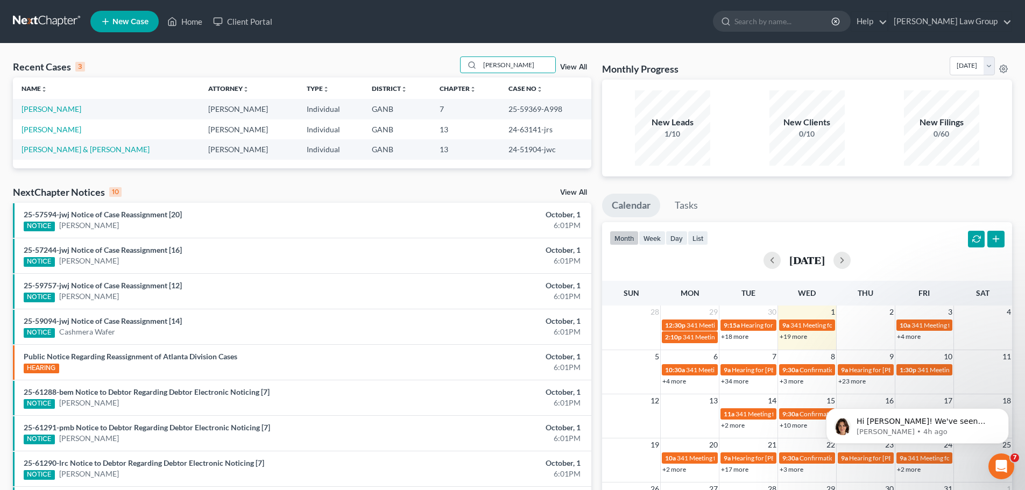
click at [55, 102] on td "[PERSON_NAME]" at bounding box center [106, 109] width 187 height 20
click at [53, 113] on link "[PERSON_NAME]" at bounding box center [52, 108] width 60 height 9
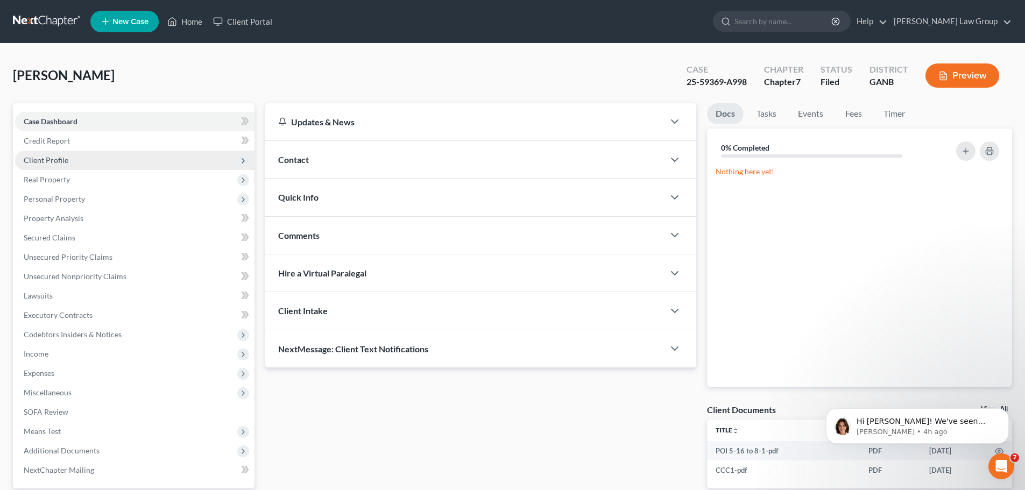
click at [77, 157] on span "Client Profile" at bounding box center [134, 160] width 239 height 19
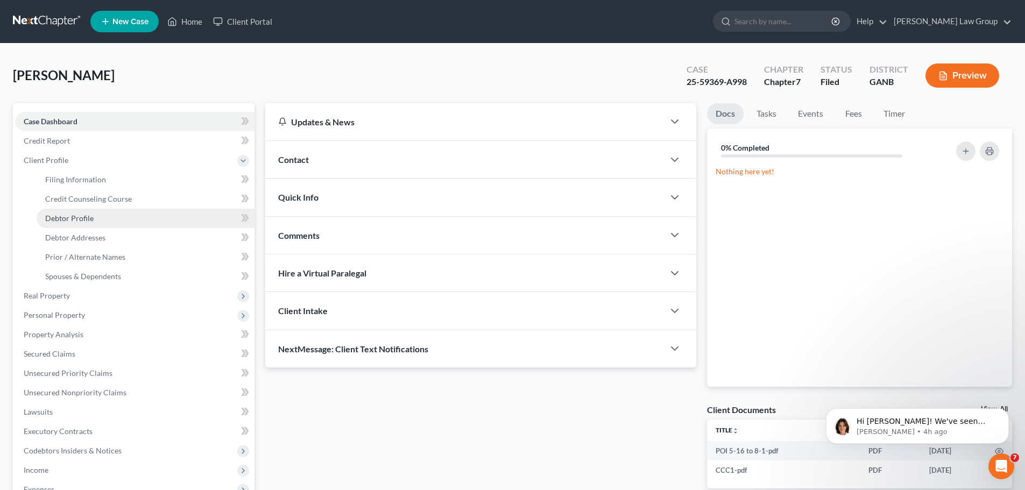
click at [81, 214] on span "Debtor Profile" at bounding box center [69, 218] width 48 height 9
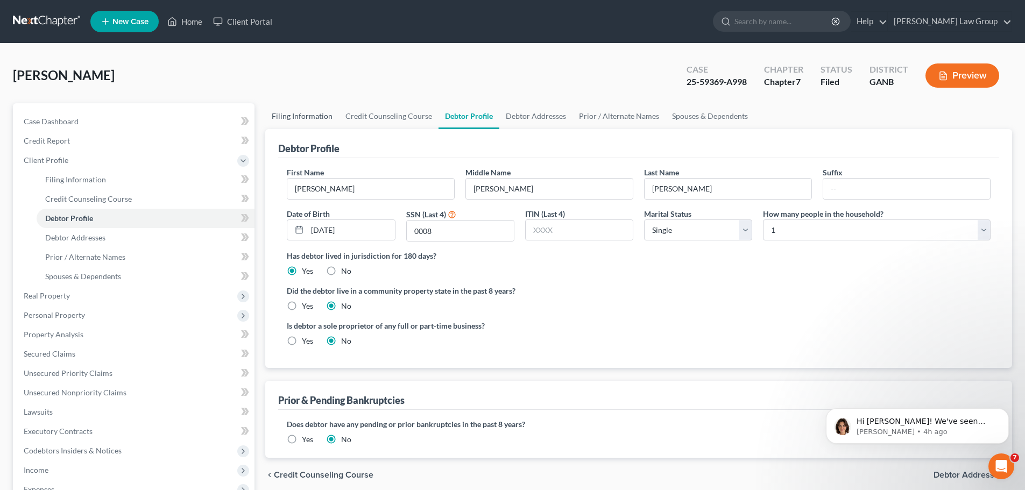
click at [301, 107] on link "Filing Information" at bounding box center [302, 116] width 74 height 26
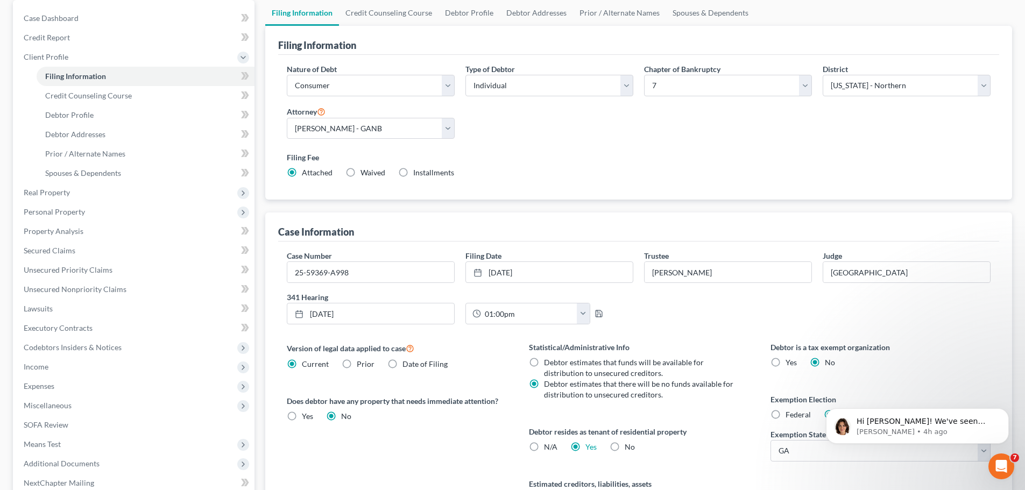
scroll to position [108, 0]
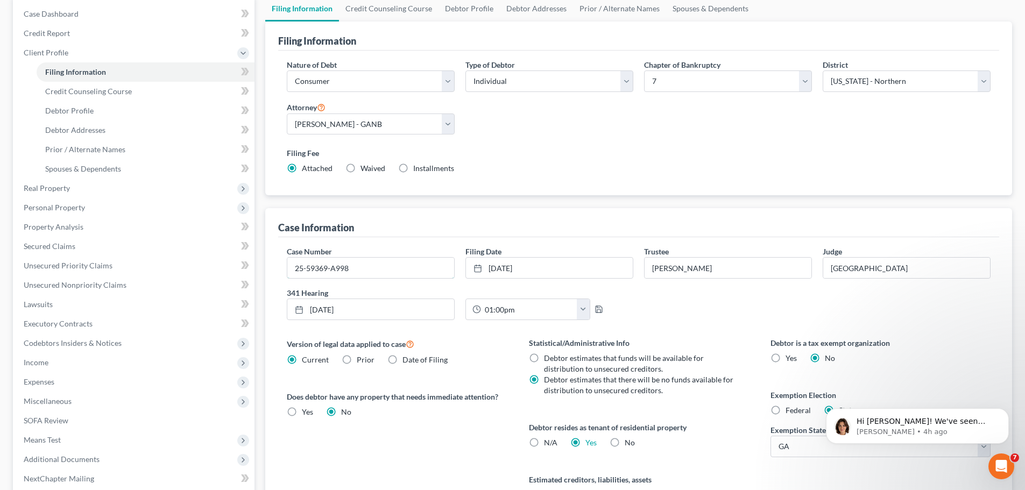
drag, startPoint x: 369, startPoint y: 270, endPoint x: 360, endPoint y: 251, distance: 21.4
click at [369, 267] on input "25-59369-A998" at bounding box center [370, 268] width 167 height 20
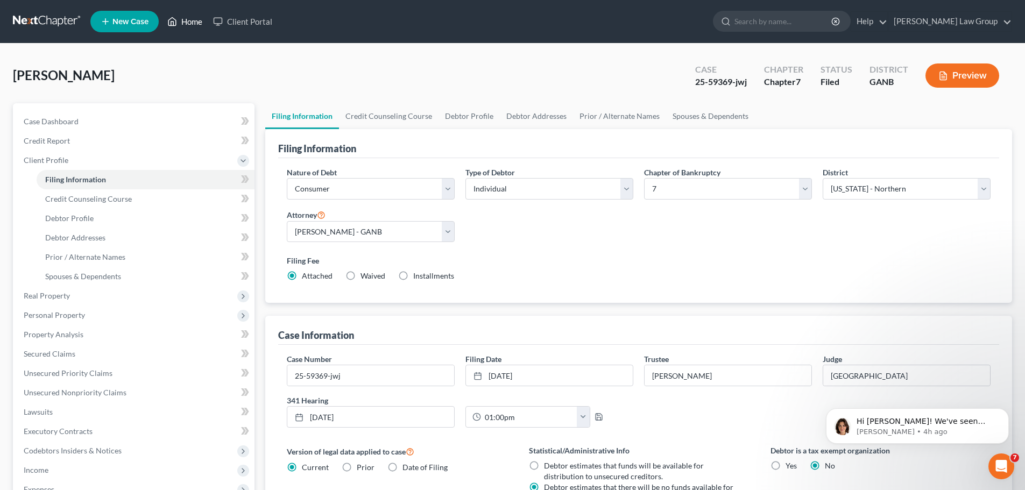
click at [185, 21] on link "Home" at bounding box center [185, 21] width 46 height 19
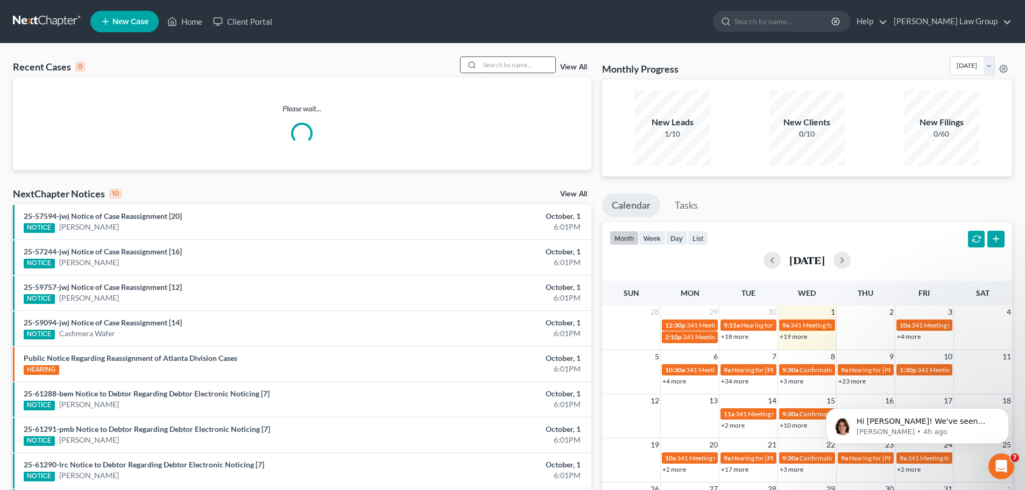
click at [520, 61] on input "search" at bounding box center [517, 65] width 75 height 16
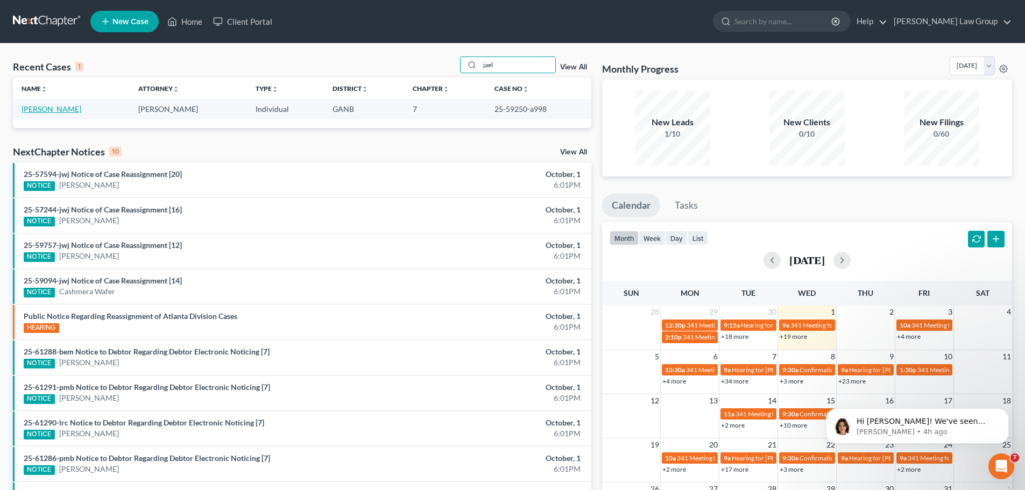
click at [38, 110] on link "[PERSON_NAME]" at bounding box center [52, 108] width 60 height 9
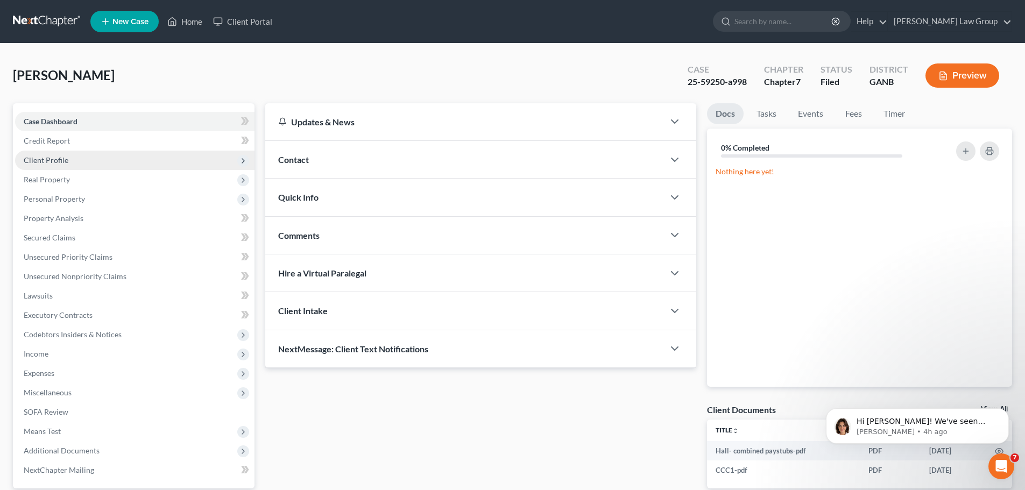
click at [60, 161] on span "Client Profile" at bounding box center [46, 159] width 45 height 9
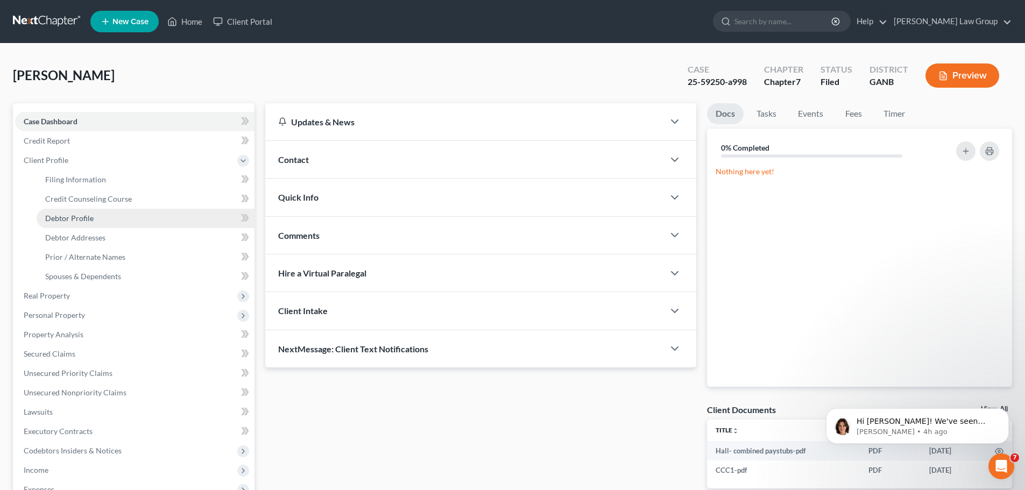
click at [87, 218] on span "Debtor Profile" at bounding box center [69, 218] width 48 height 9
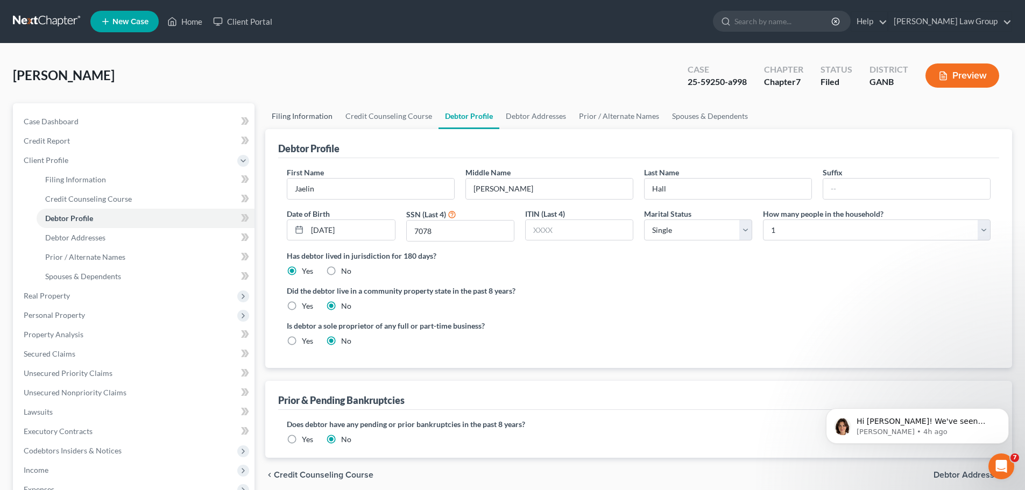
click at [309, 108] on link "Filing Information" at bounding box center [302, 116] width 74 height 26
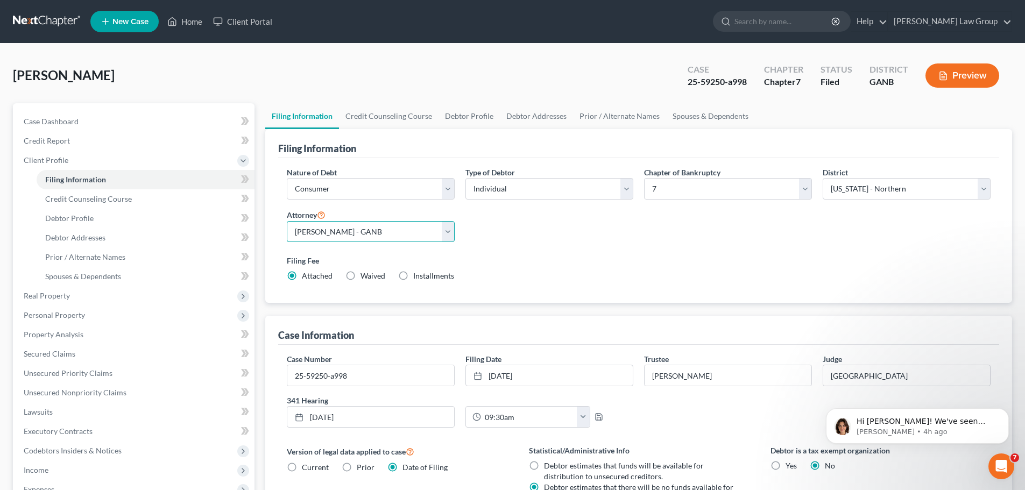
drag, startPoint x: 379, startPoint y: 239, endPoint x: 512, endPoint y: 249, distance: 132.7
click at [379, 239] on select "Select [PERSON_NAME] - GANB [PERSON_NAME] - GANB [PERSON_NAME] - GANB [PERSON_N…" at bounding box center [371, 232] width 168 height 22
click at [515, 252] on div "Filing Fee Attached Waived Waived Installments Installments" at bounding box center [638, 270] width 714 height 39
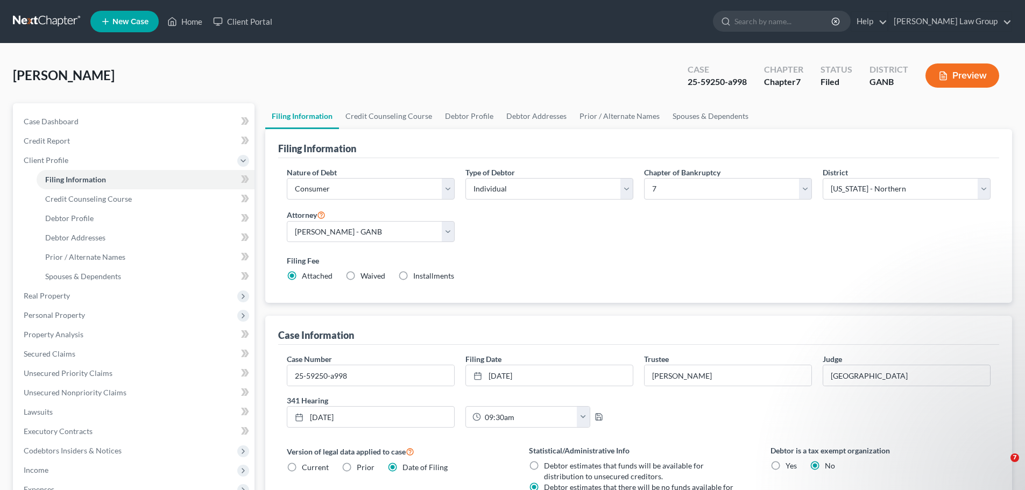
select select "1"
select select "0"
select select "19"
select select "0"
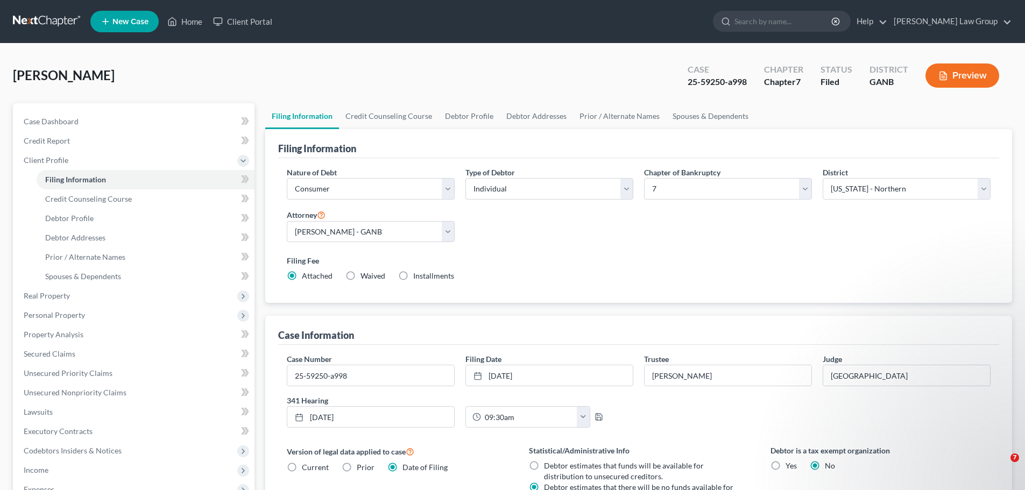
select select "10"
click at [370, 374] on input "25-59250-a998" at bounding box center [370, 375] width 167 height 20
type input "25-59250-jwj"
